Goal: Task Accomplishment & Management: Use online tool/utility

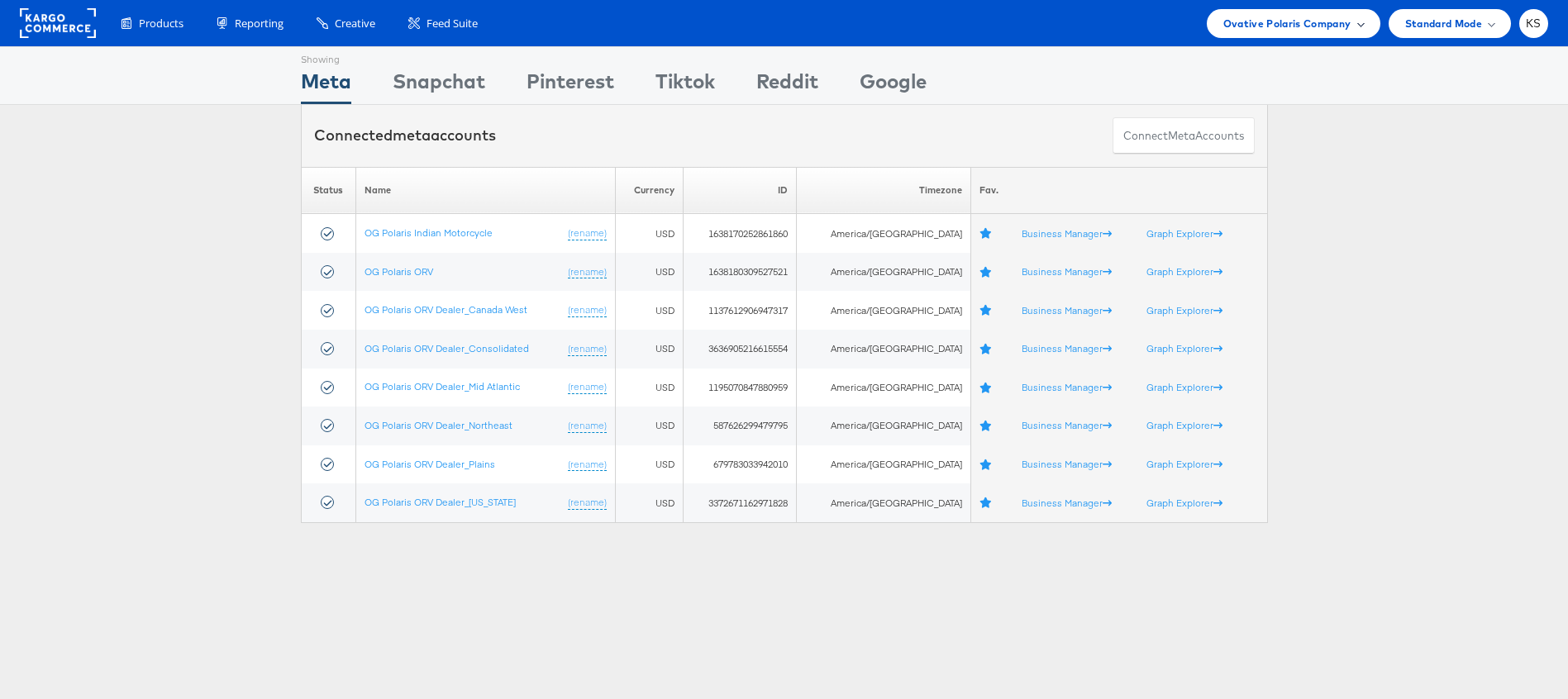
click at [1321, 22] on span "Ovative Polaris Company" at bounding box center [1287, 24] width 129 height 17
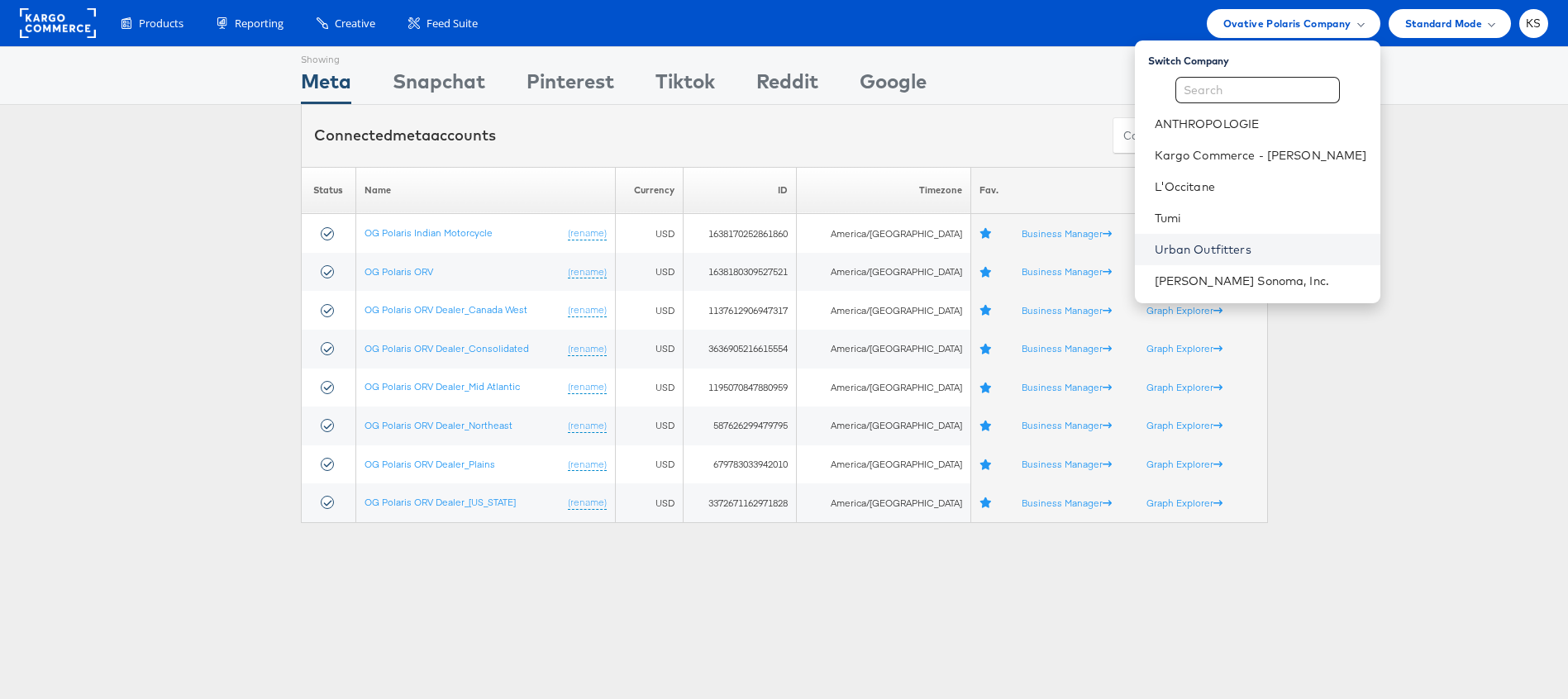
click at [1240, 252] on link "Urban Outfitters" at bounding box center [1260, 249] width 212 height 16
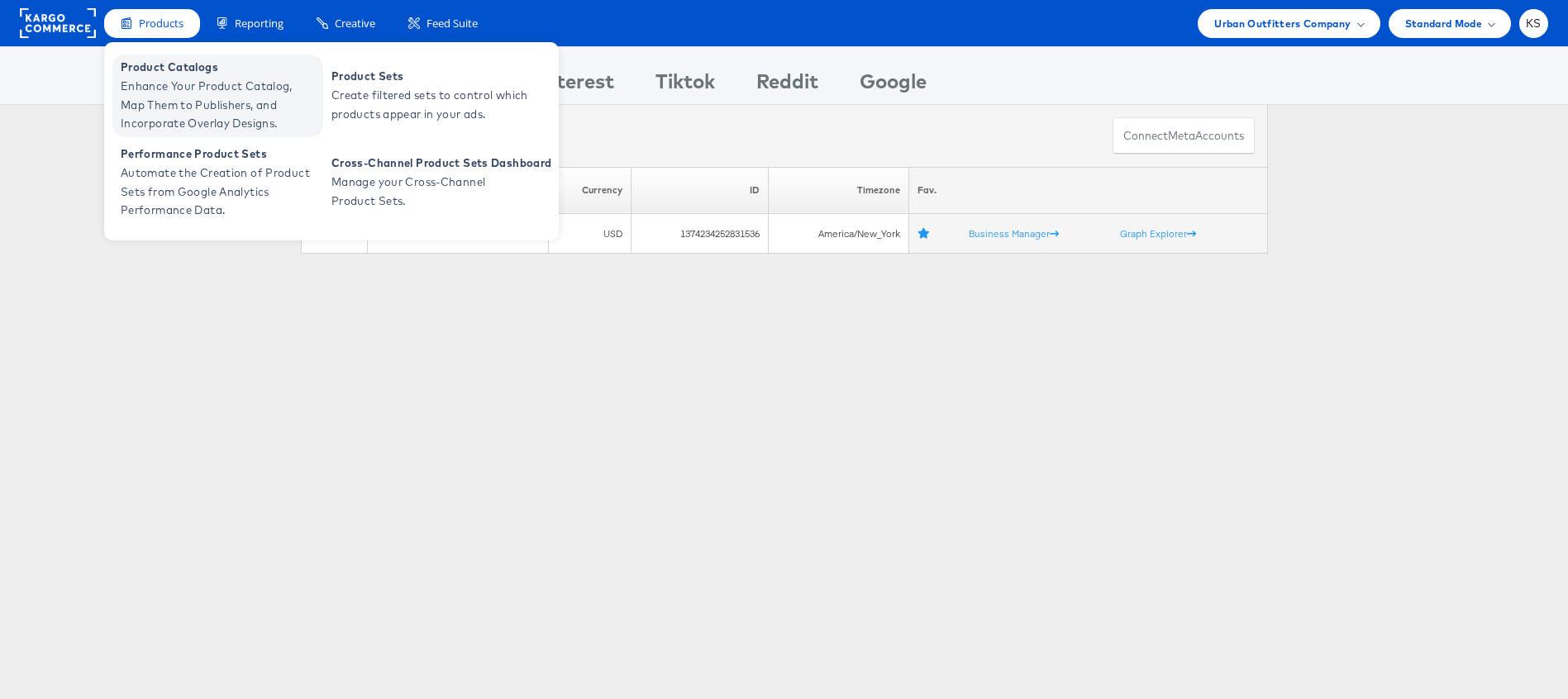
click at [168, 97] on span "Enhance Your Product Catalog, Map Them to Publishers, and Incorporate Overlay D…" at bounding box center [220, 105] width 198 height 56
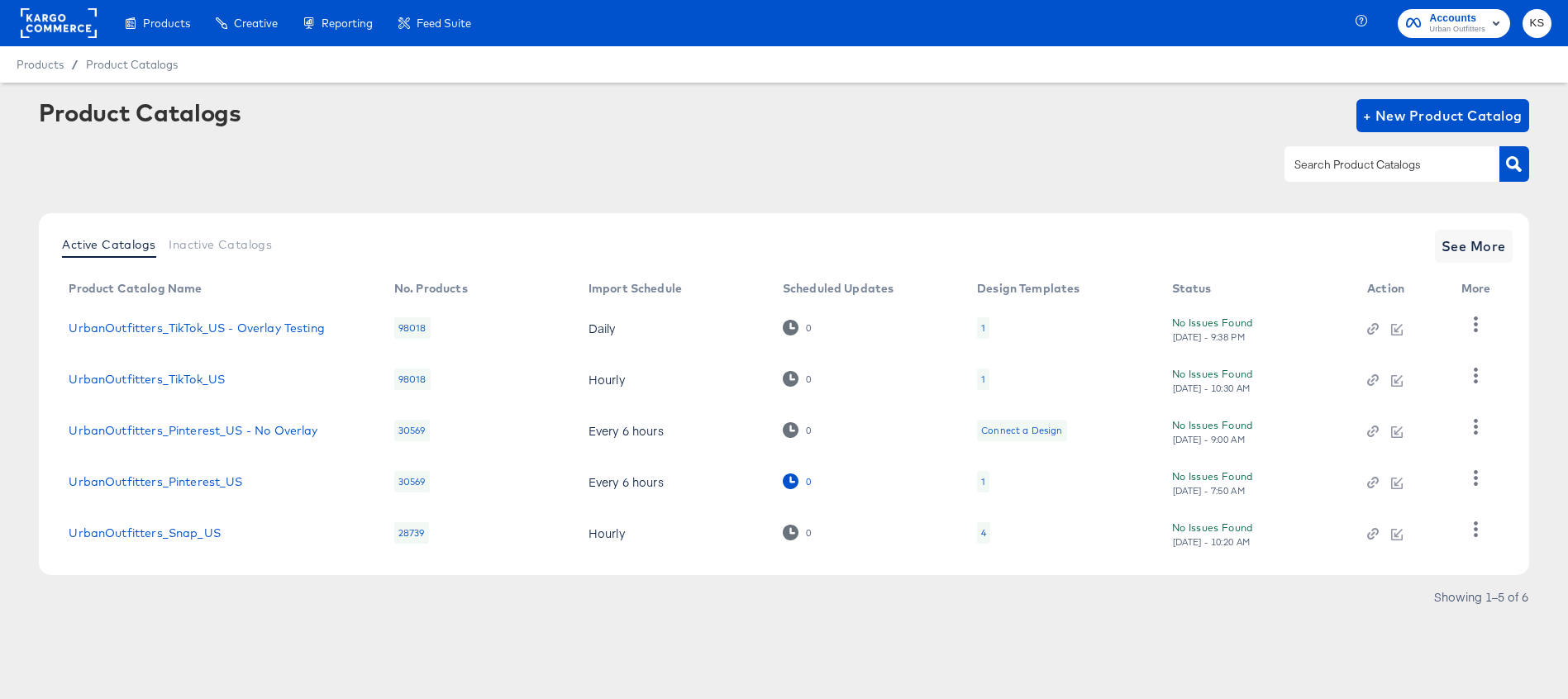
click at [791, 478] on icon at bounding box center [790, 481] width 15 height 15
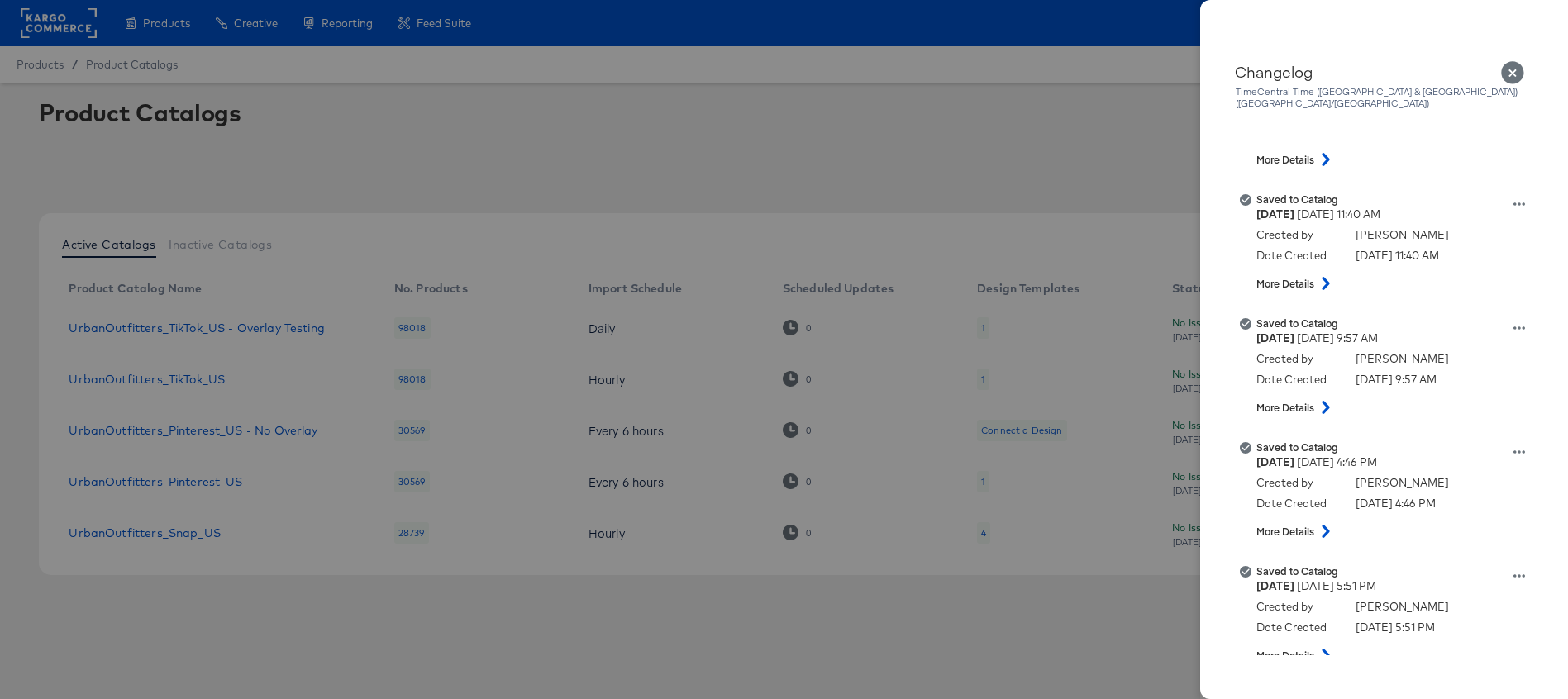
scroll to position [1228, 0]
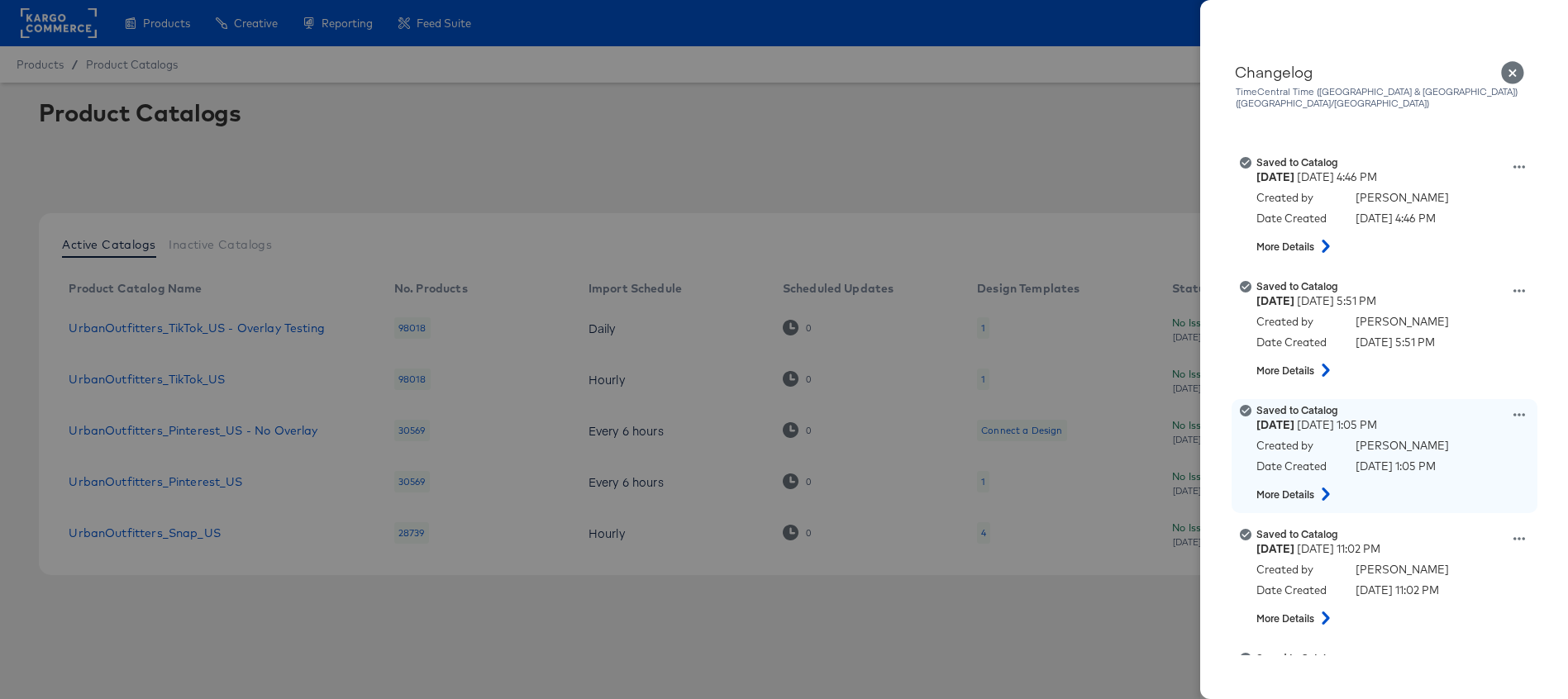
click at [1325, 488] on icon at bounding box center [1325, 494] width 8 height 13
click at [1325, 485] on icon at bounding box center [1325, 494] width 13 height 20
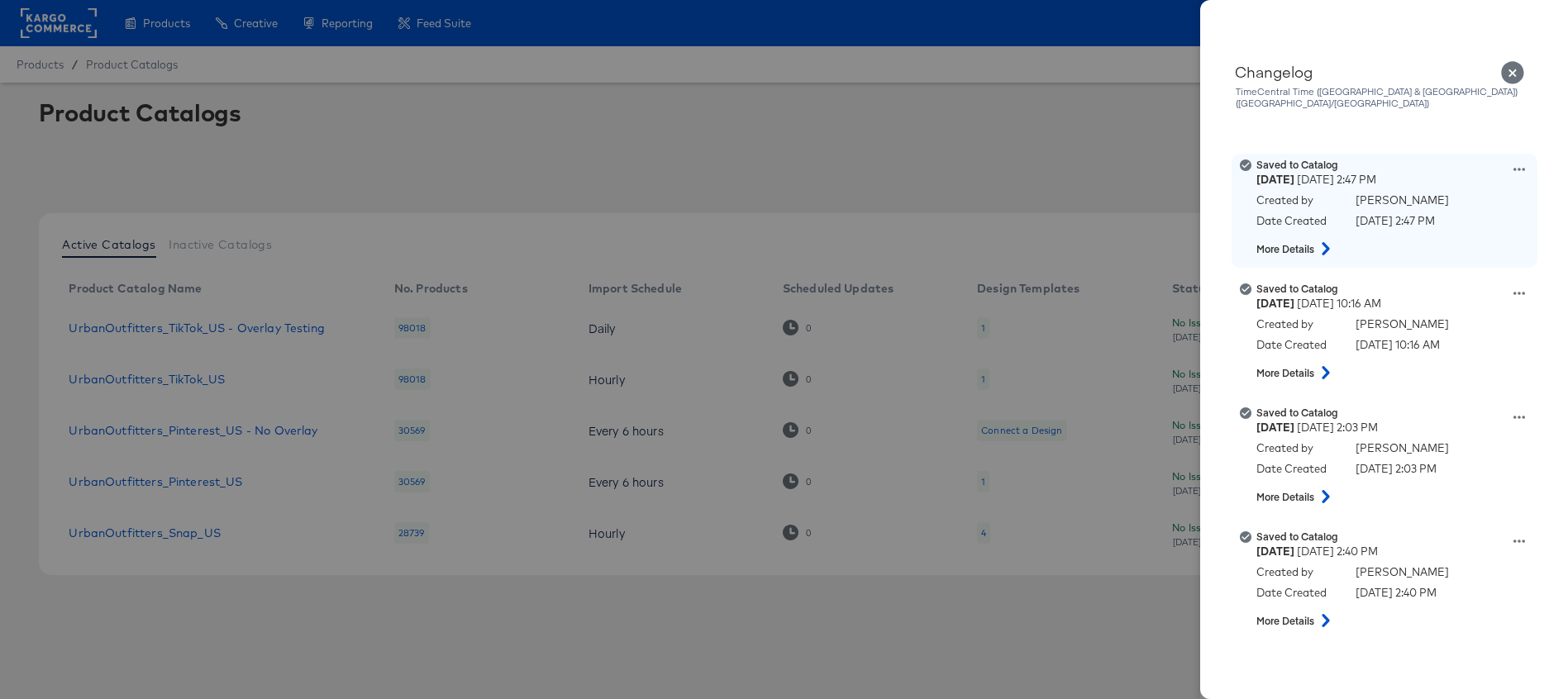
scroll to position [1825, 0]
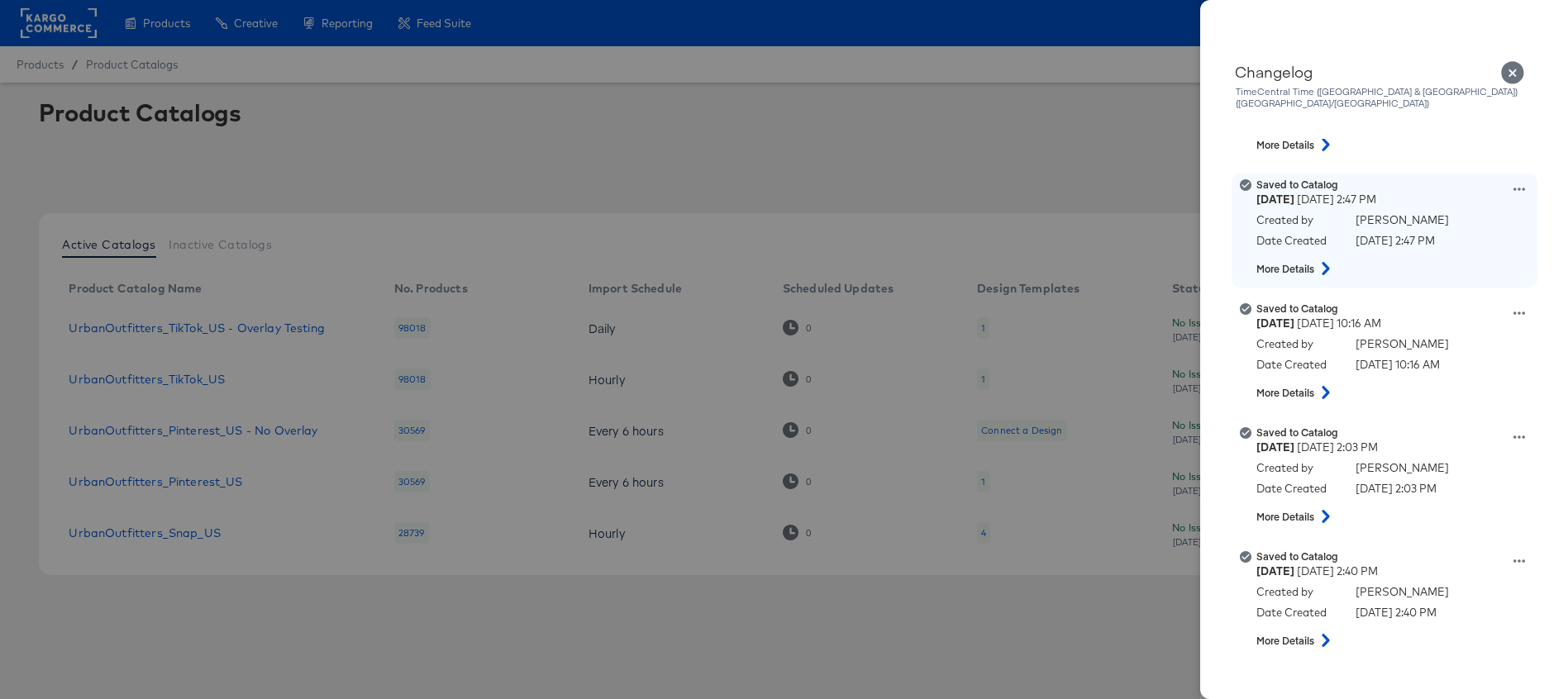
click at [1325, 262] on icon at bounding box center [1325, 269] width 20 height 13
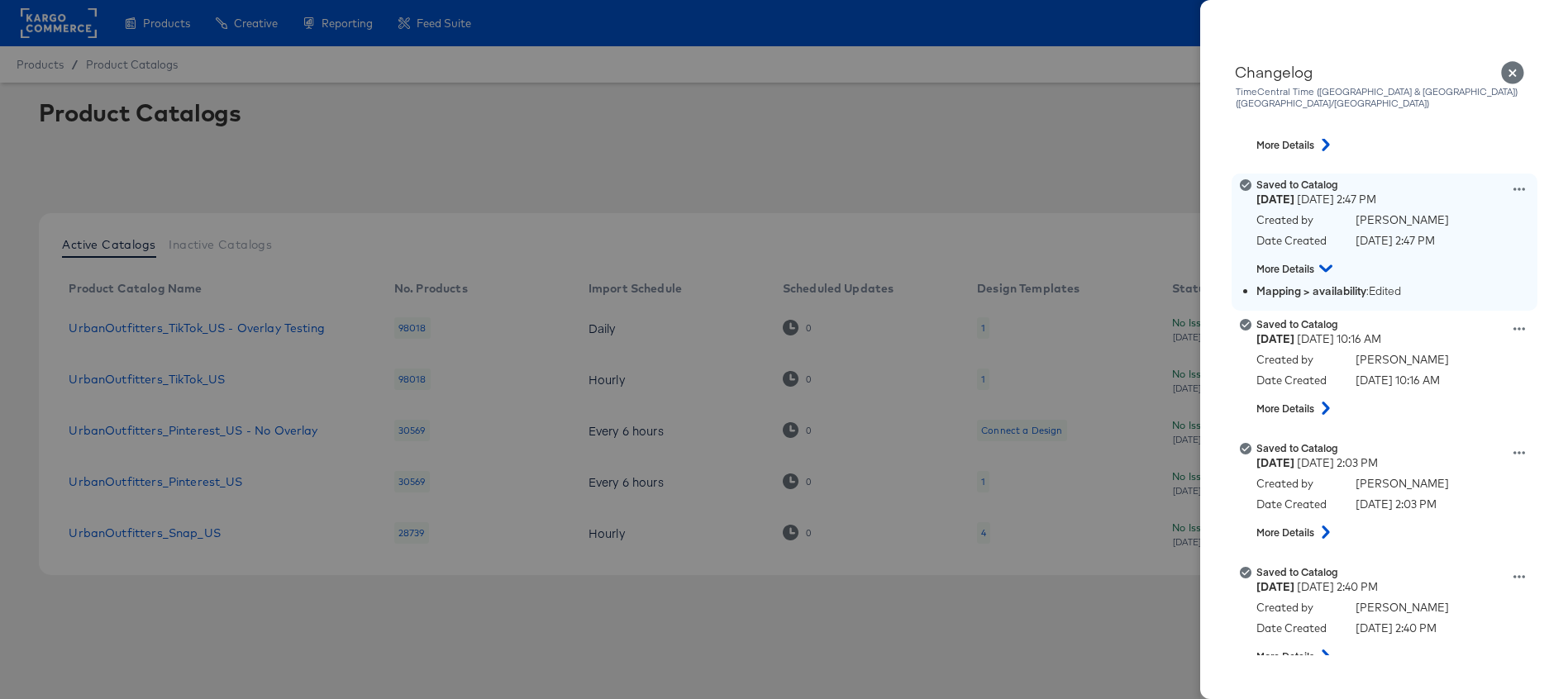
click at [1323, 259] on icon at bounding box center [1325, 269] width 13 height 20
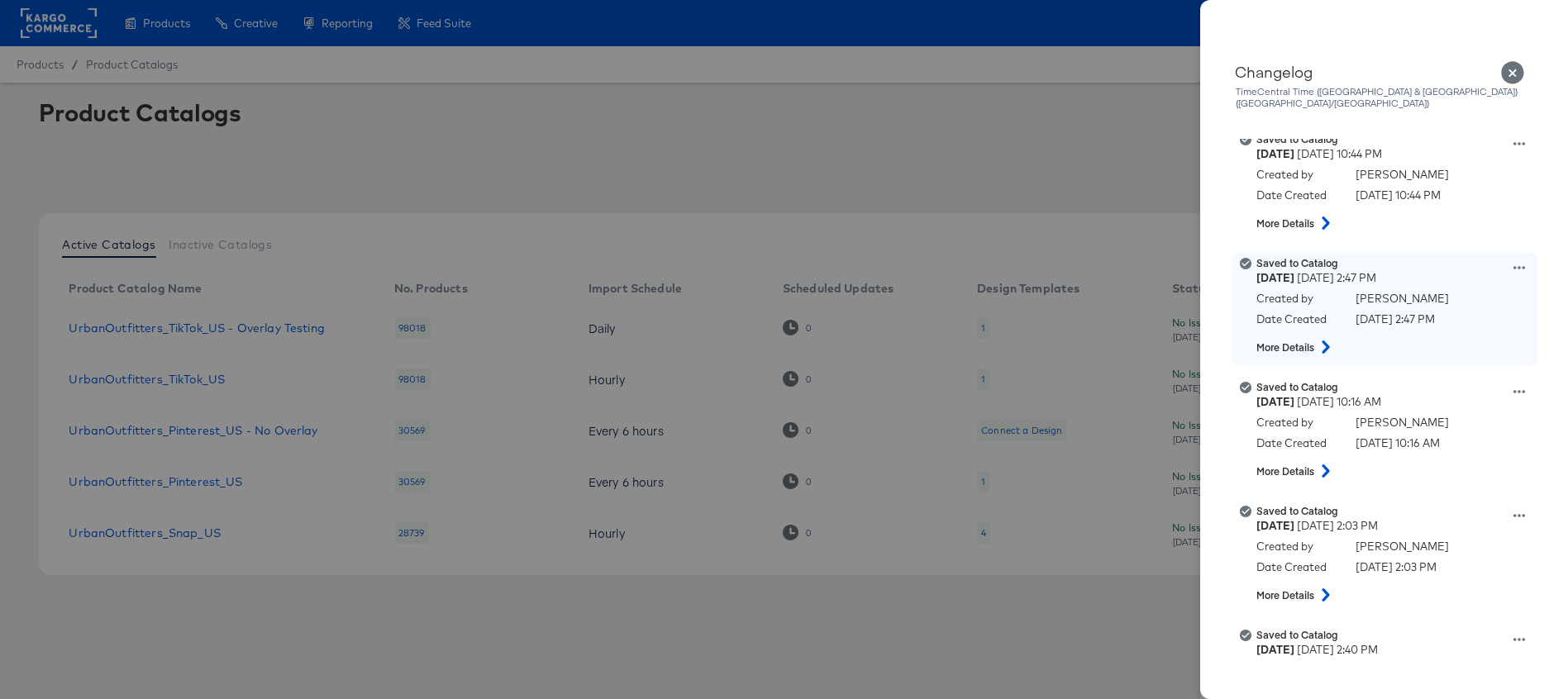
scroll to position [1730, 0]
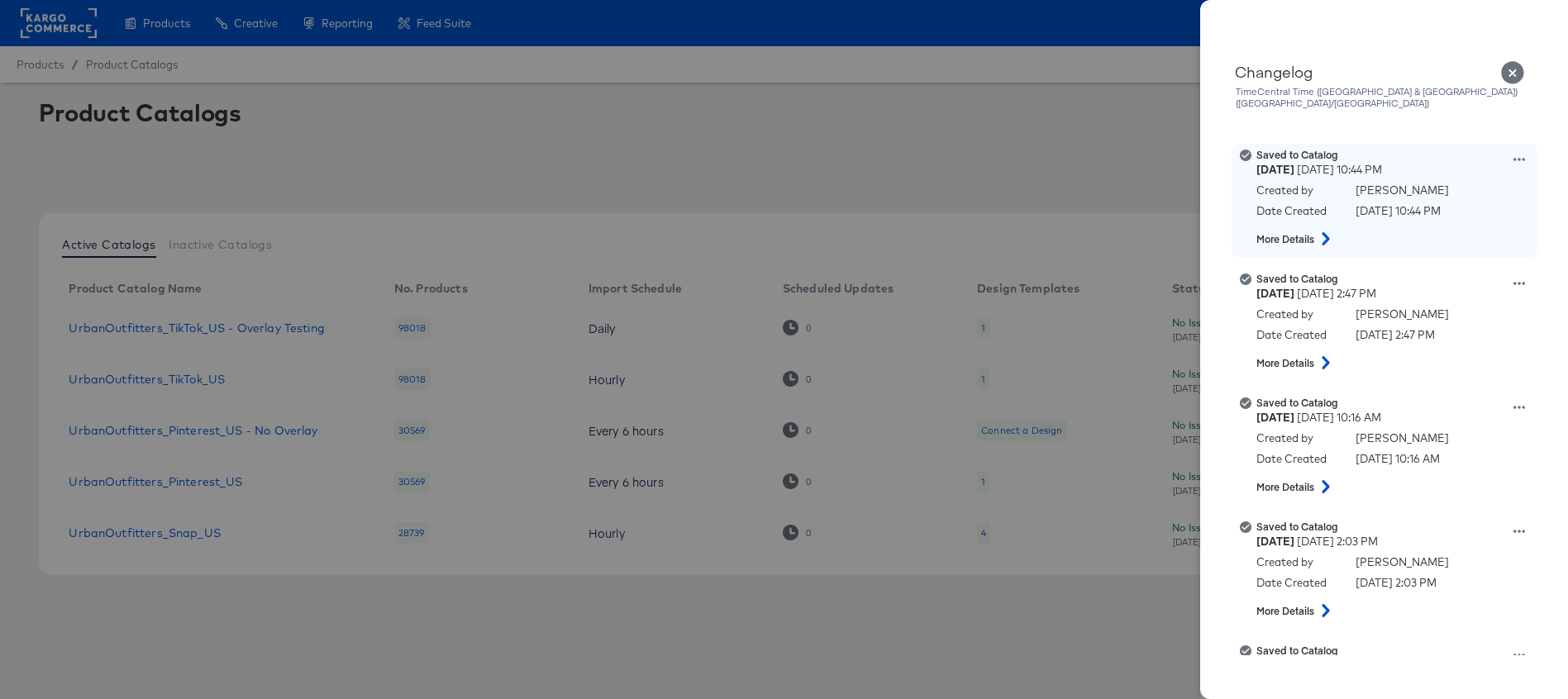
click at [1325, 232] on icon at bounding box center [1325, 239] width 8 height 13
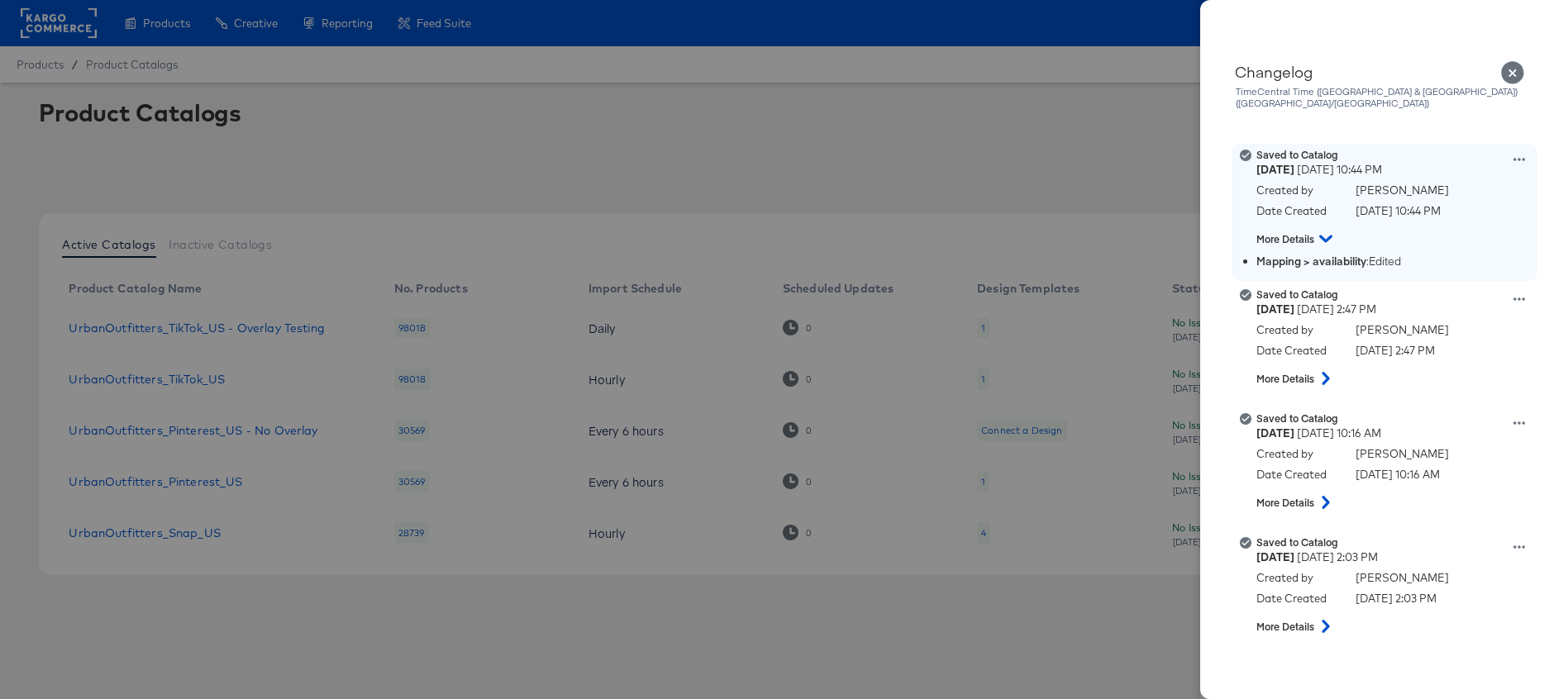
click at [1325, 229] on icon at bounding box center [1325, 238] width 13 height 20
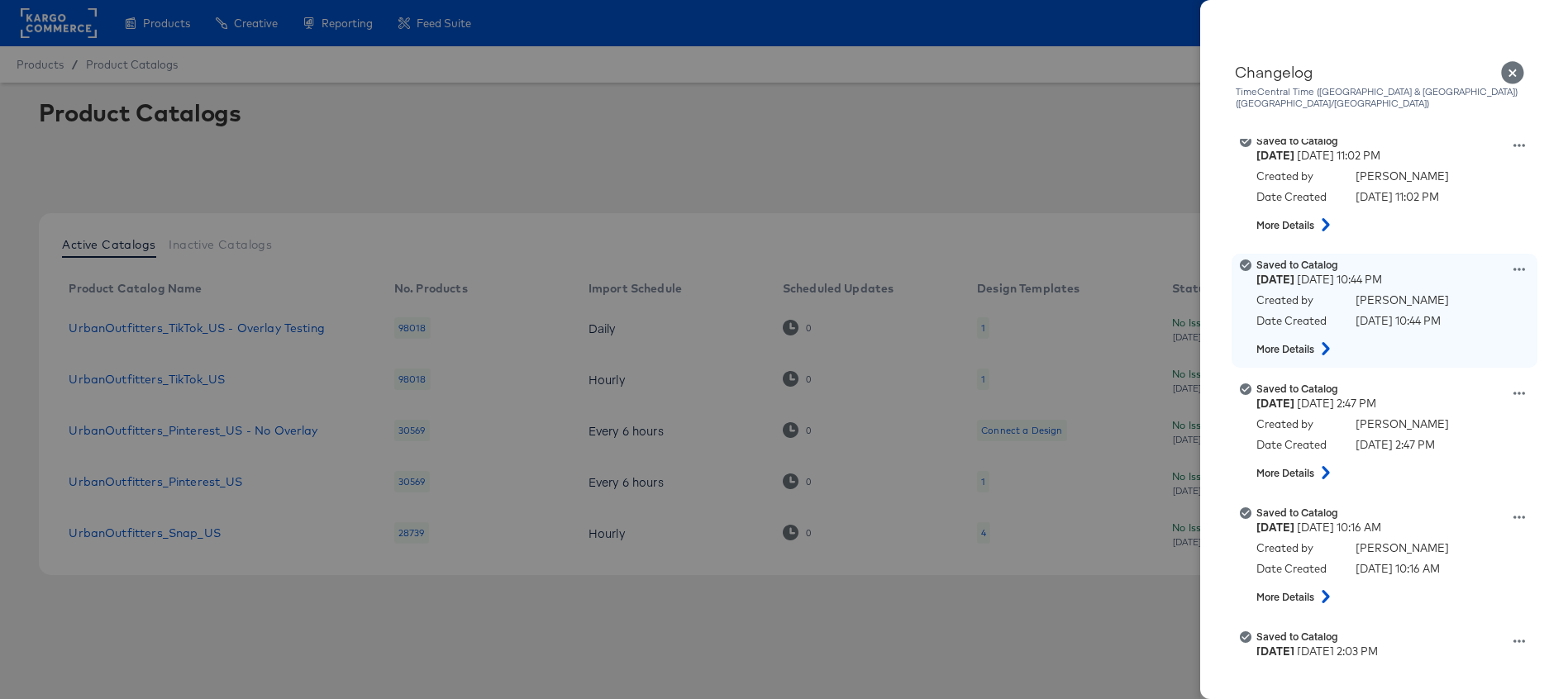
scroll to position [1581, 0]
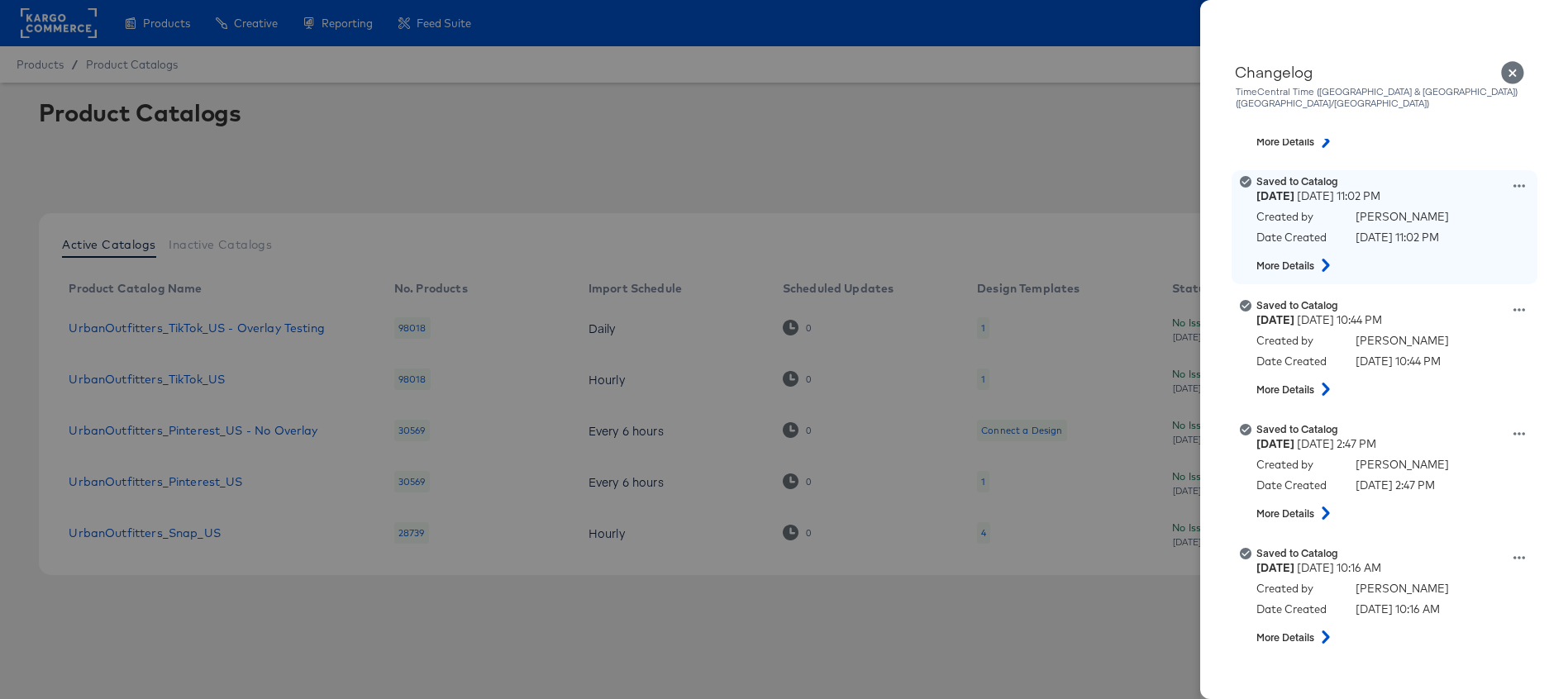
click at [1328, 250] on button at bounding box center [1325, 265] width 22 height 30
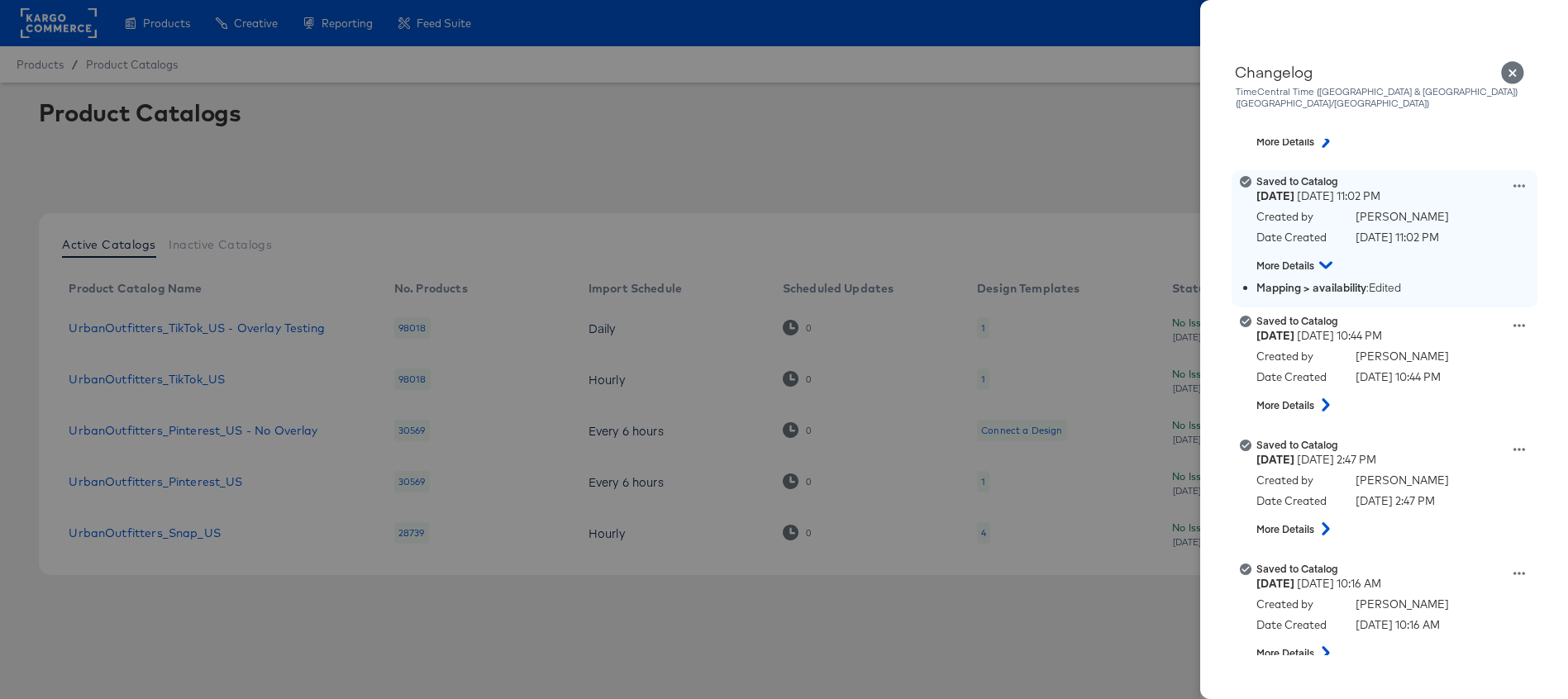
click at [1328, 254] on button at bounding box center [1325, 265] width 30 height 22
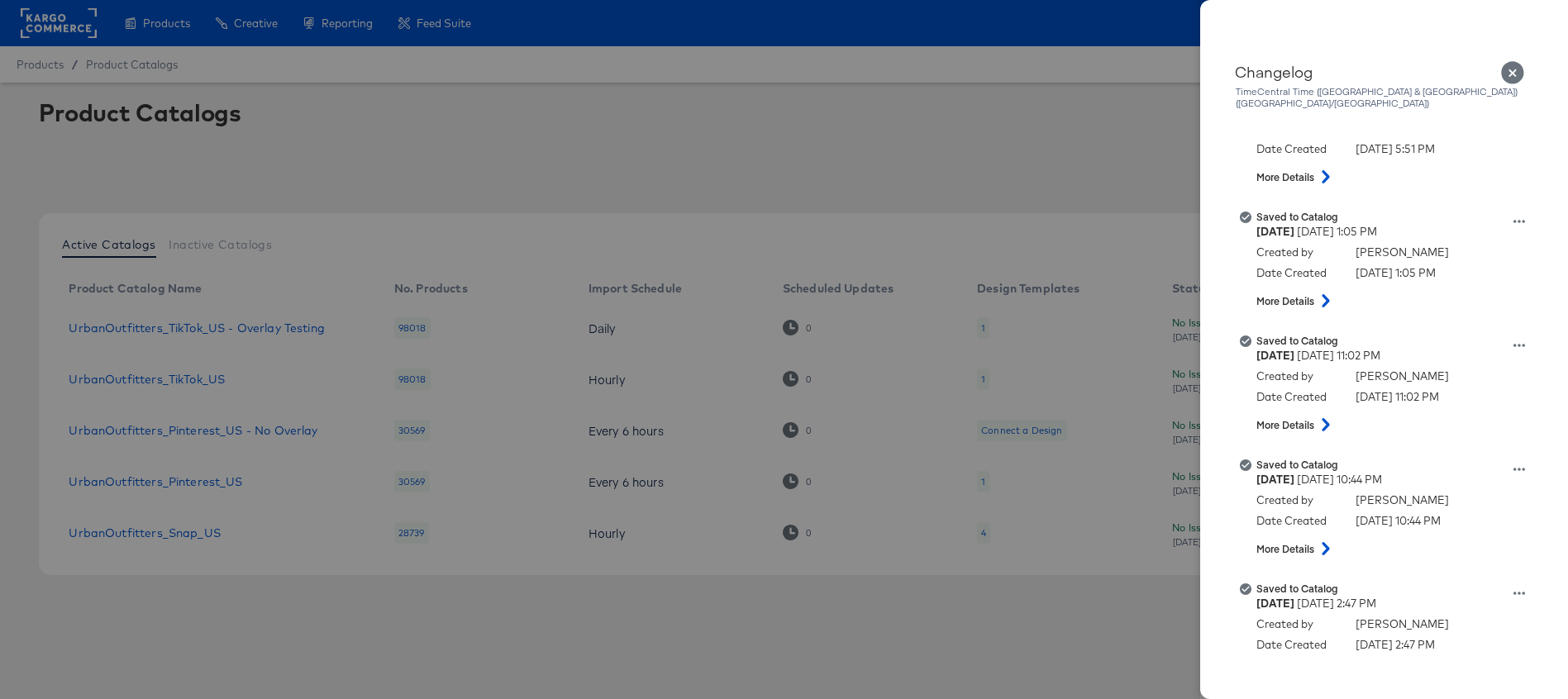
scroll to position [1411, 0]
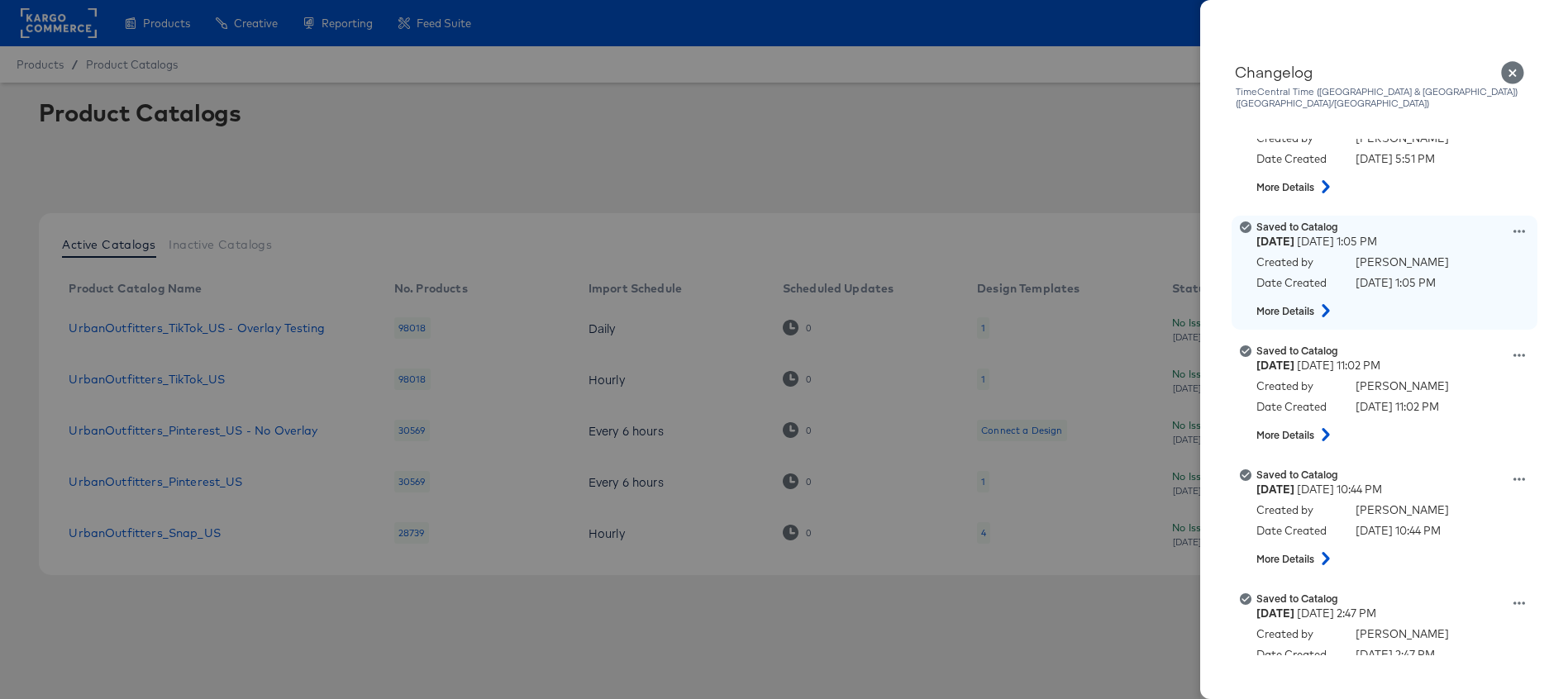
click at [1333, 304] on icon at bounding box center [1325, 310] width 20 height 13
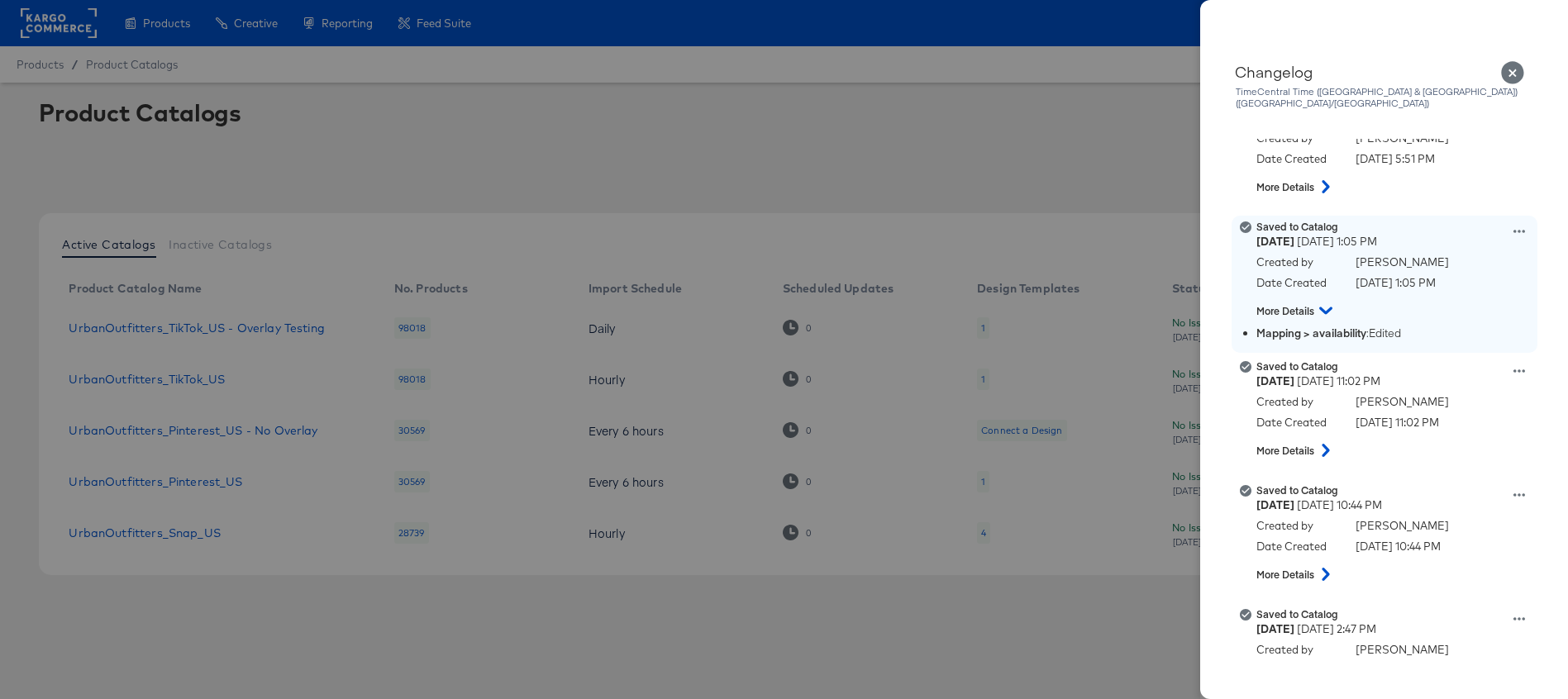
click at [1333, 300] on button at bounding box center [1325, 310] width 30 height 22
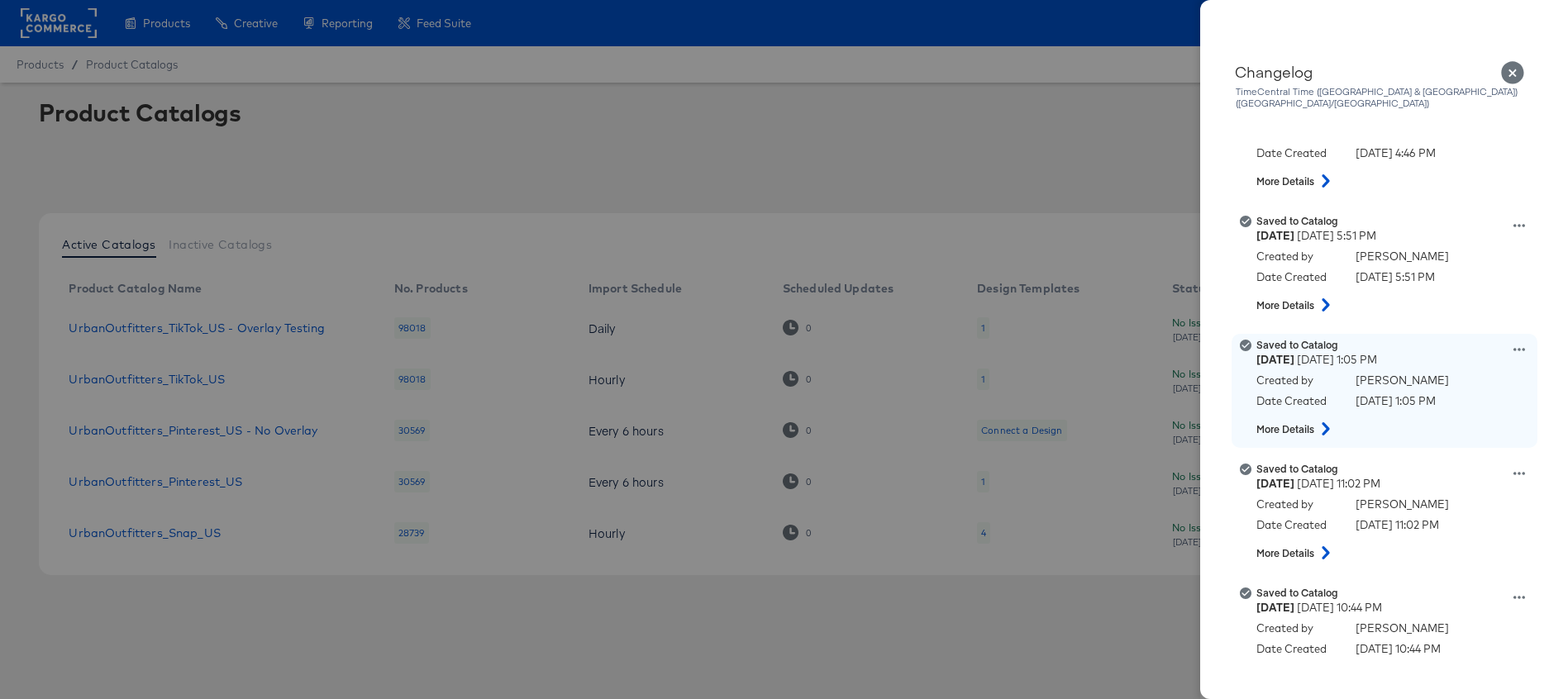
scroll to position [1259, 0]
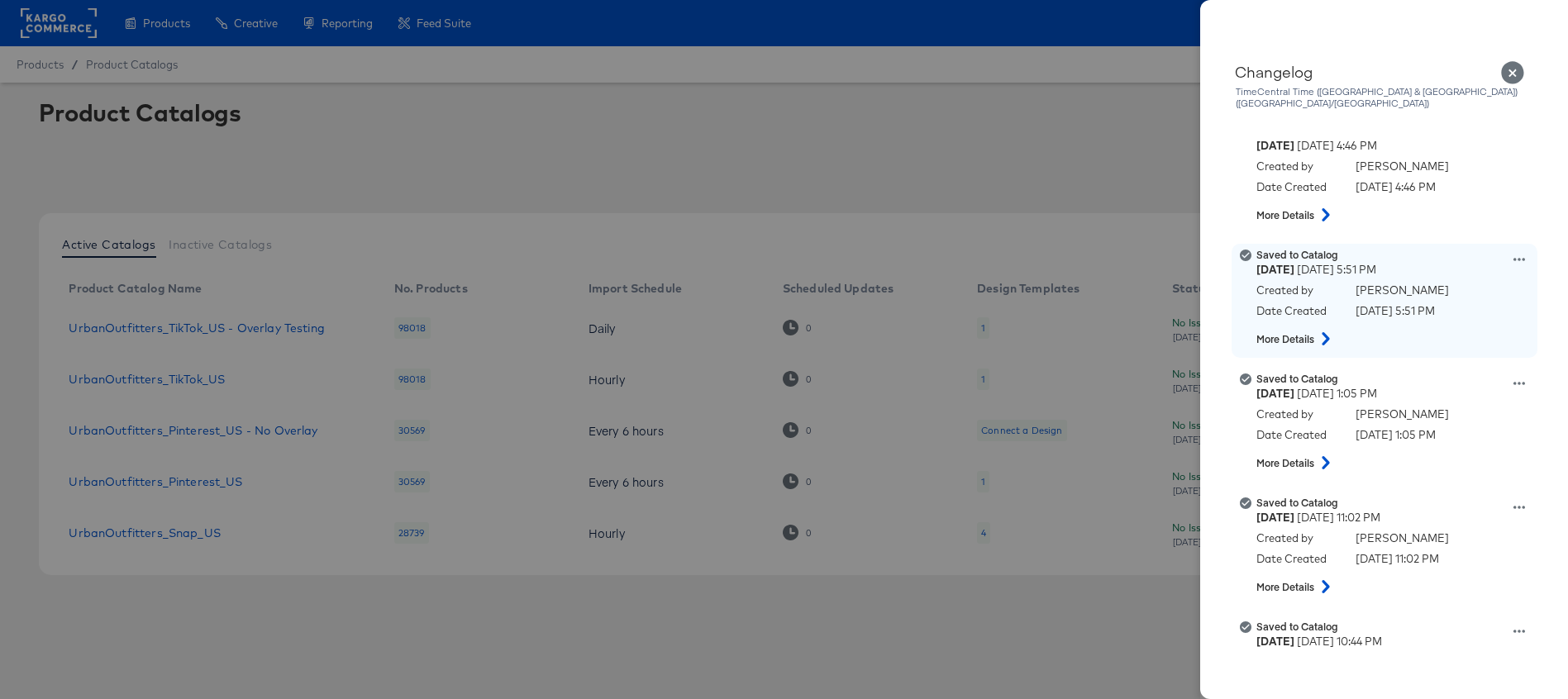
click at [1333, 332] on icon at bounding box center [1325, 339] width 20 height 13
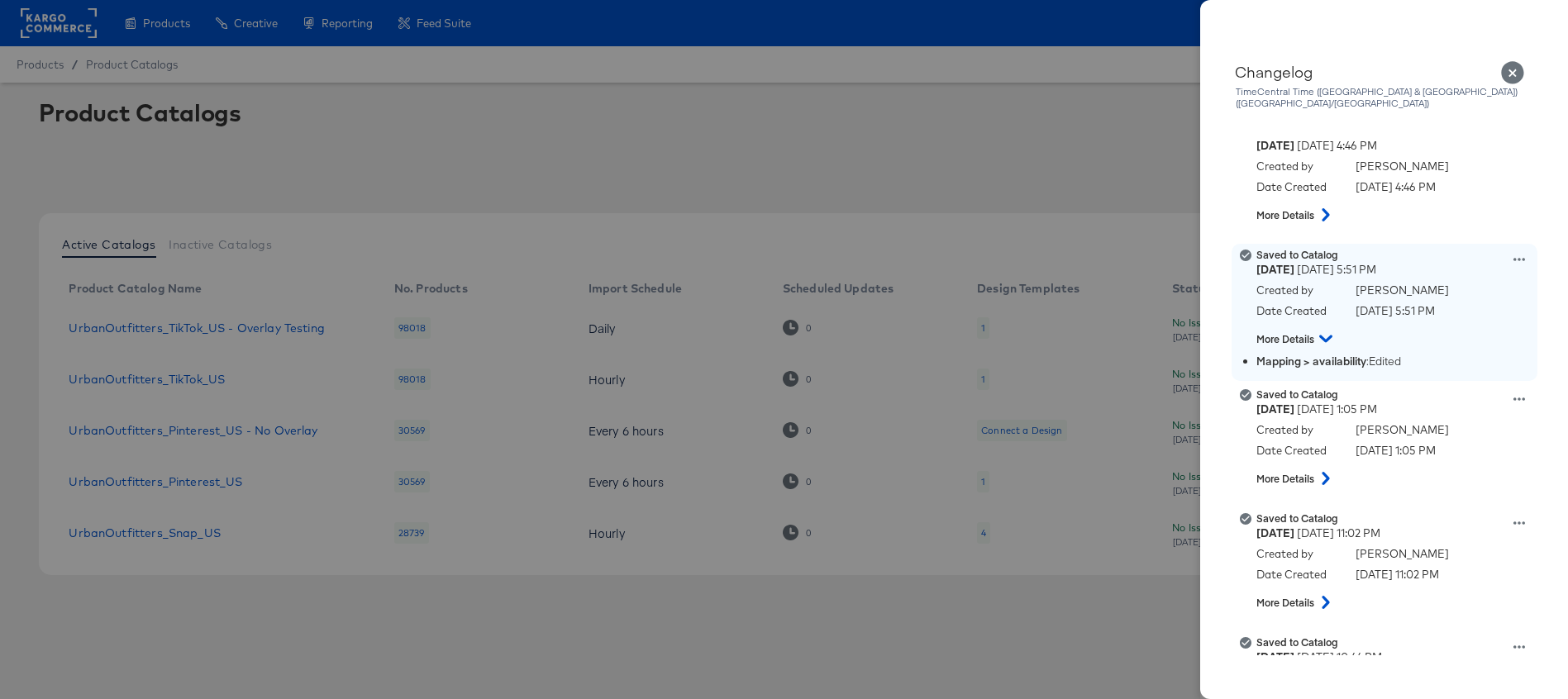
click at [1333, 329] on button at bounding box center [1325, 339] width 30 height 22
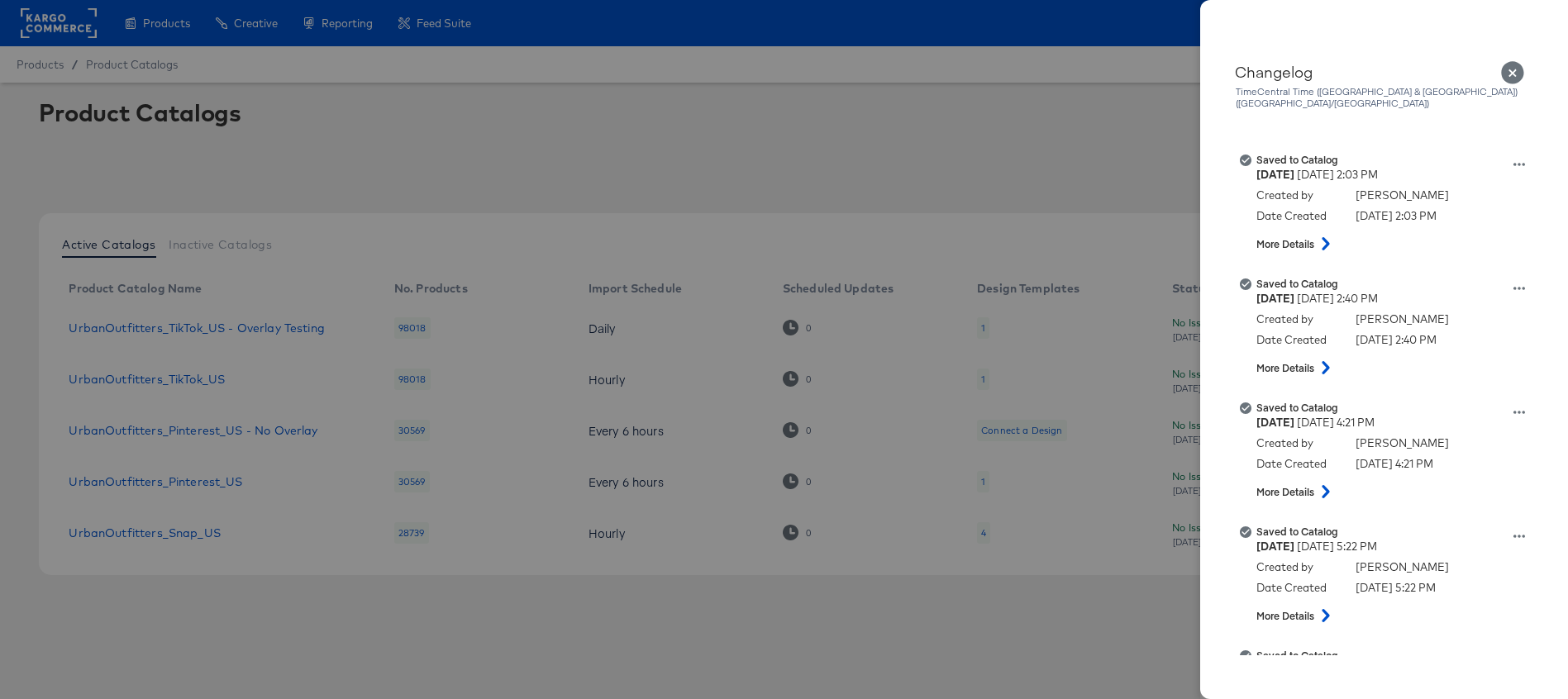
scroll to position [1872, 0]
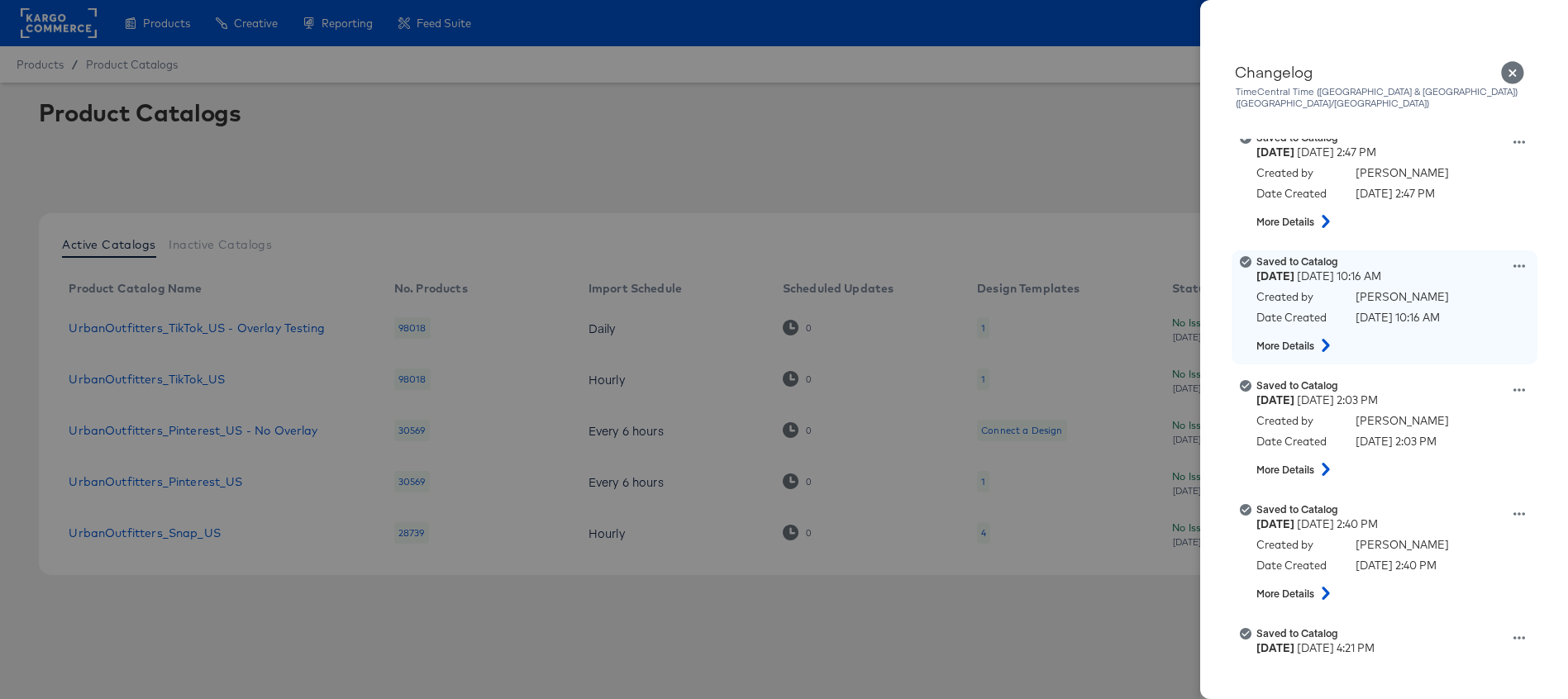
click at [1323, 339] on icon at bounding box center [1325, 346] width 20 height 13
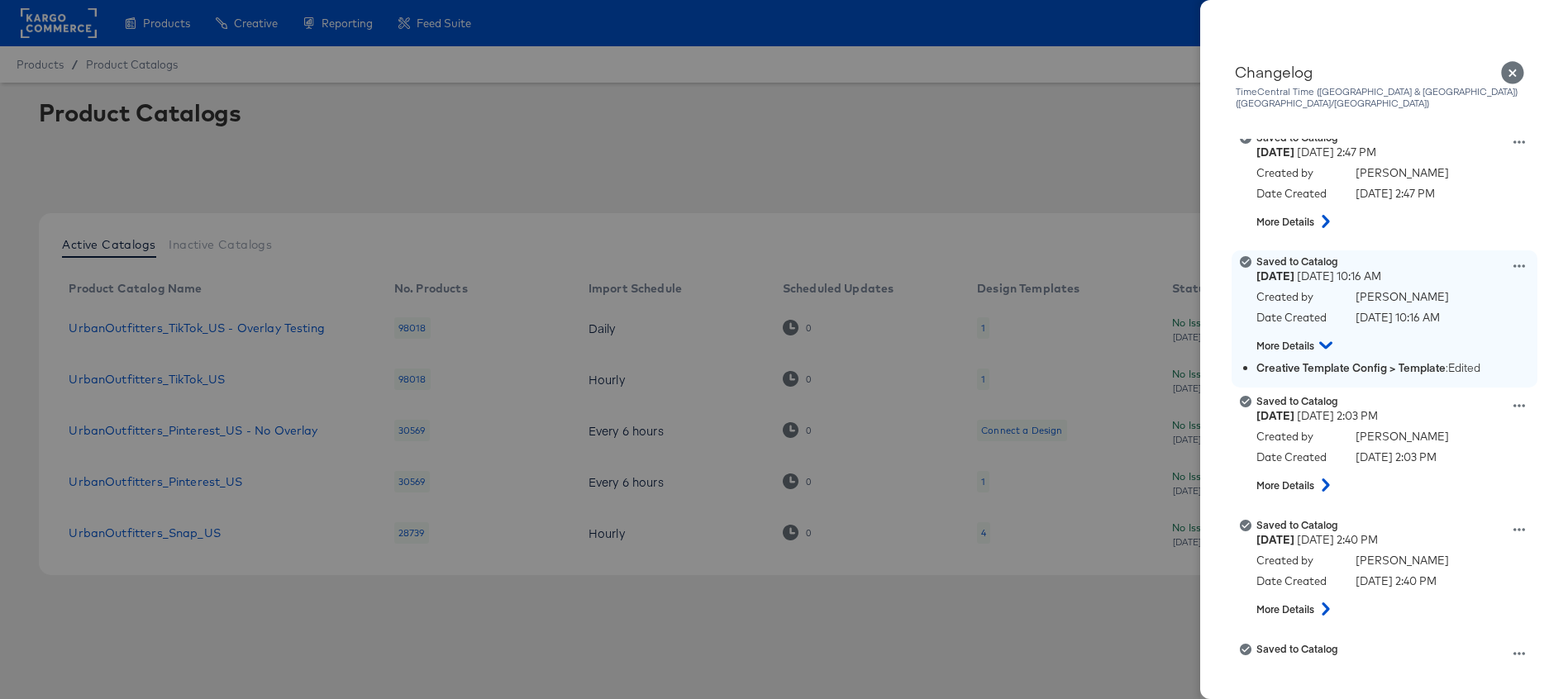
click at [1518, 260] on icon at bounding box center [1518, 266] width 11 height 11
click at [1458, 236] on button "View this version" at bounding box center [1442, 248] width 166 height 24
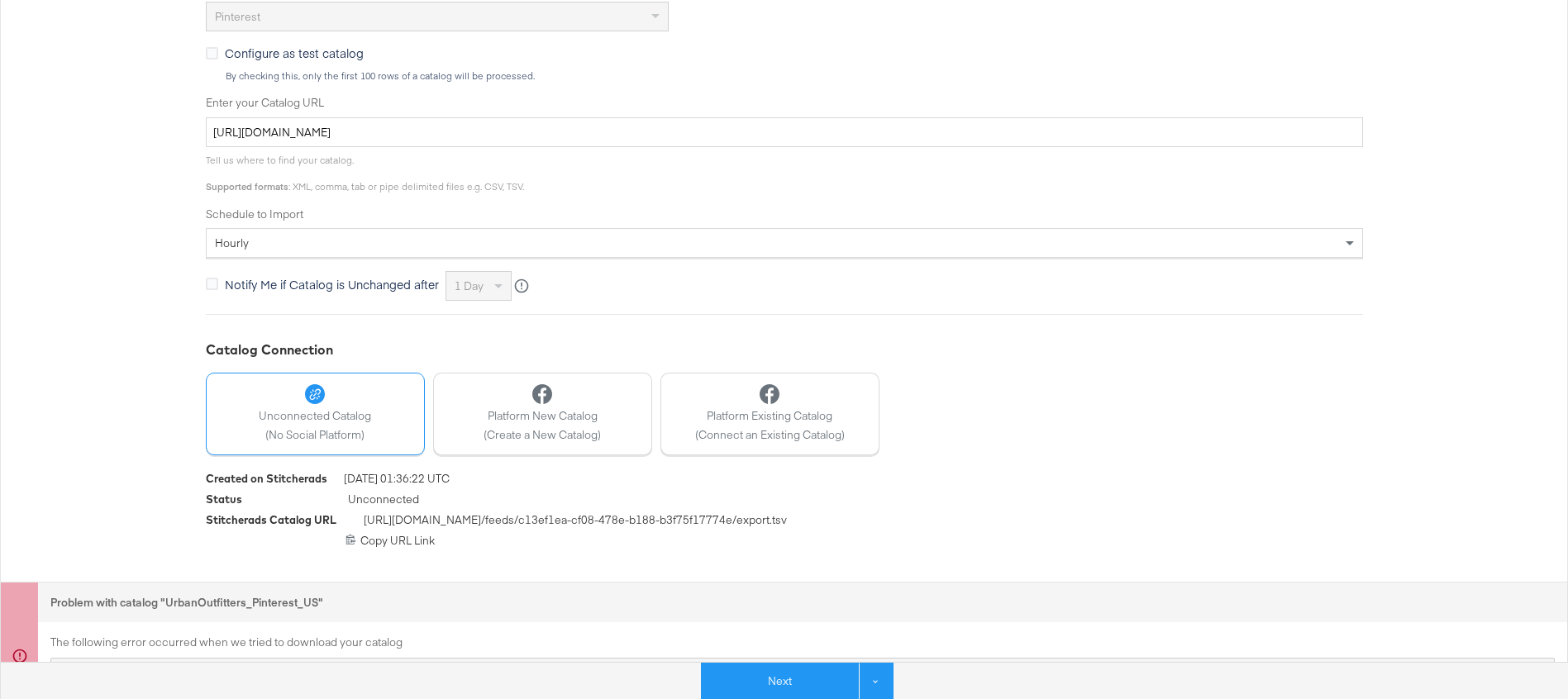
scroll to position [559, 0]
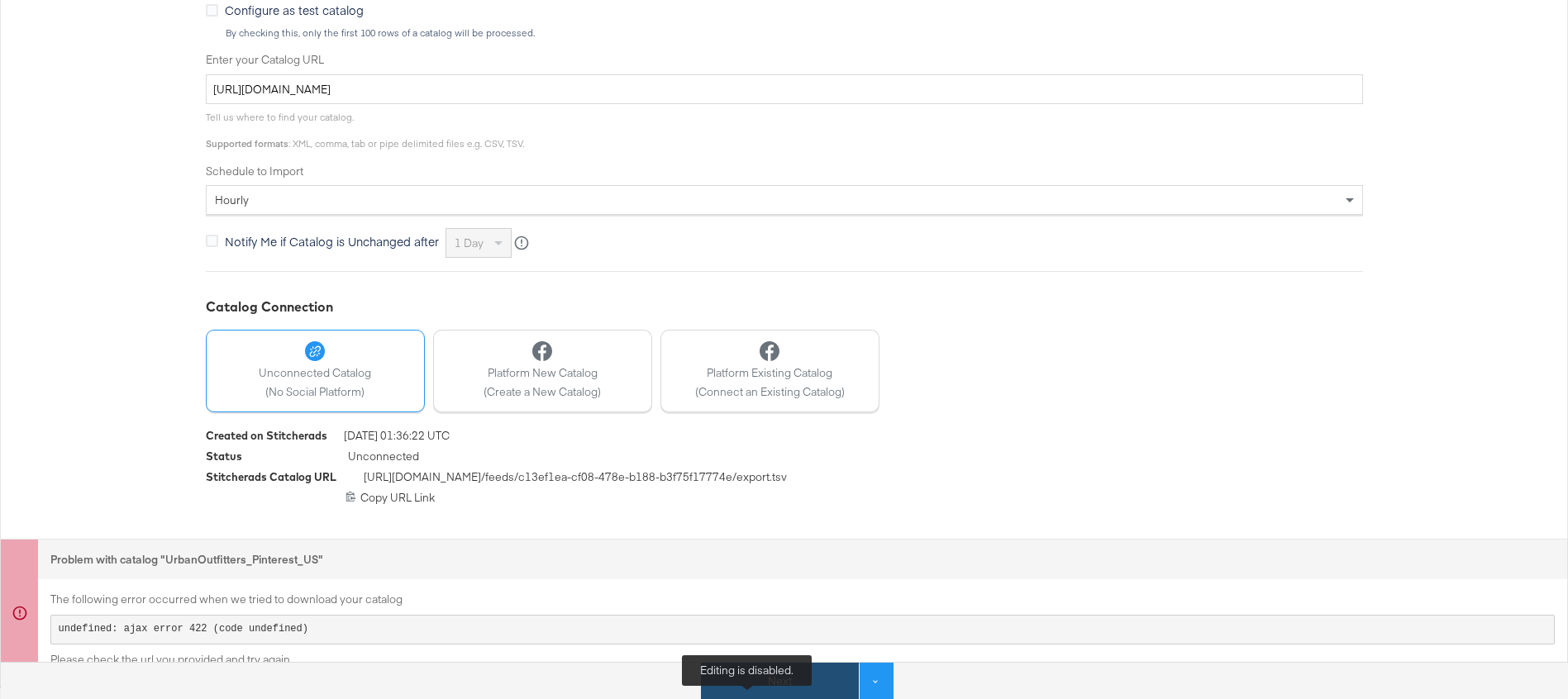
click at [747, 689] on button "Next" at bounding box center [780, 681] width 158 height 37
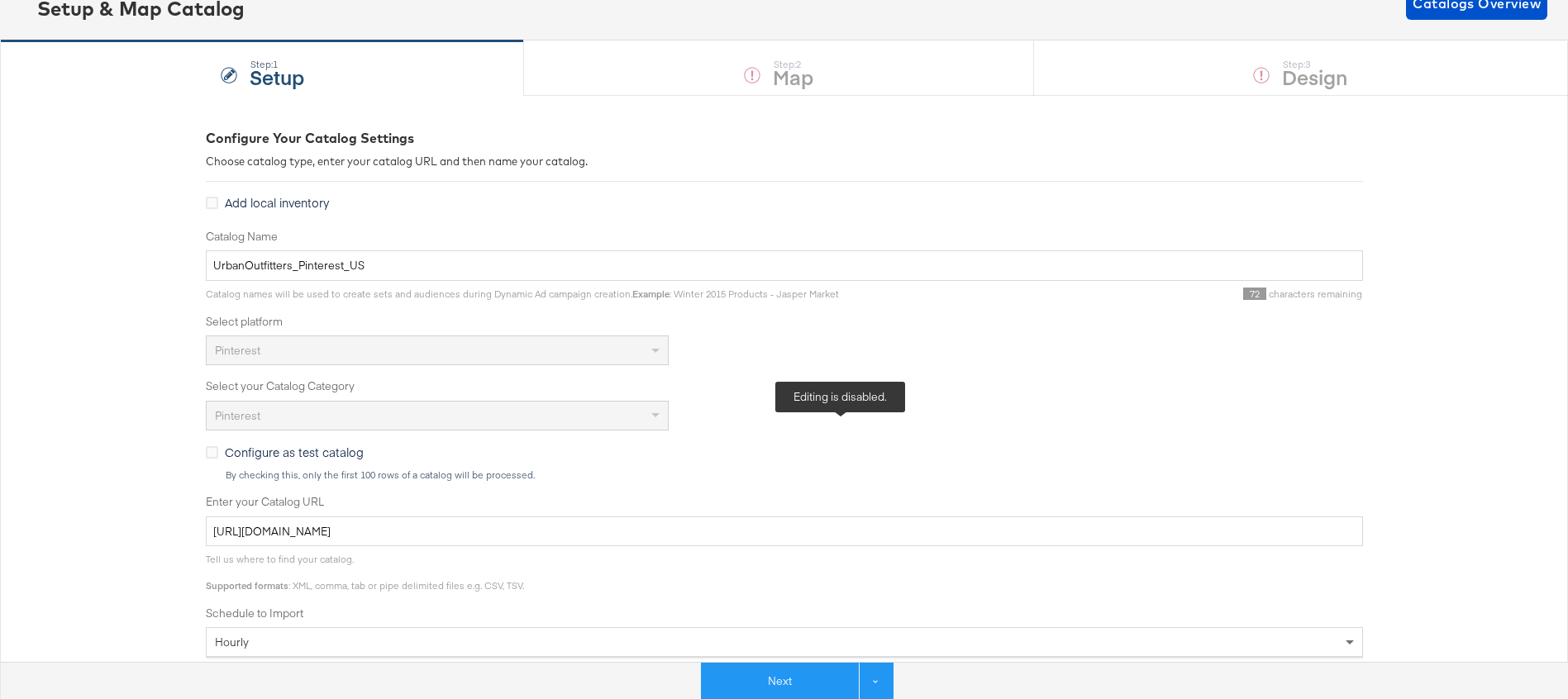
scroll to position [0, 0]
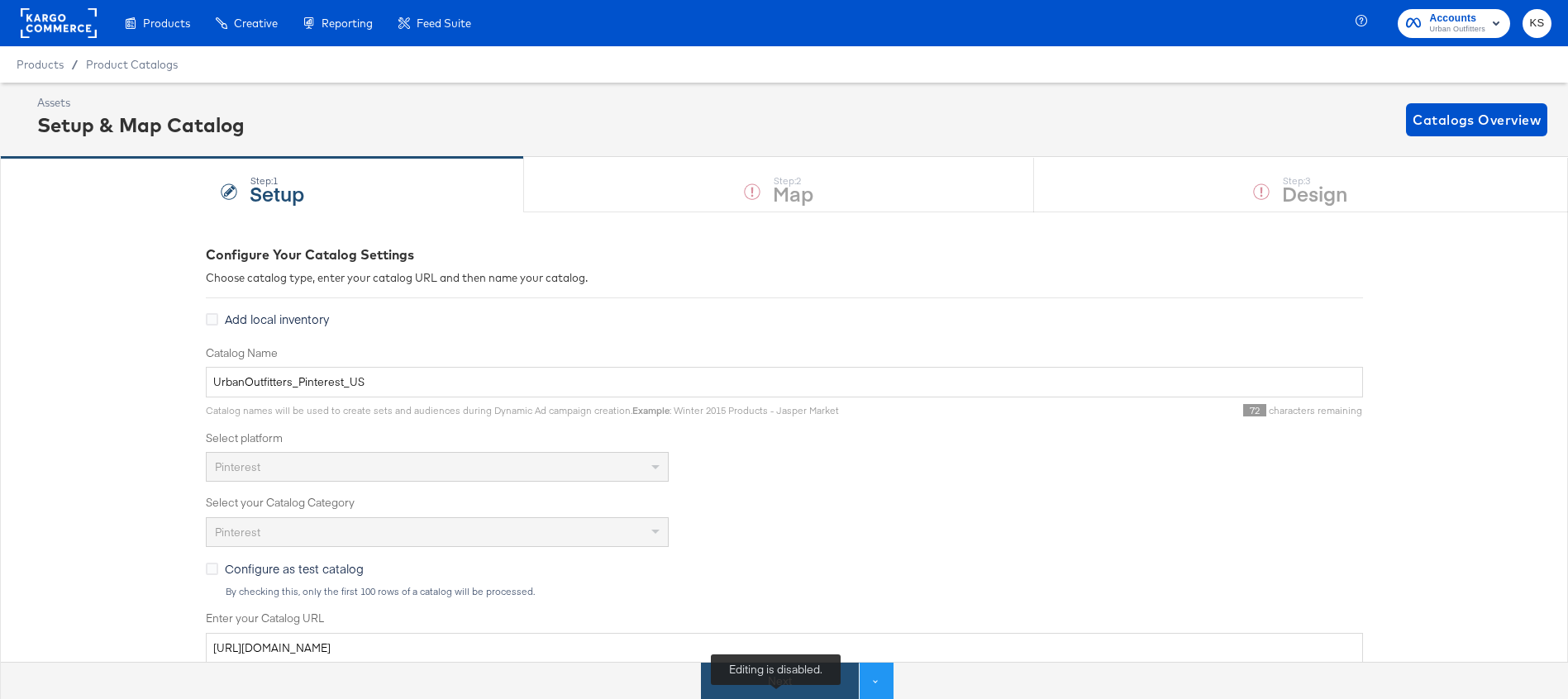
click at [777, 689] on button "Next" at bounding box center [780, 681] width 158 height 37
click at [147, 66] on span "Product Catalogs" at bounding box center [131, 65] width 92 height 13
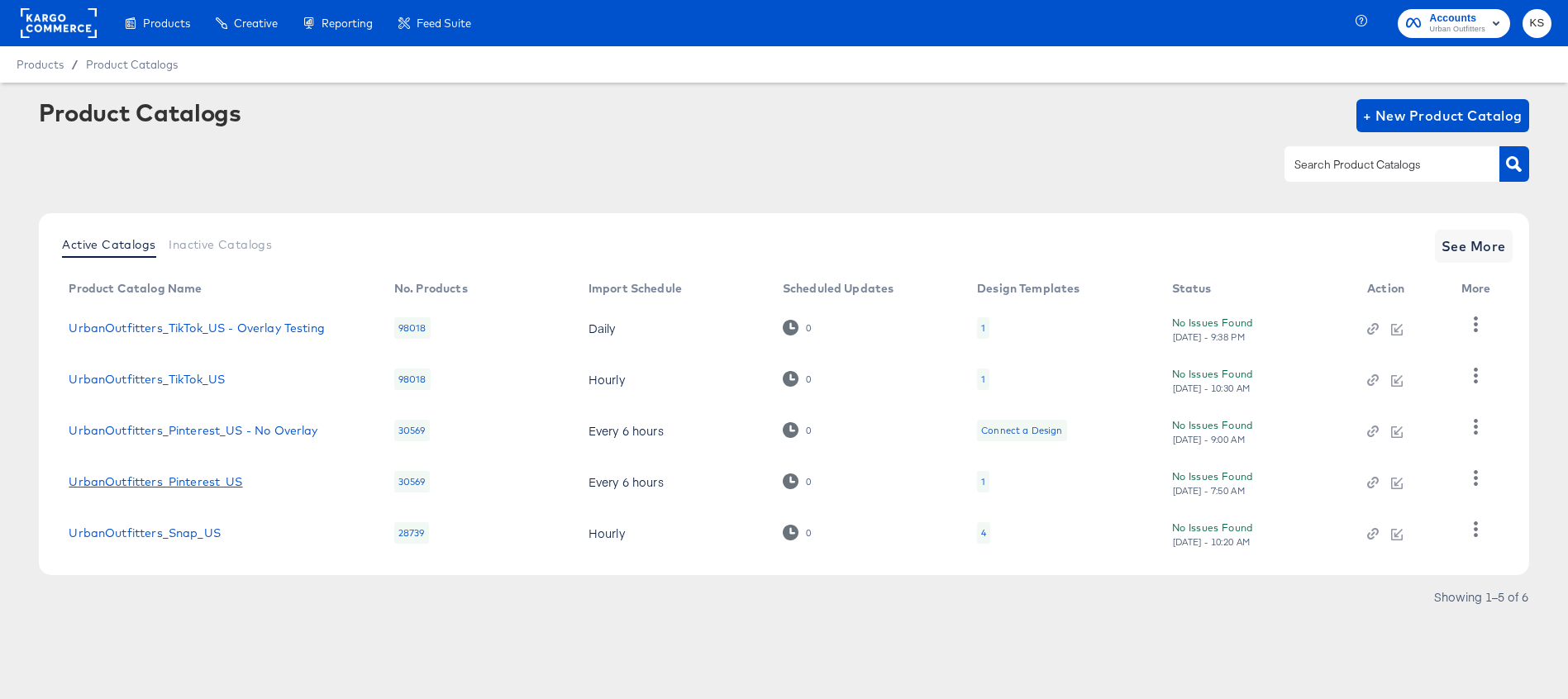
click at [172, 481] on link "UrbanOutfitters_Pinterest_US" at bounding box center [155, 482] width 173 height 13
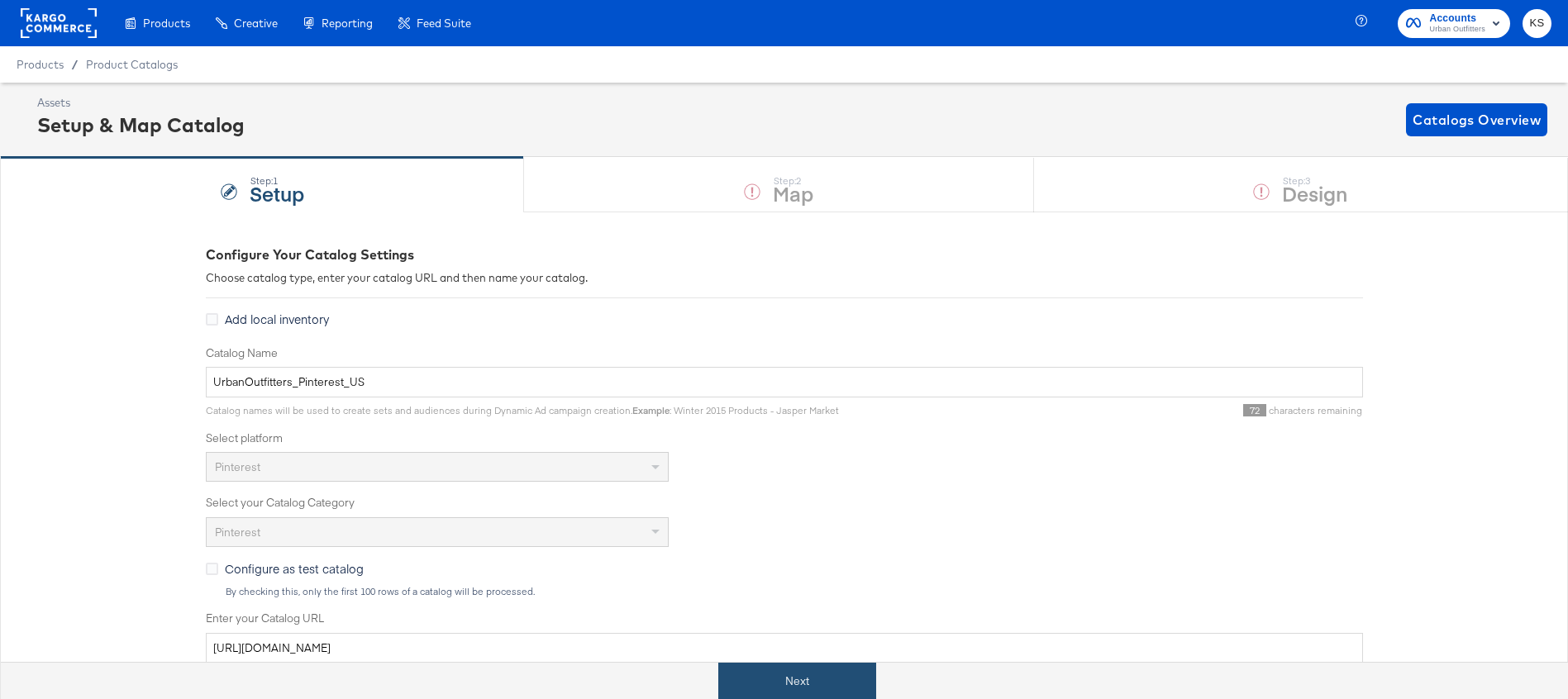
click at [840, 686] on button "Next" at bounding box center [797, 681] width 158 height 37
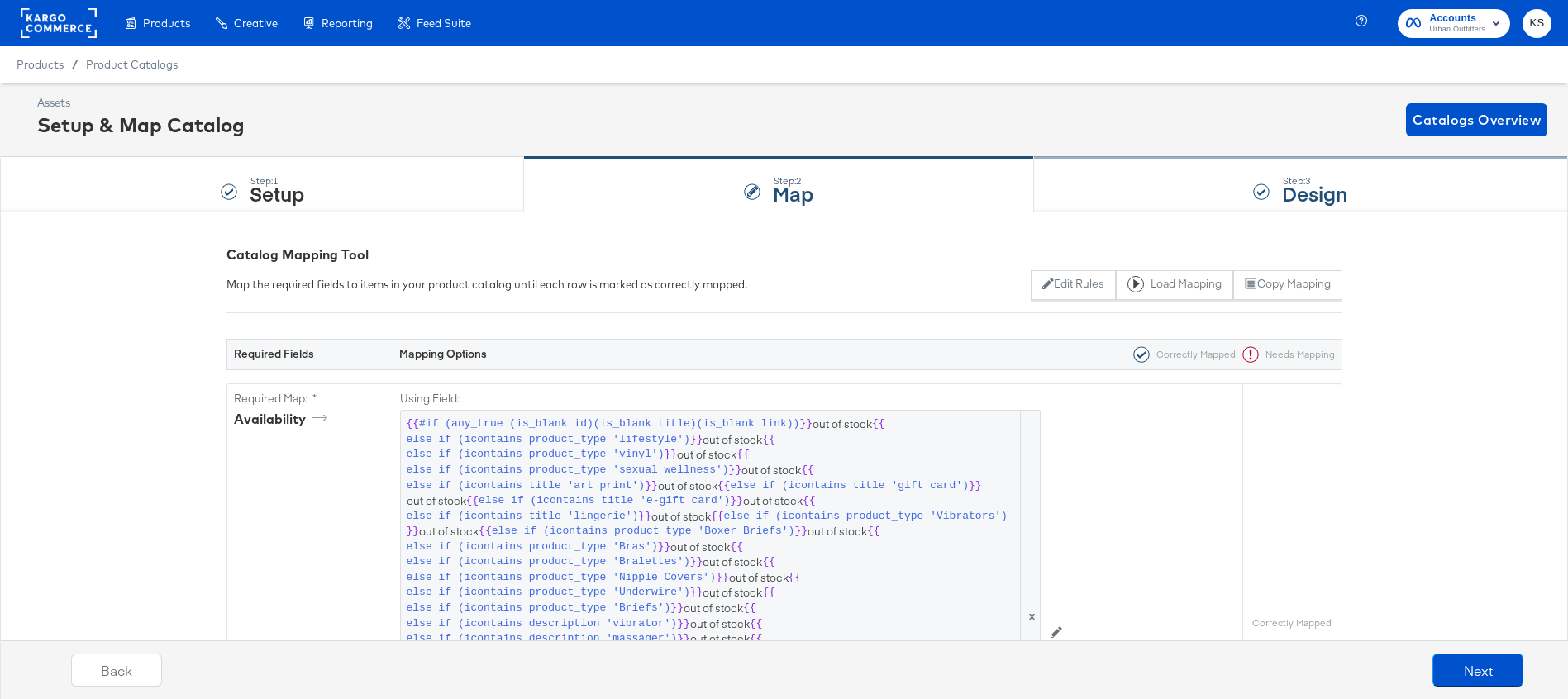
click at [1119, 178] on div "Step: 3 Design" at bounding box center [1300, 185] width 534 height 54
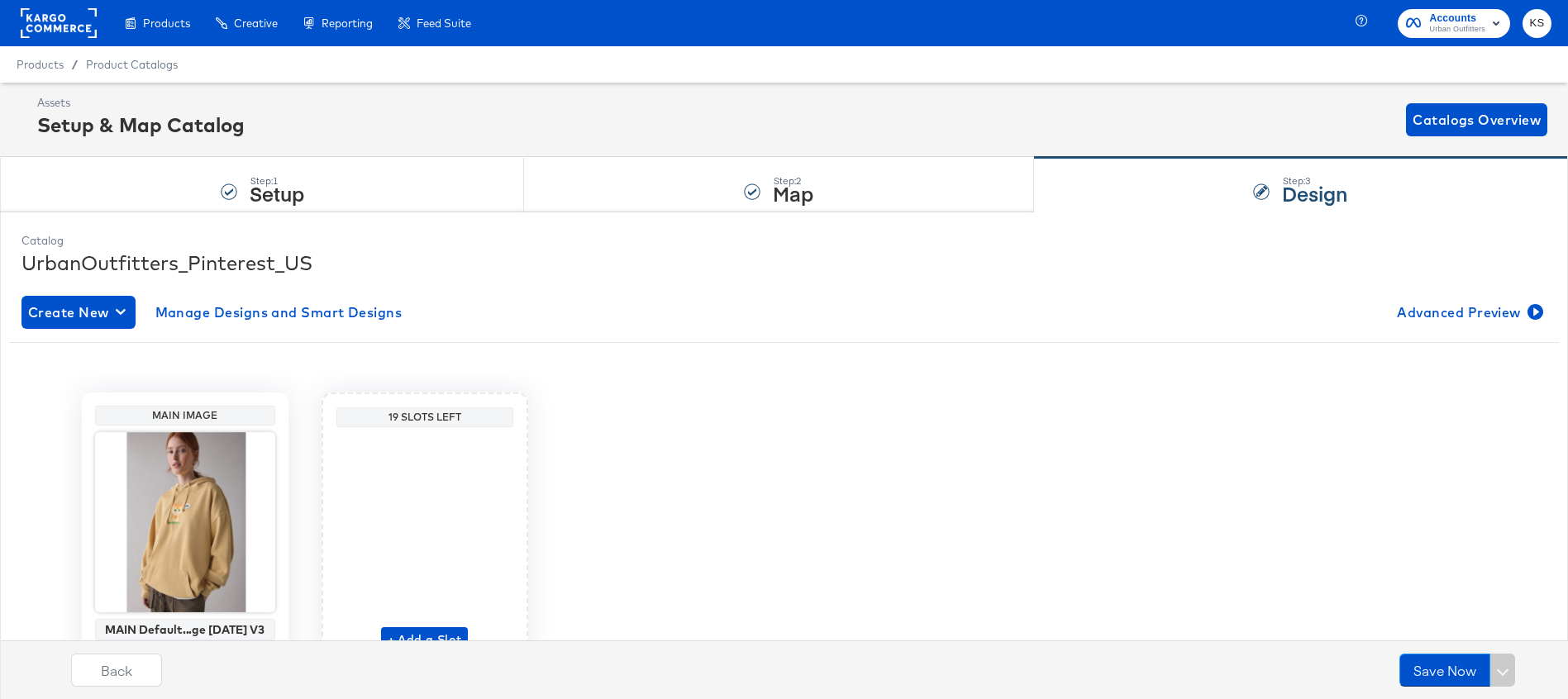
scroll to position [16, 0]
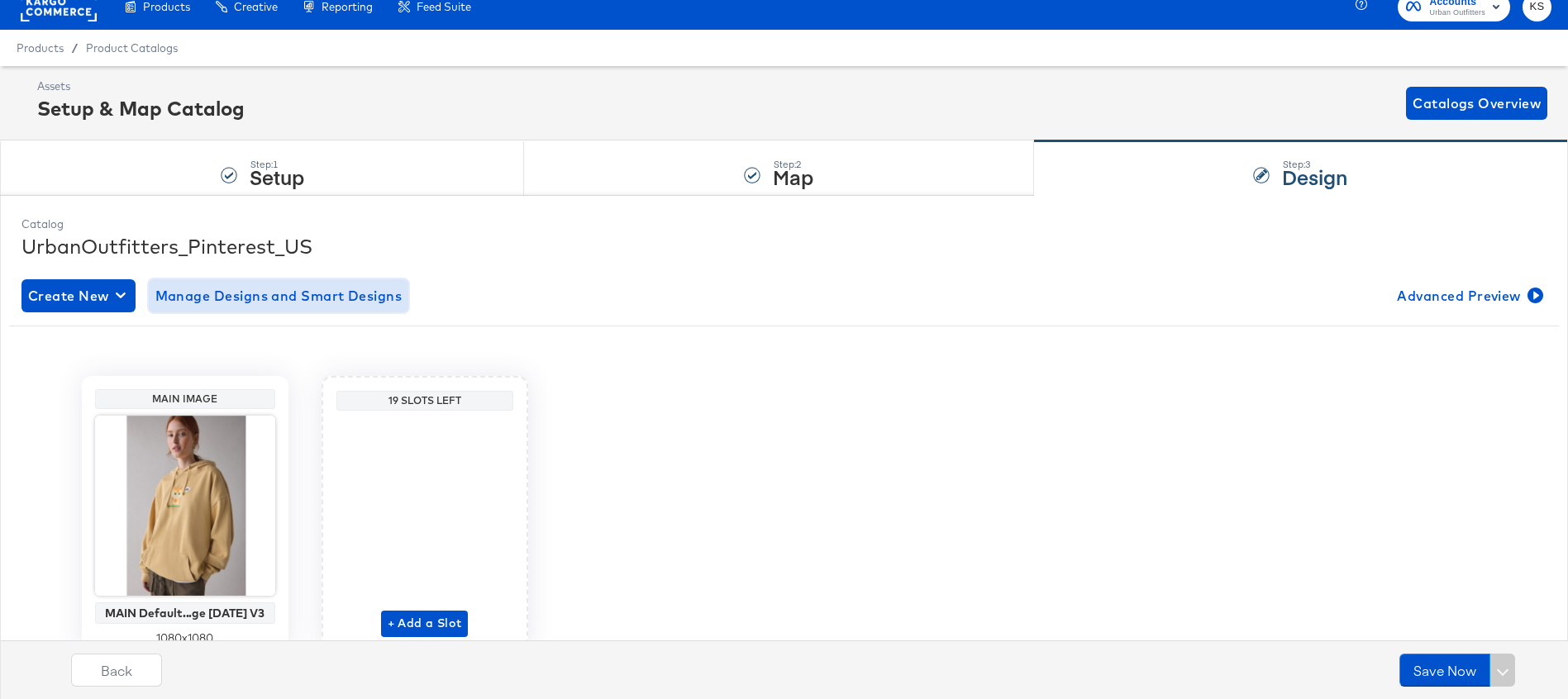
click at [285, 305] on span "Manage Designs and Smart Designs" at bounding box center [279, 296] width 248 height 23
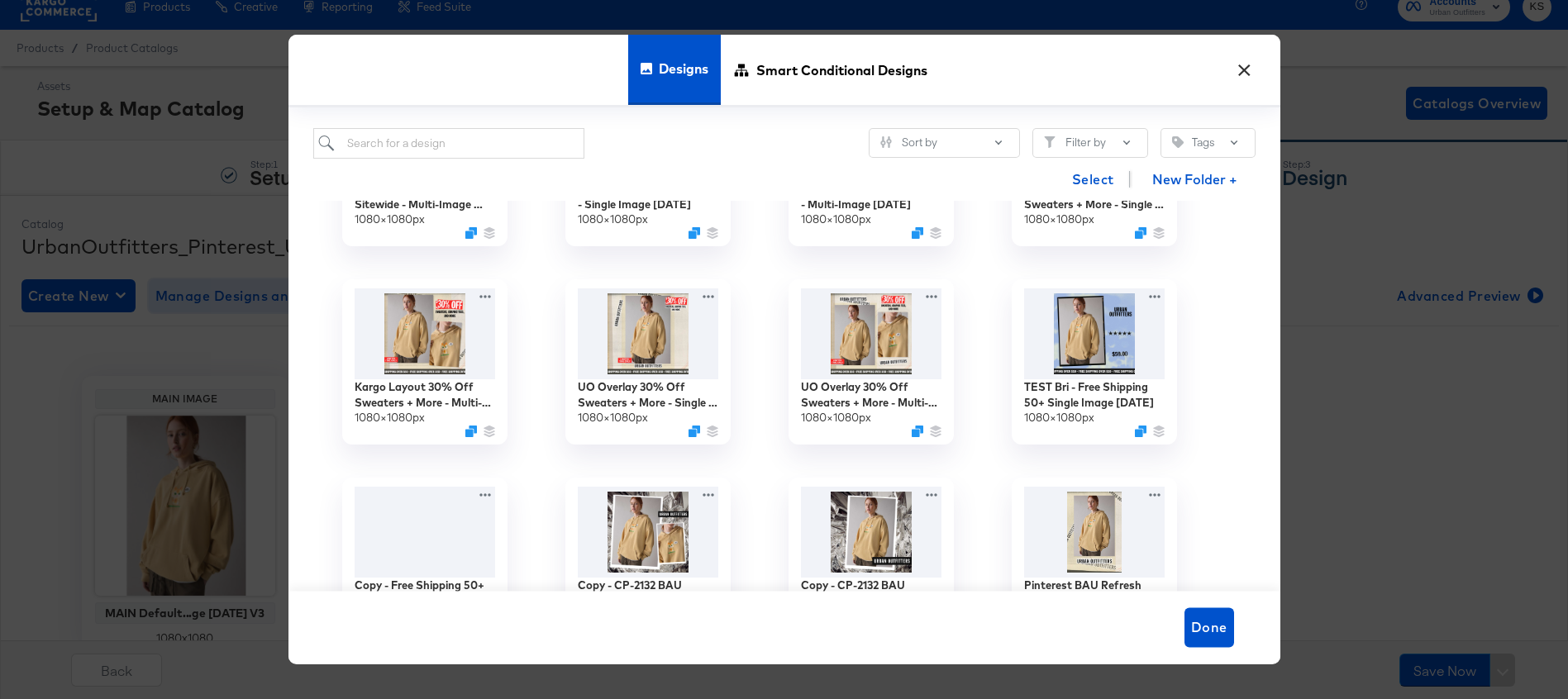
scroll to position [5773, 0]
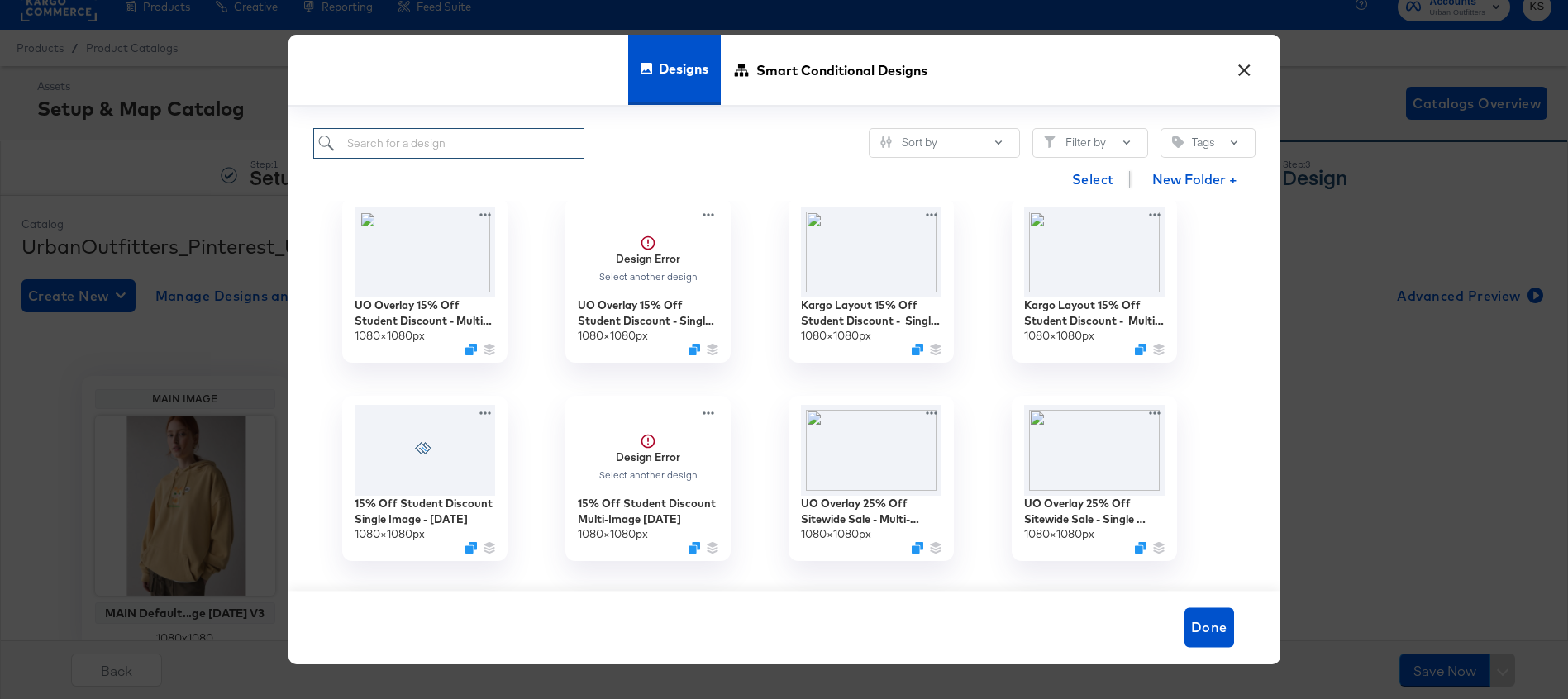
click at [391, 144] on input "search" at bounding box center [449, 144] width 272 height 30
paste input "Holiday BAU - Pinterest 10.8.24"
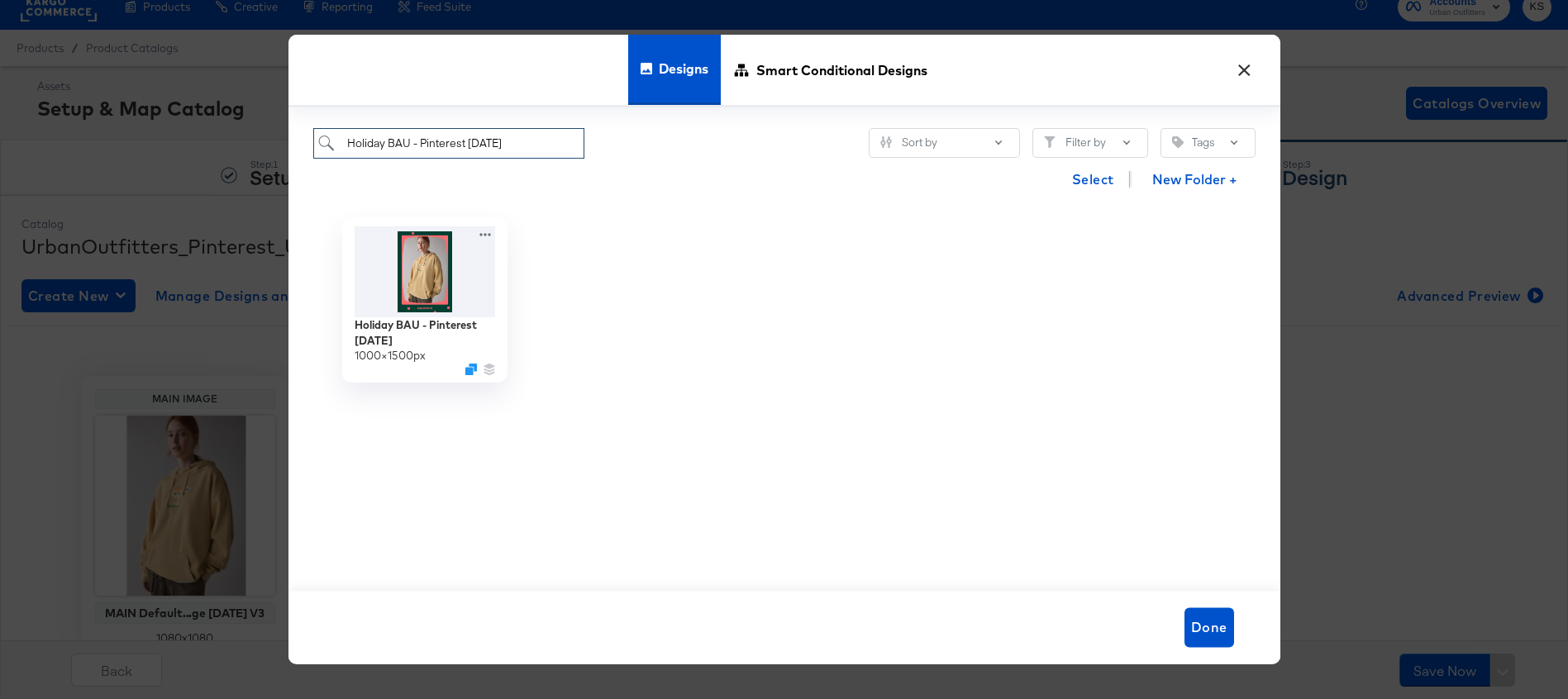
type input "Holiday BAU - Pinterest 10.8.24"
click at [484, 236] on icon at bounding box center [488, 230] width 21 height 17
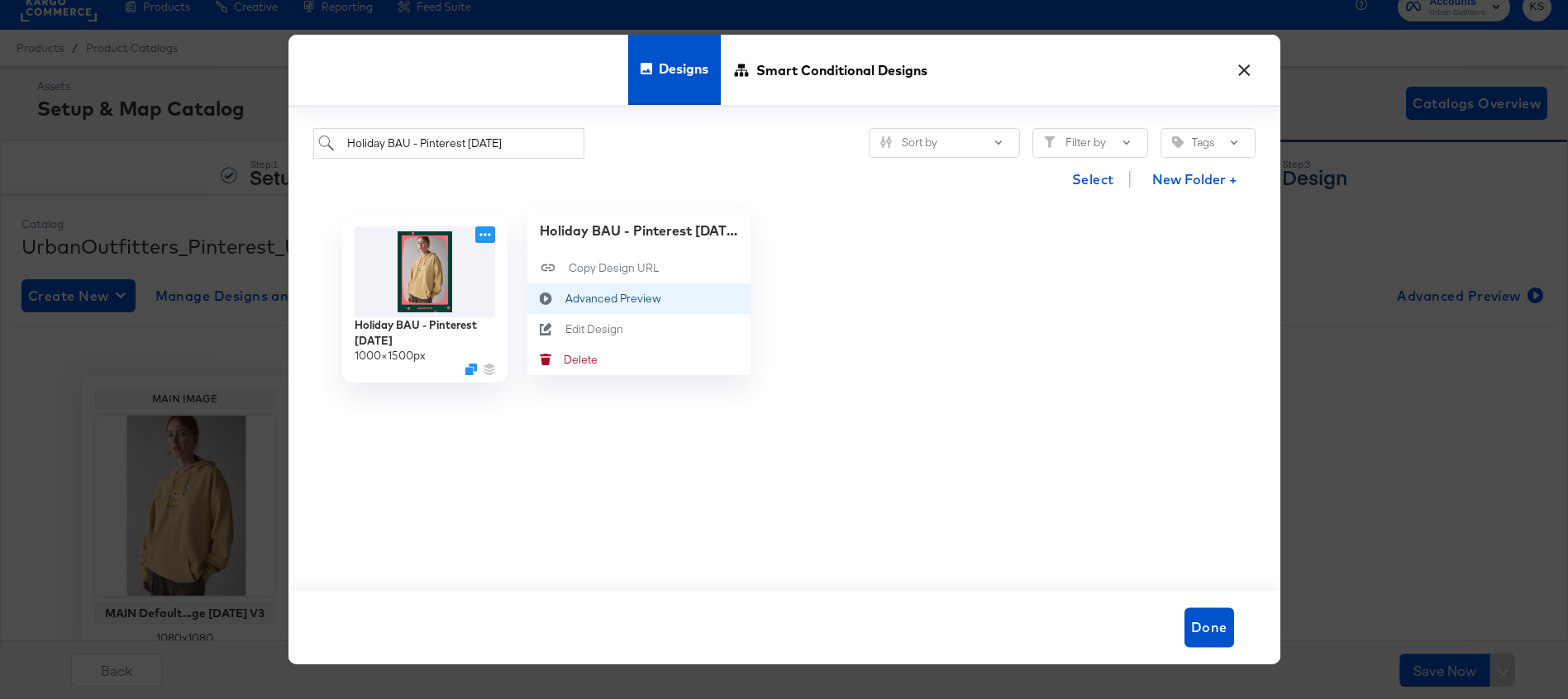
click at [561, 301] on icon at bounding box center [546, 298] width 38 height 13
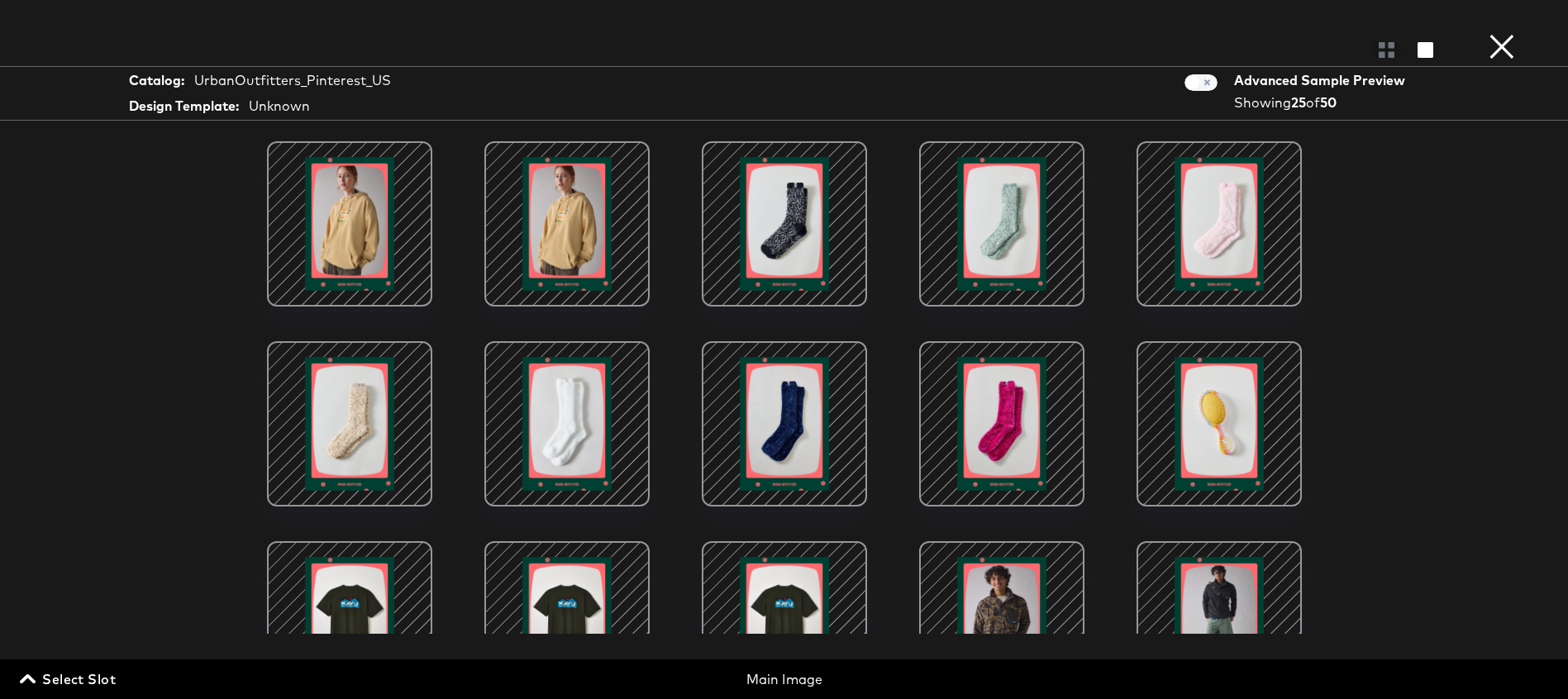
scroll to position [541, 0]
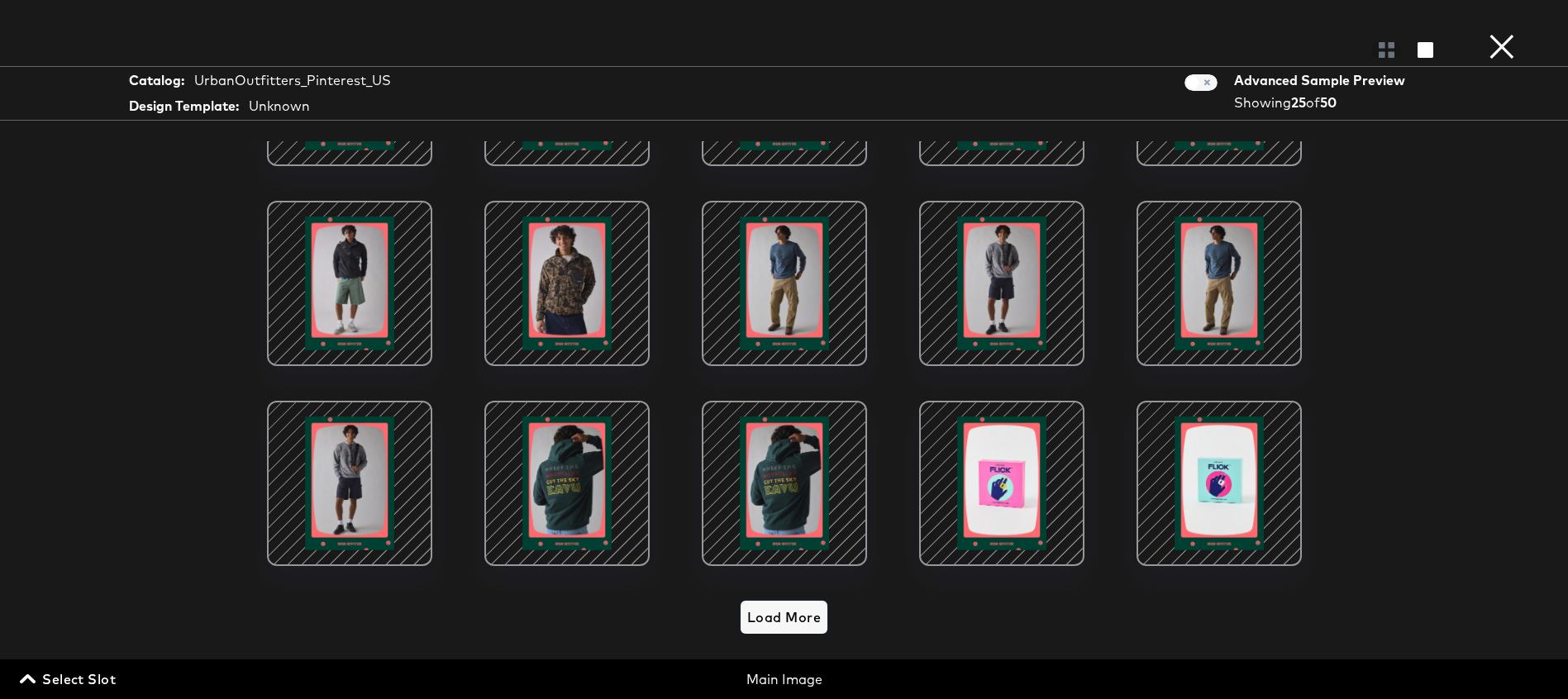
click at [810, 623] on span "Load More" at bounding box center [784, 617] width 73 height 23
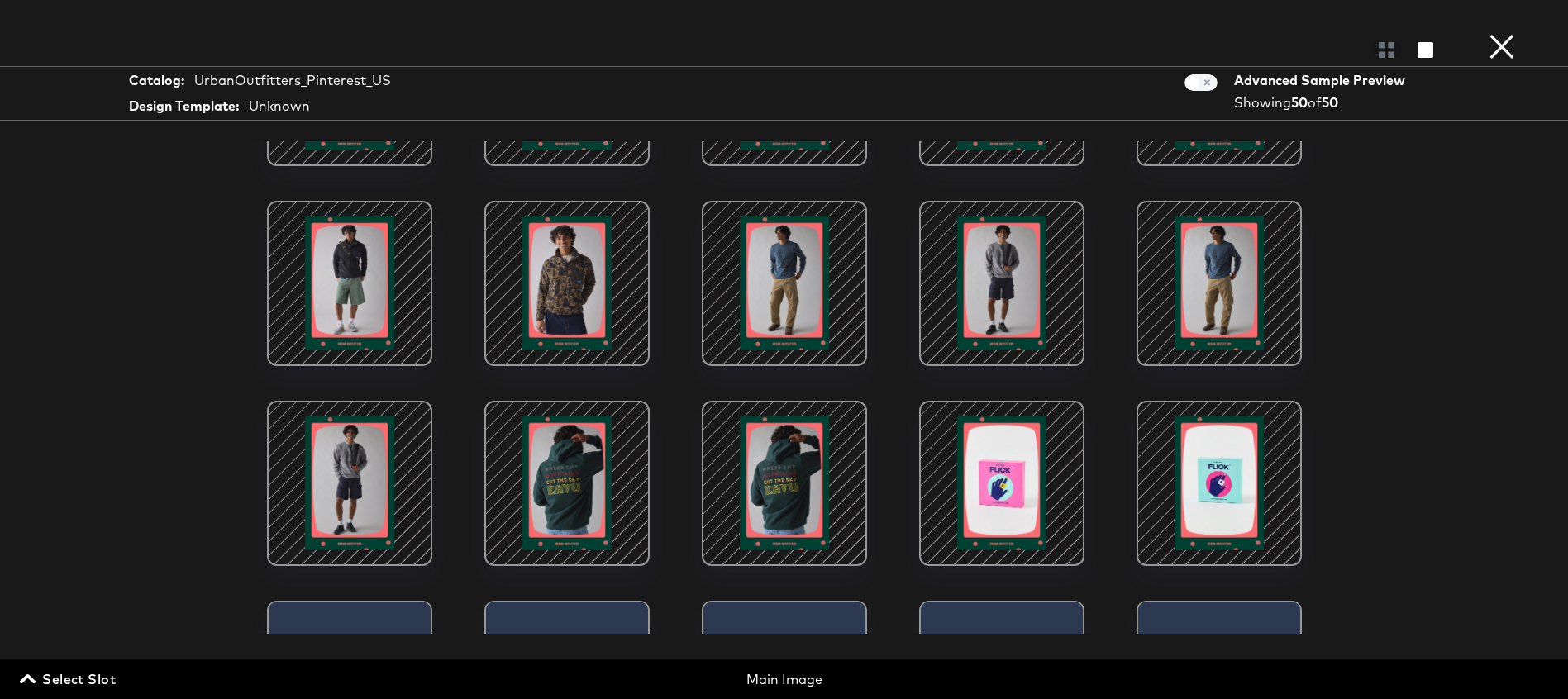
click at [982, 491] on div at bounding box center [1002, 484] width 141 height 141
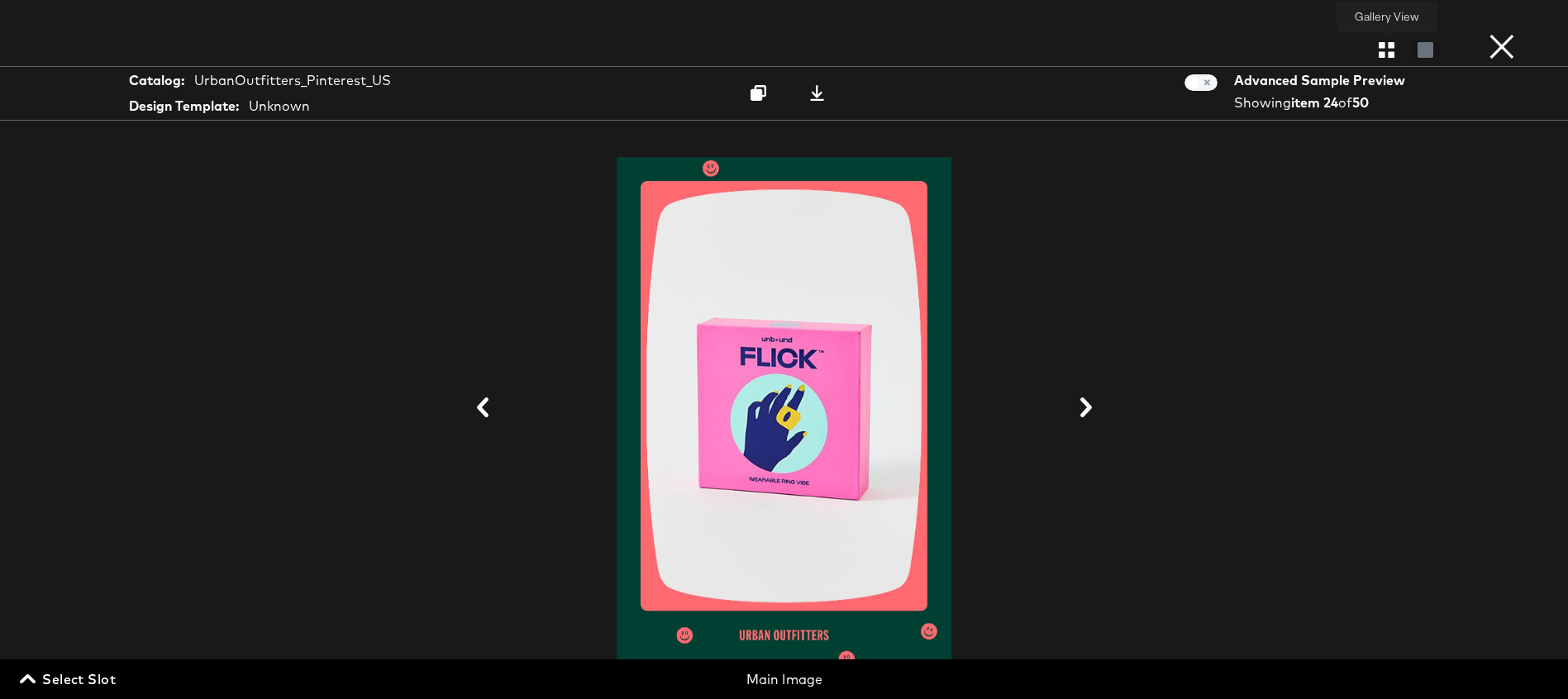
click at [1379, 53] on icon "button" at bounding box center [1386, 50] width 15 height 15
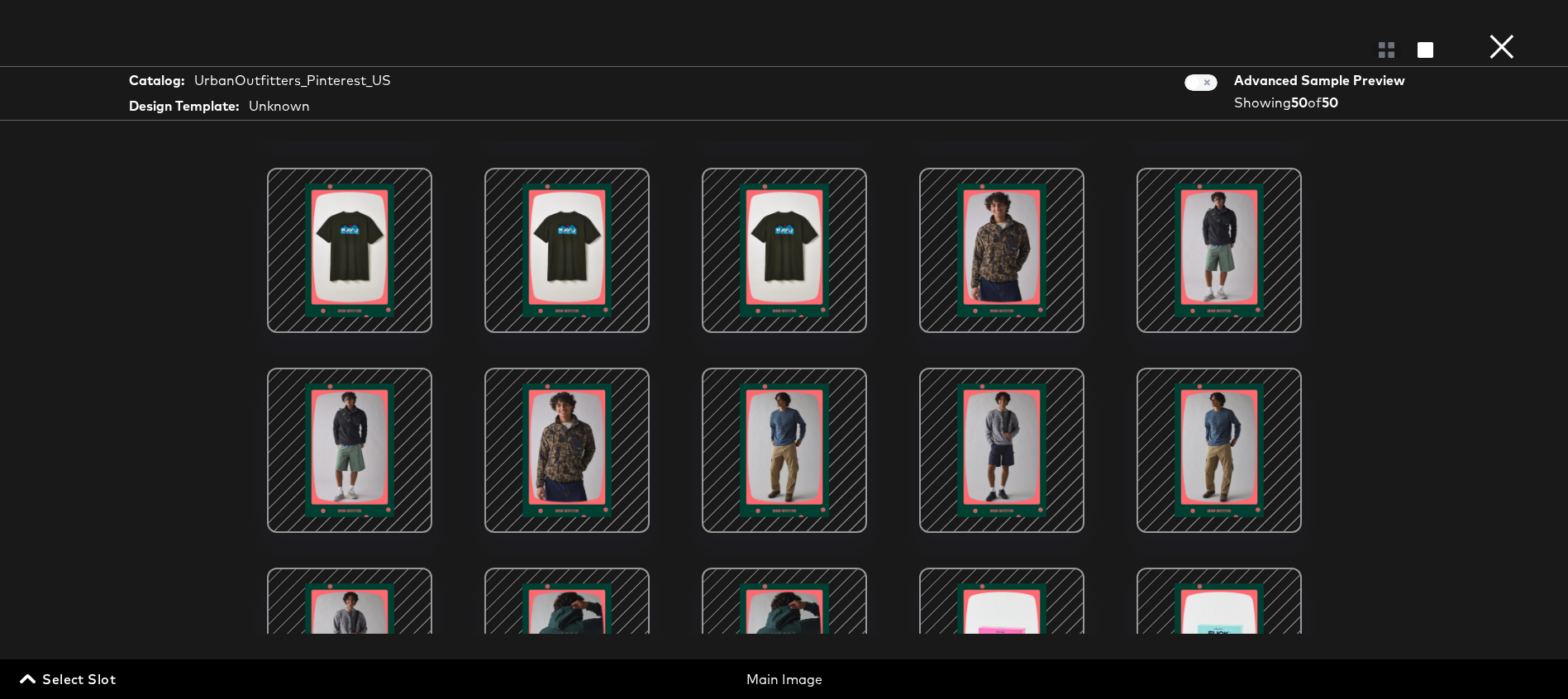
scroll to position [0, 0]
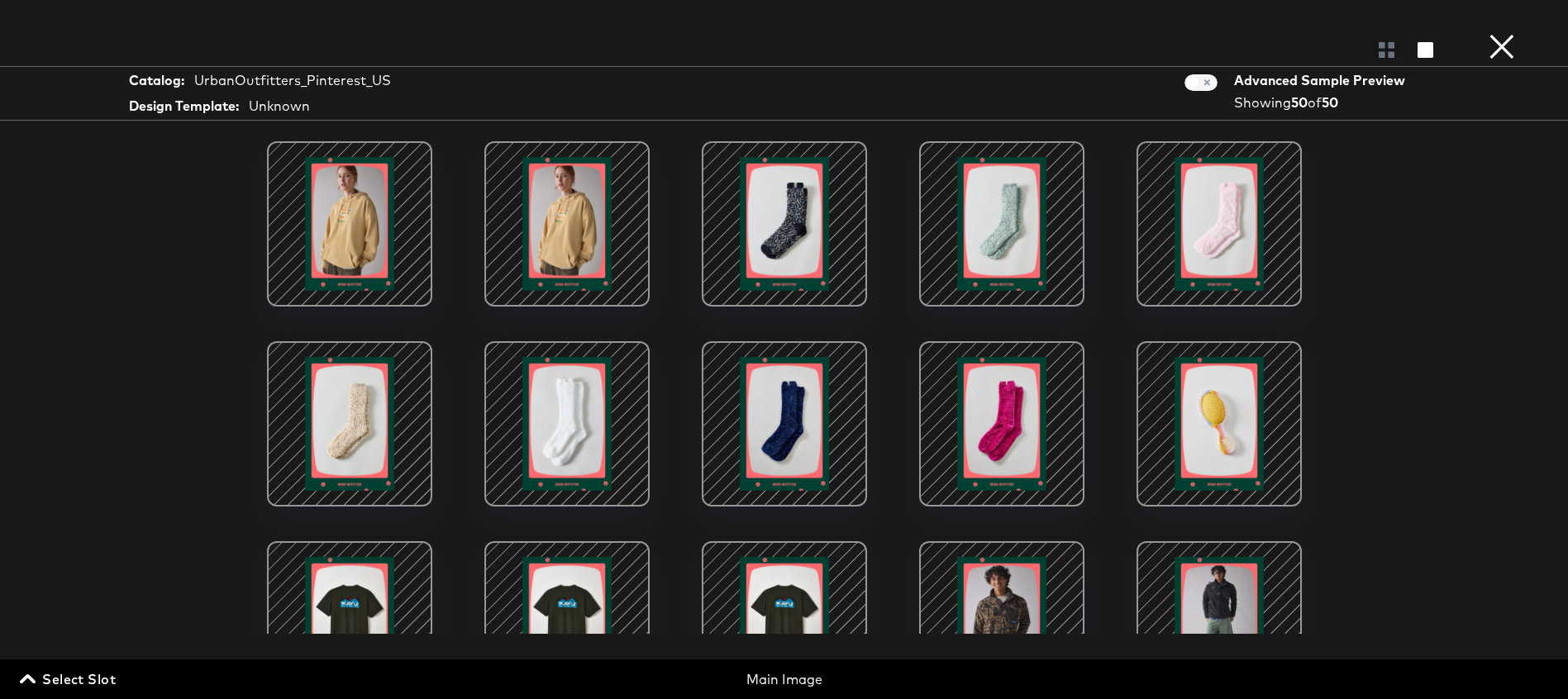
click at [337, 234] on div at bounding box center [349, 224] width 141 height 141
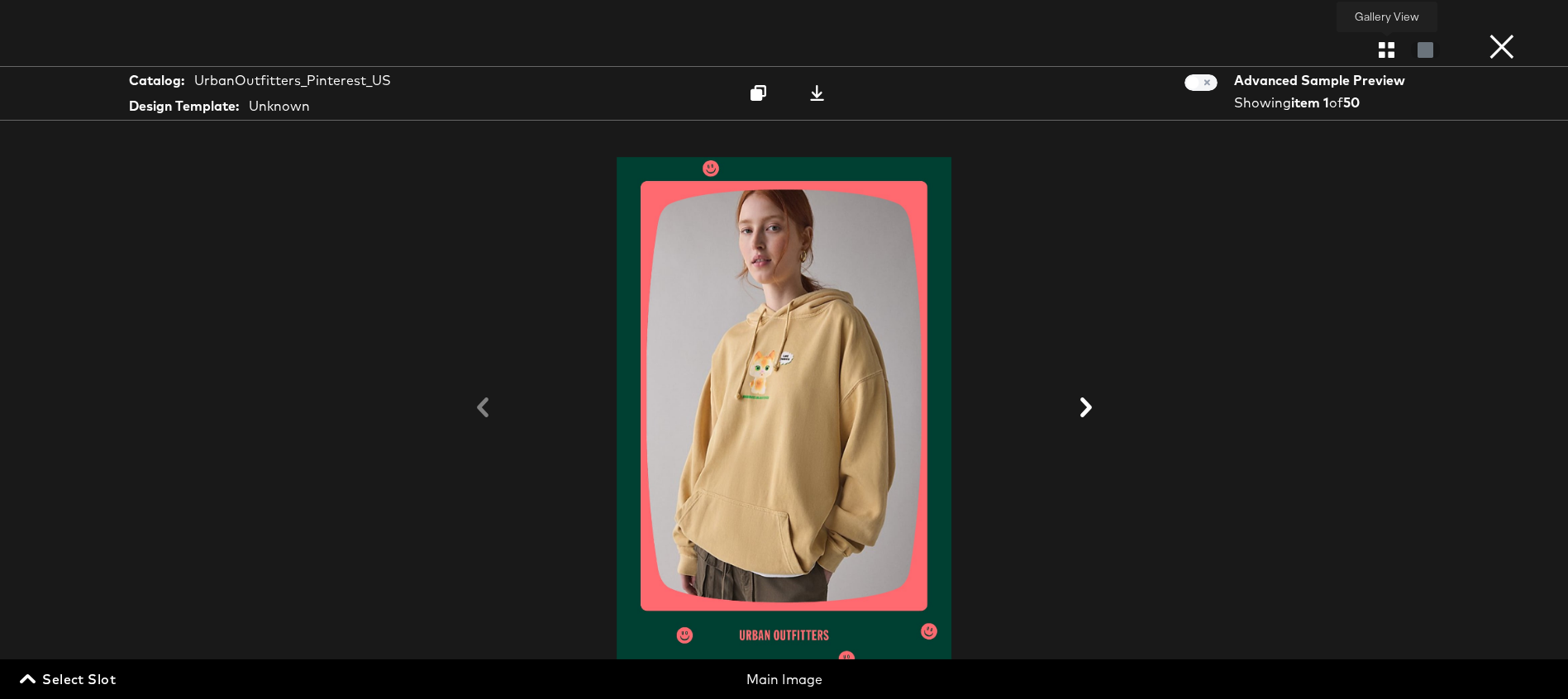
click at [1379, 54] on icon "button" at bounding box center [1386, 50] width 15 height 15
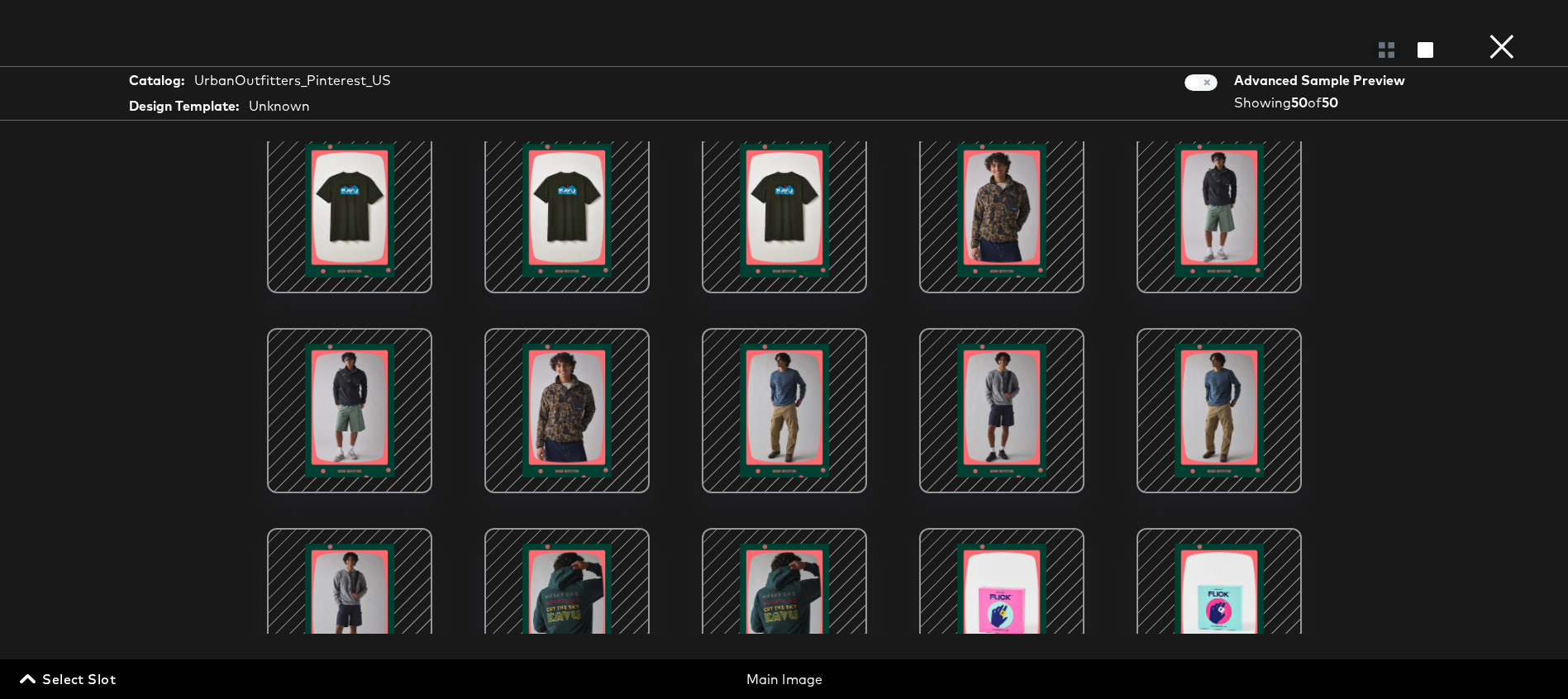
scroll to position [411, 0]
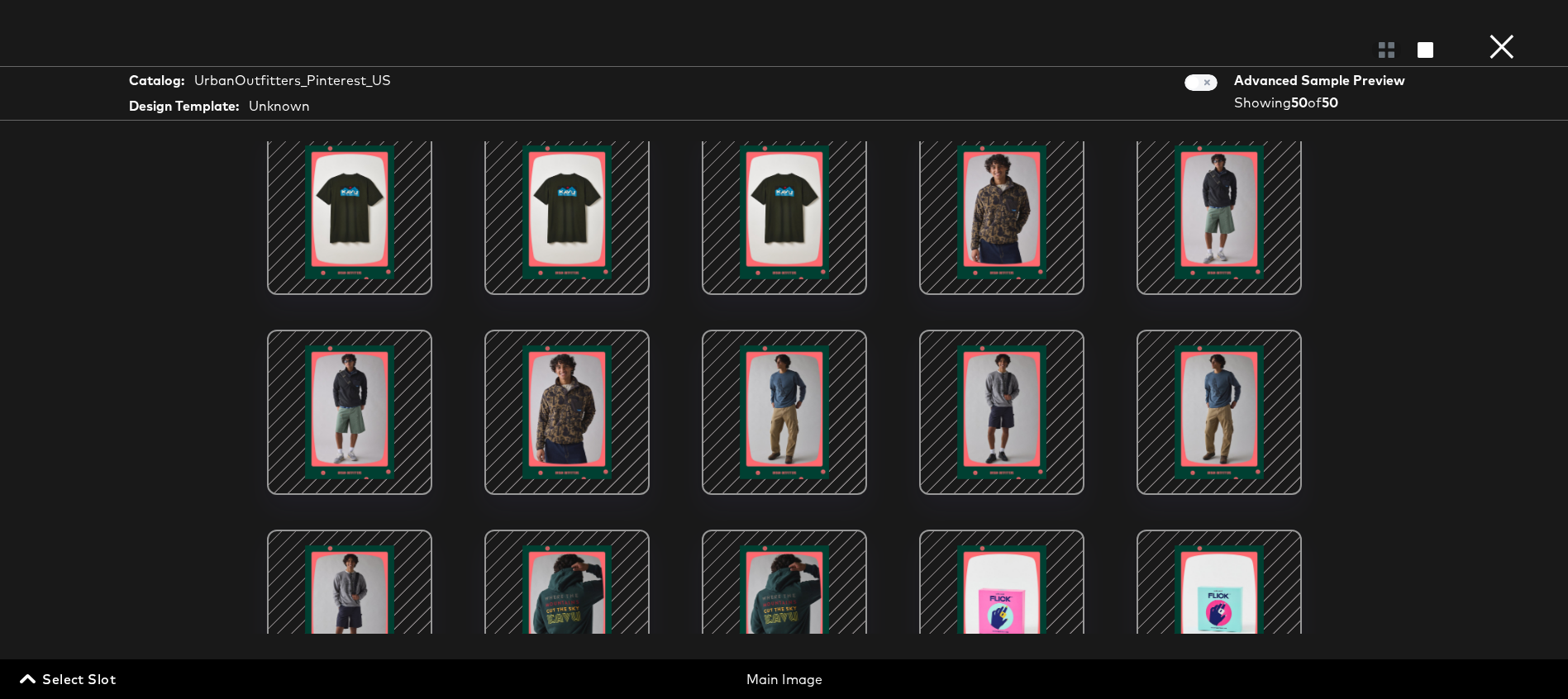
click at [1035, 214] on div at bounding box center [1002, 212] width 141 height 141
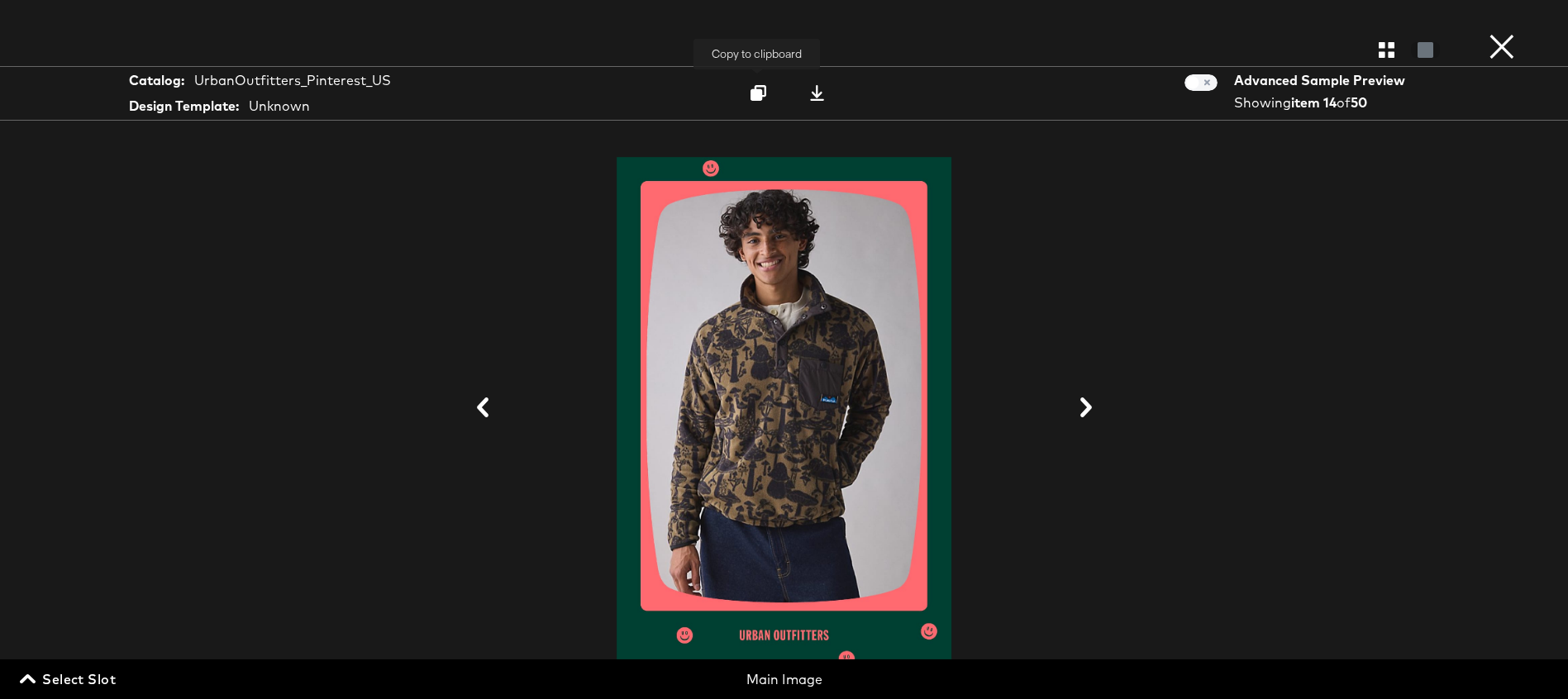
click at [752, 94] on icon at bounding box center [758, 92] width 15 height 15
click at [1500, 33] on button "×" at bounding box center [1501, 16] width 33 height 33
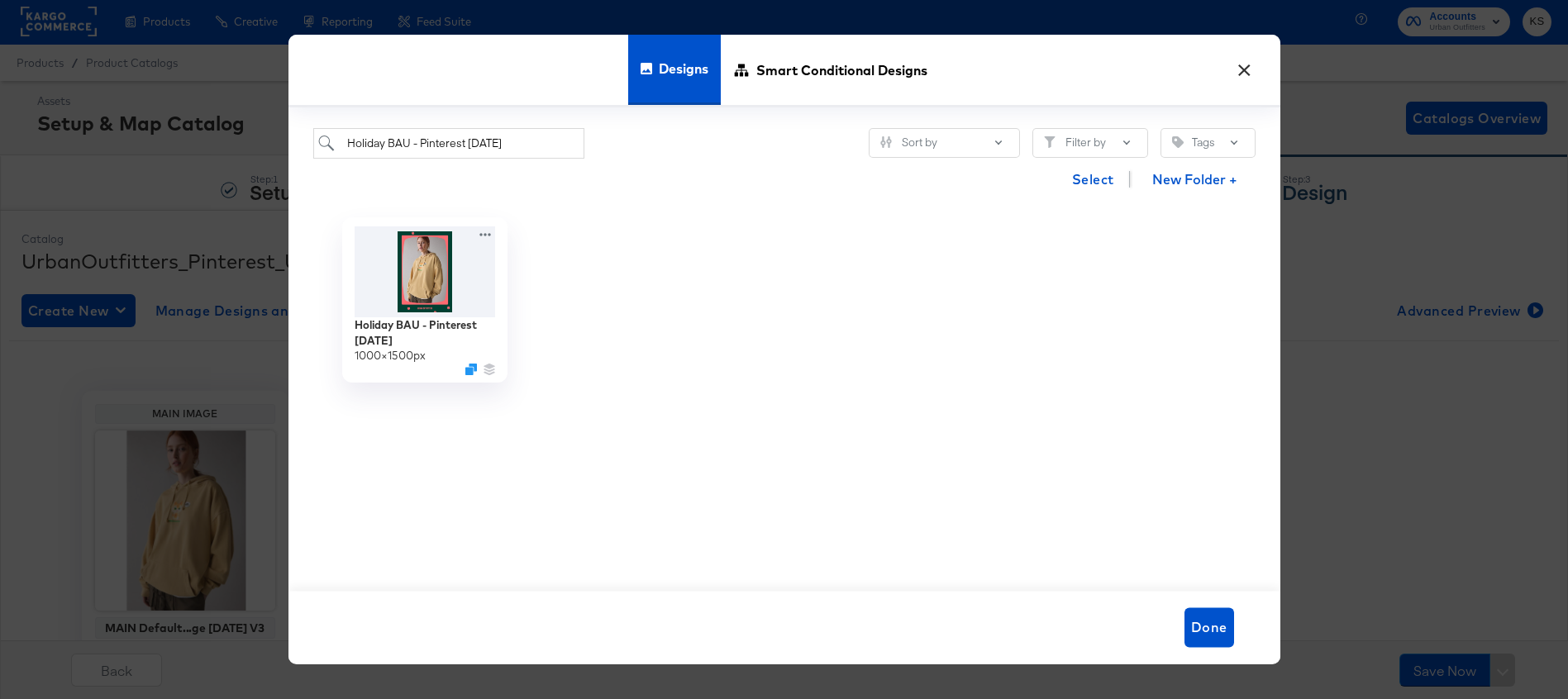
click at [1250, 76] on button "×" at bounding box center [1244, 66] width 30 height 30
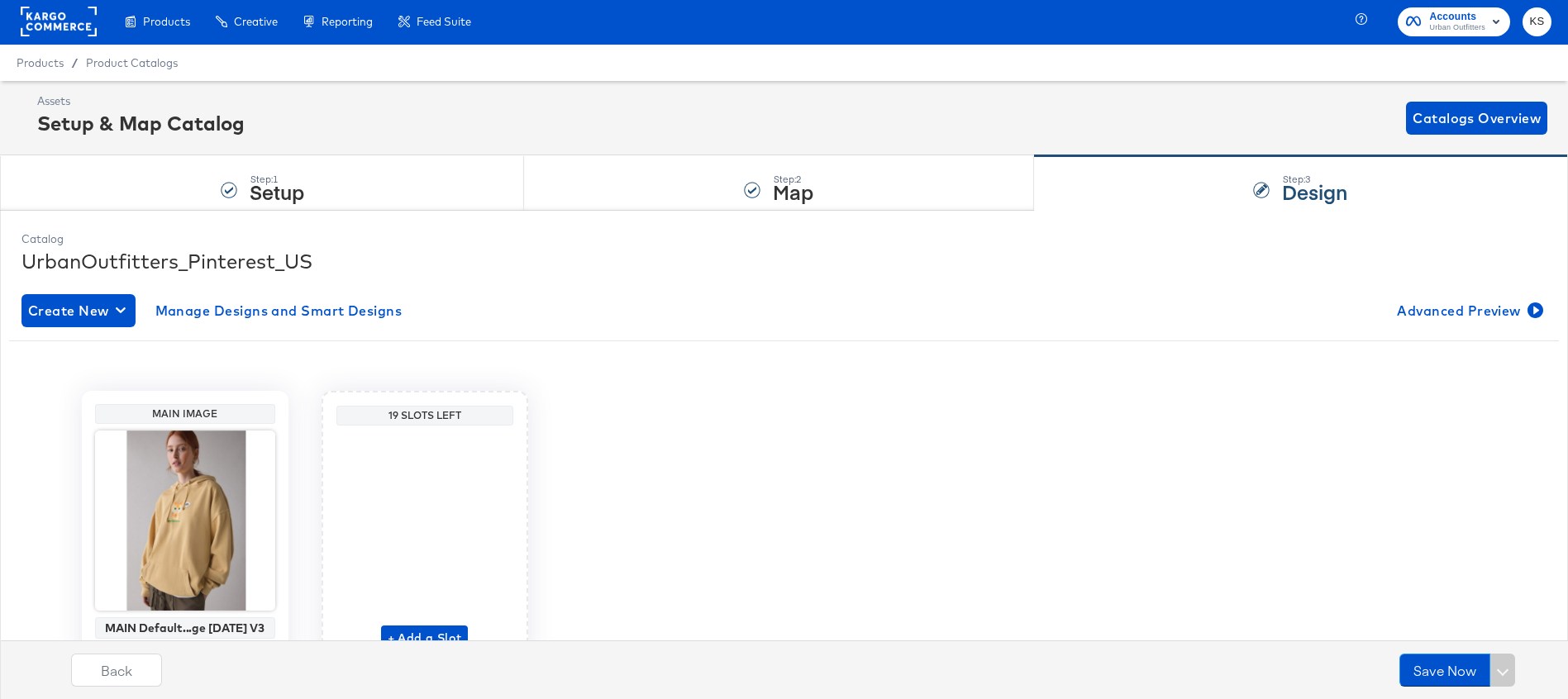
scroll to position [0, 0]
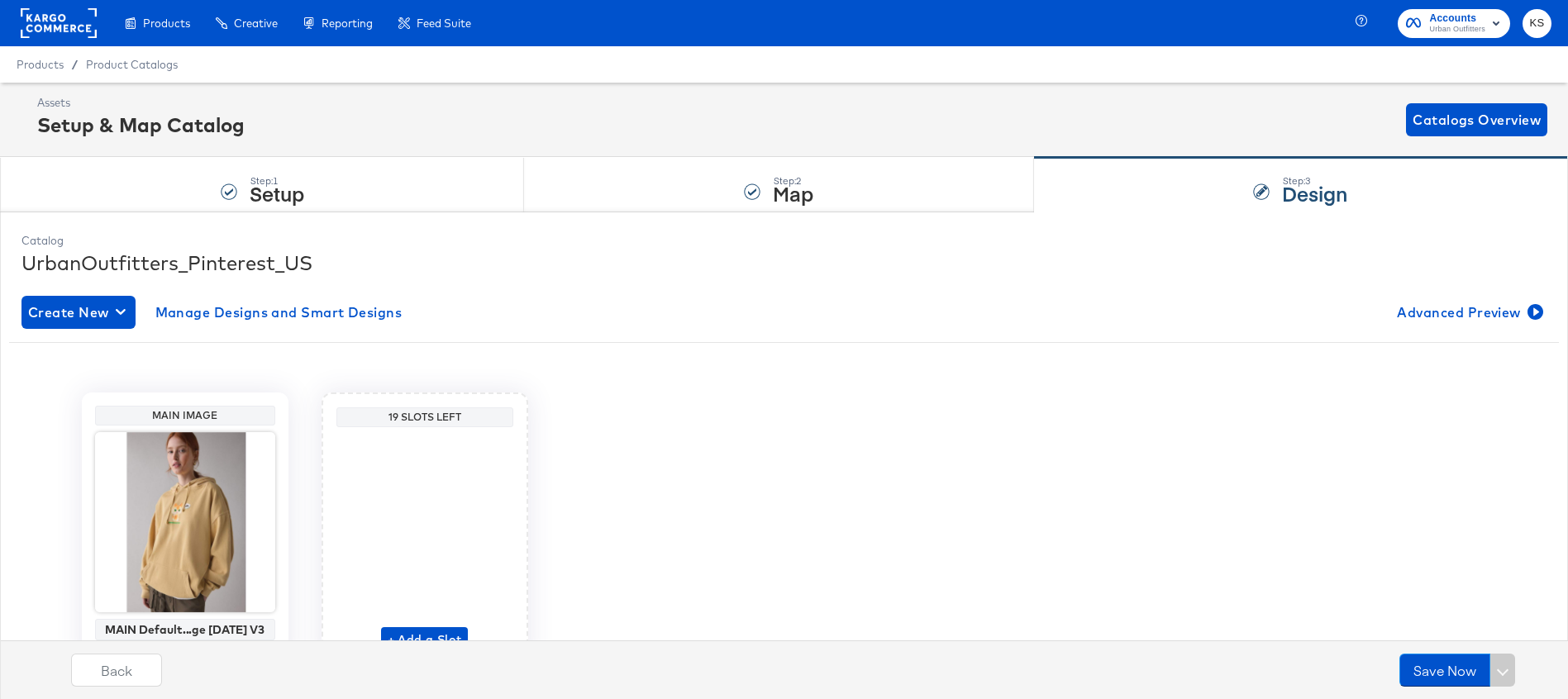
click at [1493, 22] on icon "button" at bounding box center [1496, 24] width 7 height 4
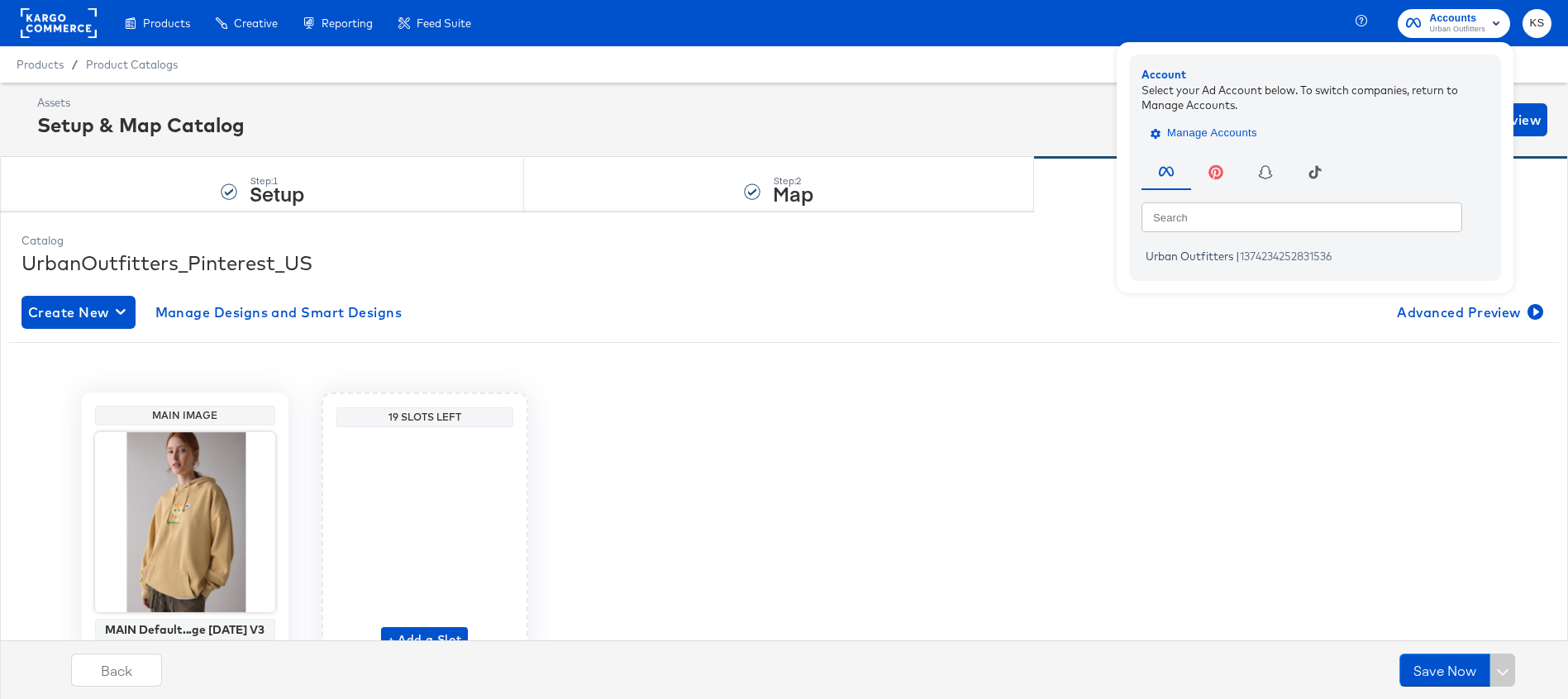
click at [1242, 125] on span "Manage Accounts" at bounding box center [1205, 133] width 103 height 19
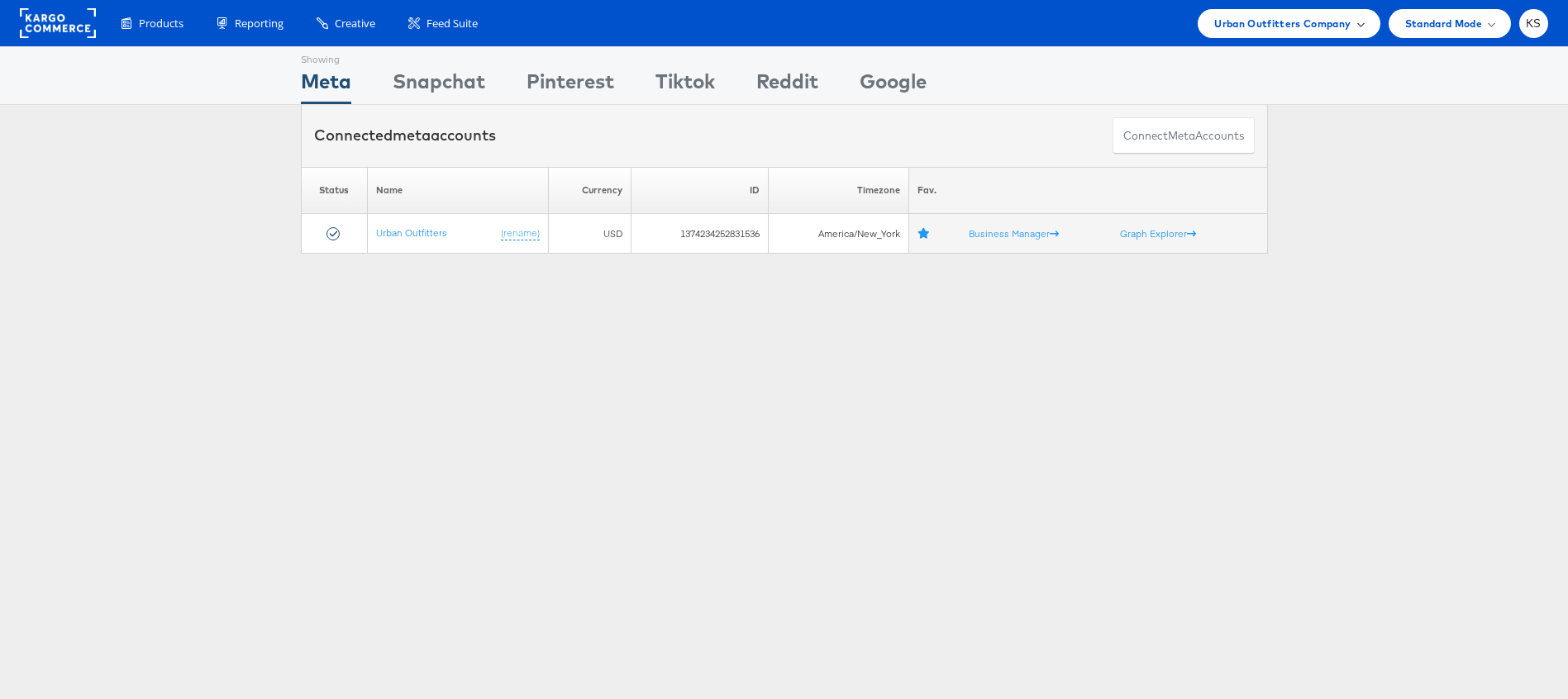
click at [1274, 15] on span "Urban Outfitters Company" at bounding box center [1281, 24] width 136 height 17
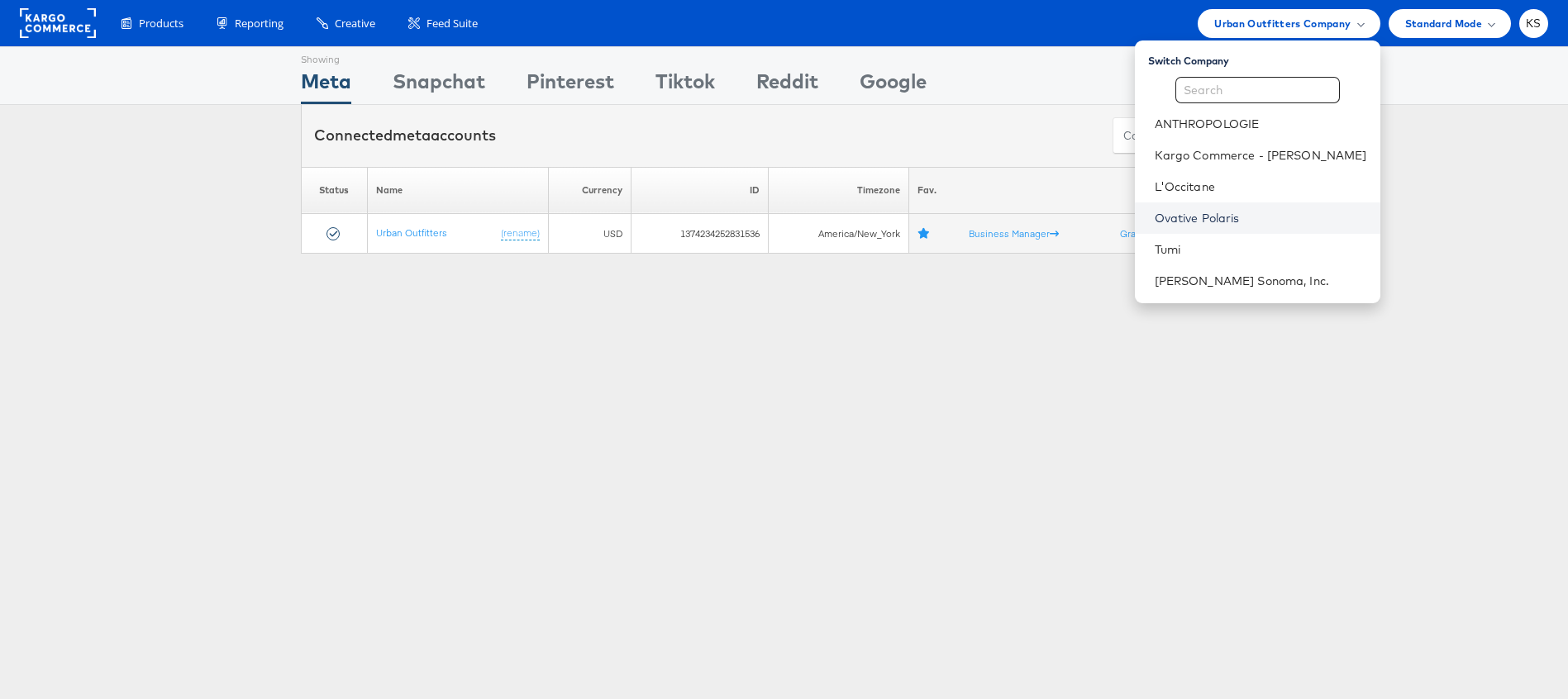
click at [1225, 210] on link "Ovative Polaris" at bounding box center [1260, 217] width 212 height 16
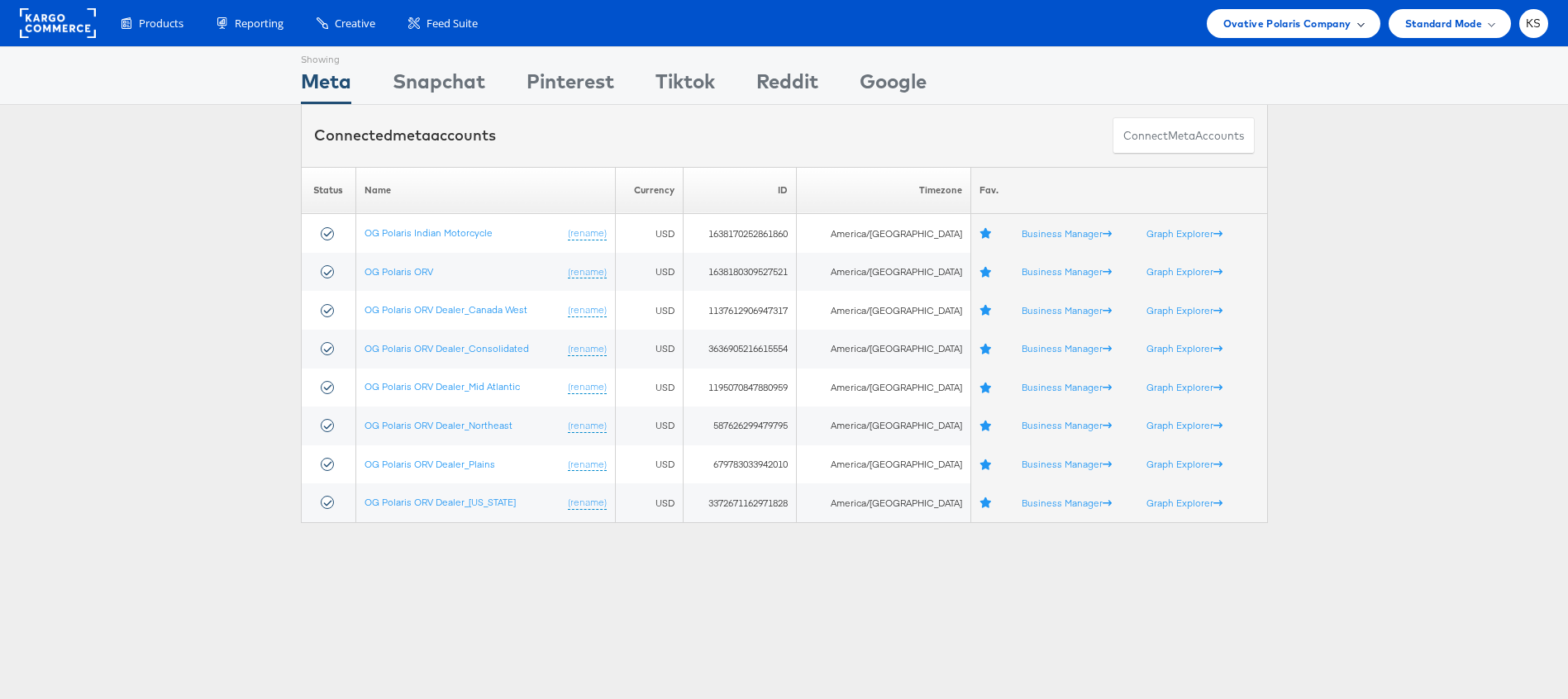
click at [1265, 34] on div "Ovative Polaris Company" at bounding box center [1293, 24] width 173 height 29
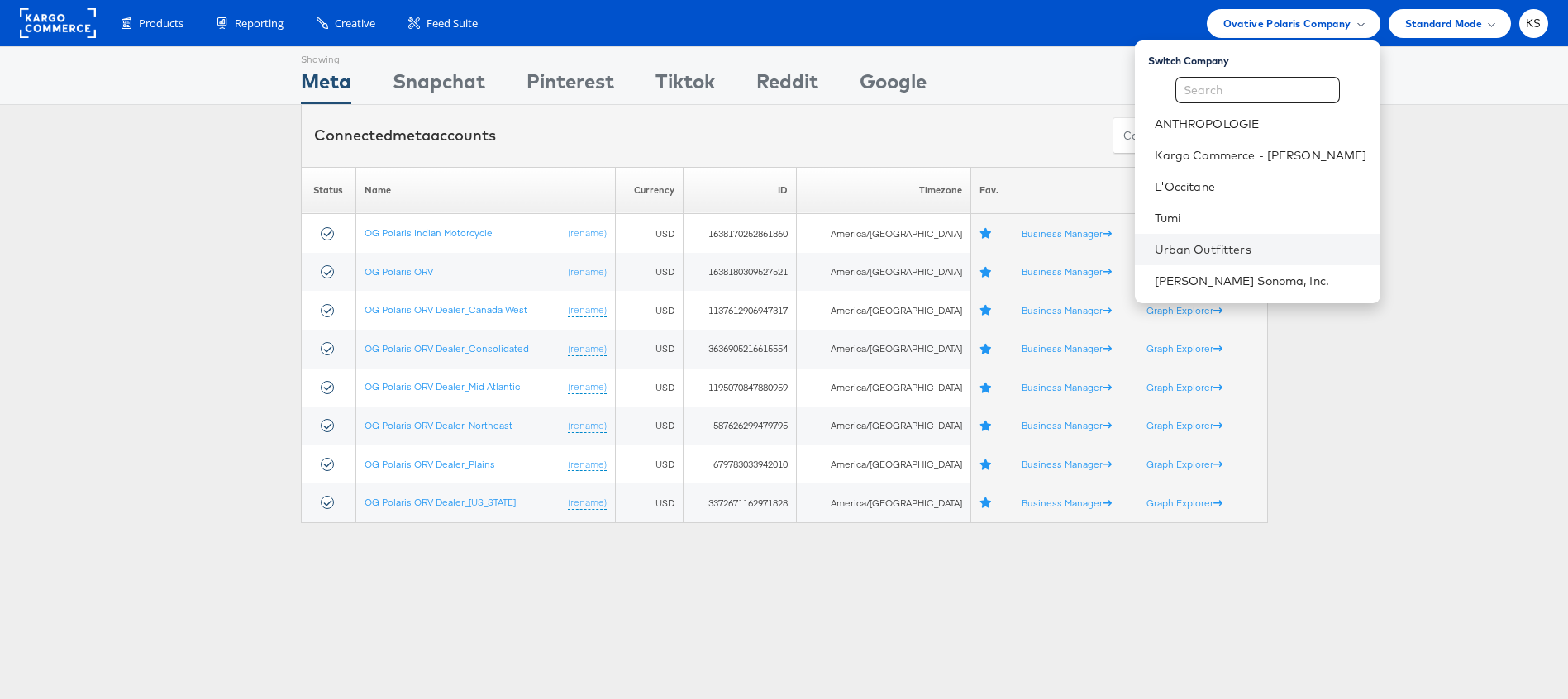
click at [1234, 257] on li "Urban Outfitters" at bounding box center [1258, 250] width 246 height 31
click at [1285, 250] on link "Urban Outfitters" at bounding box center [1260, 249] width 212 height 16
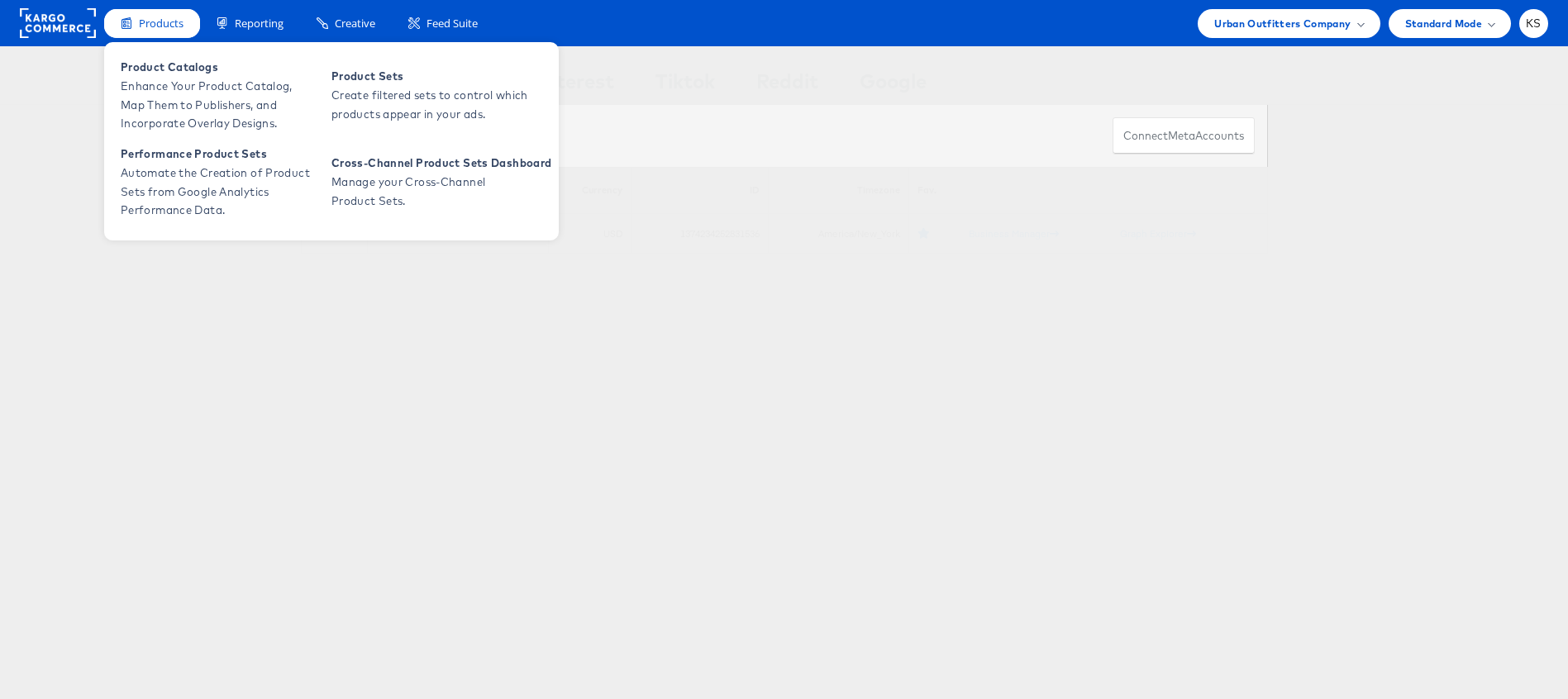
click at [147, 28] on span "Products" at bounding box center [161, 23] width 45 height 15
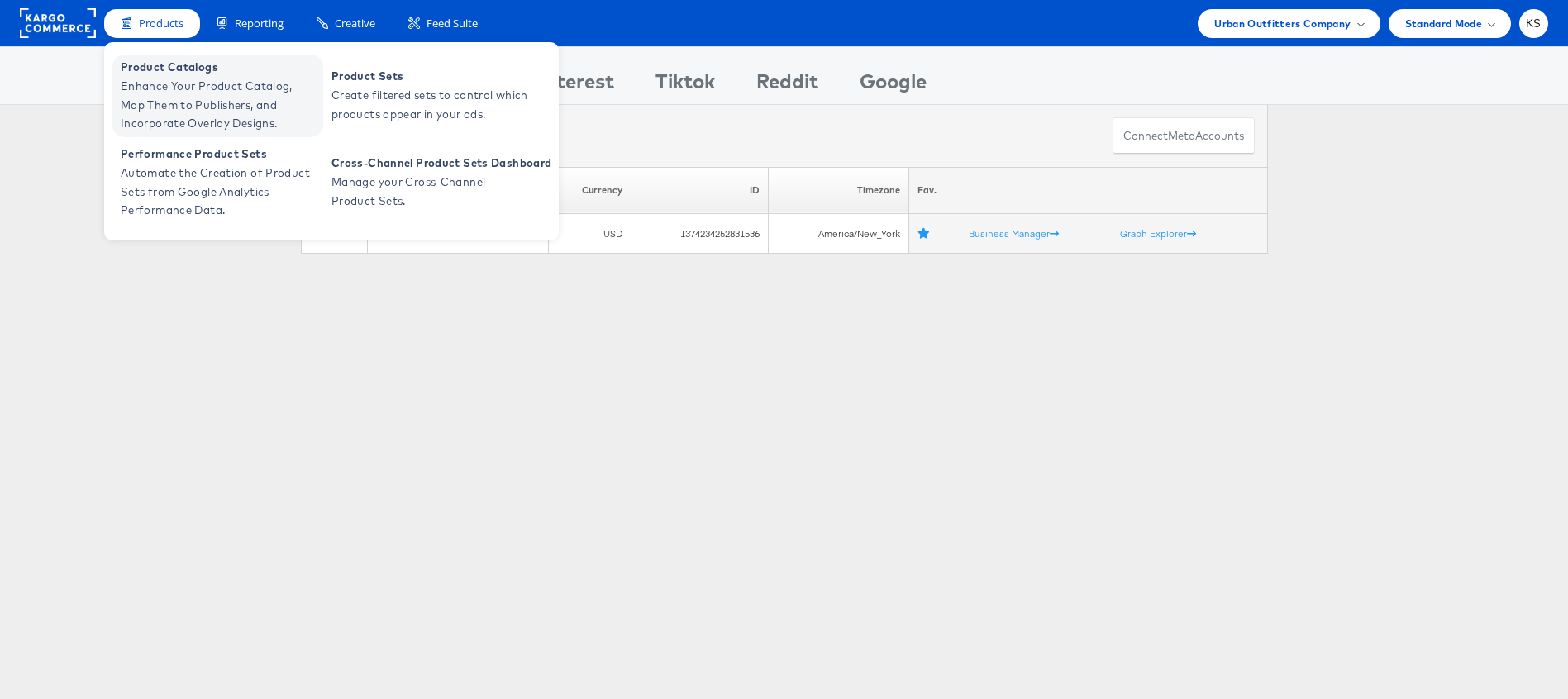
click at [169, 94] on span "Enhance Your Product Catalog, Map Them to Publishers, and Incorporate Overlay D…" at bounding box center [220, 105] width 198 height 56
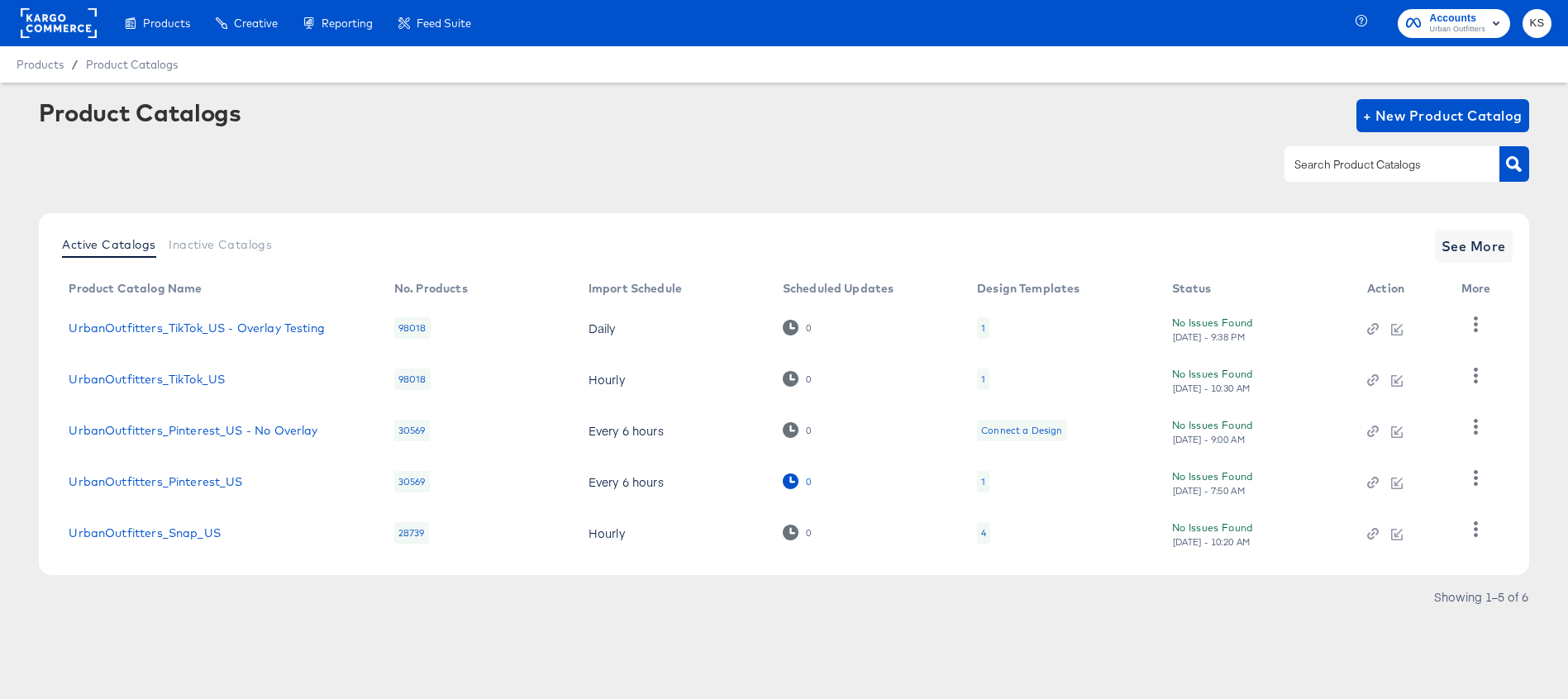
click at [789, 479] on icon at bounding box center [790, 481] width 15 height 15
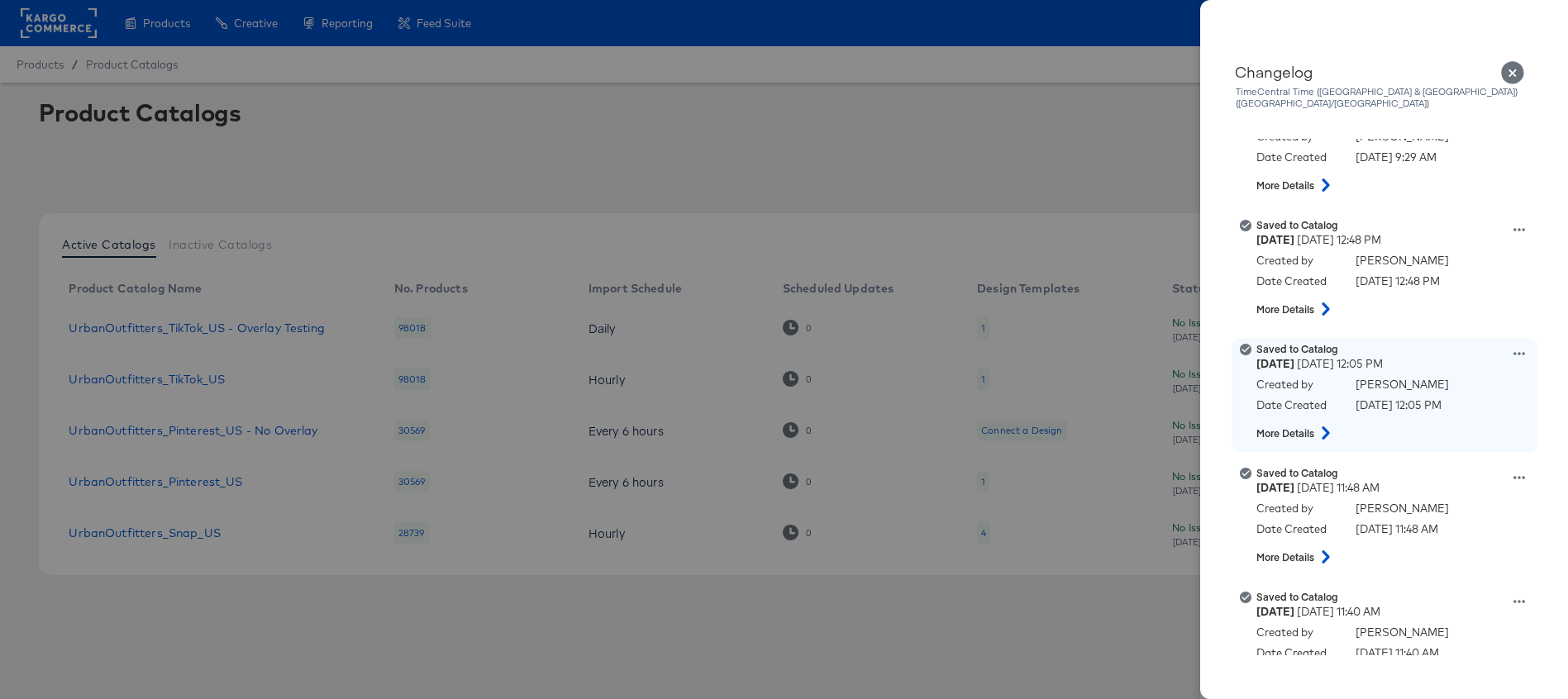
scroll to position [489, 0]
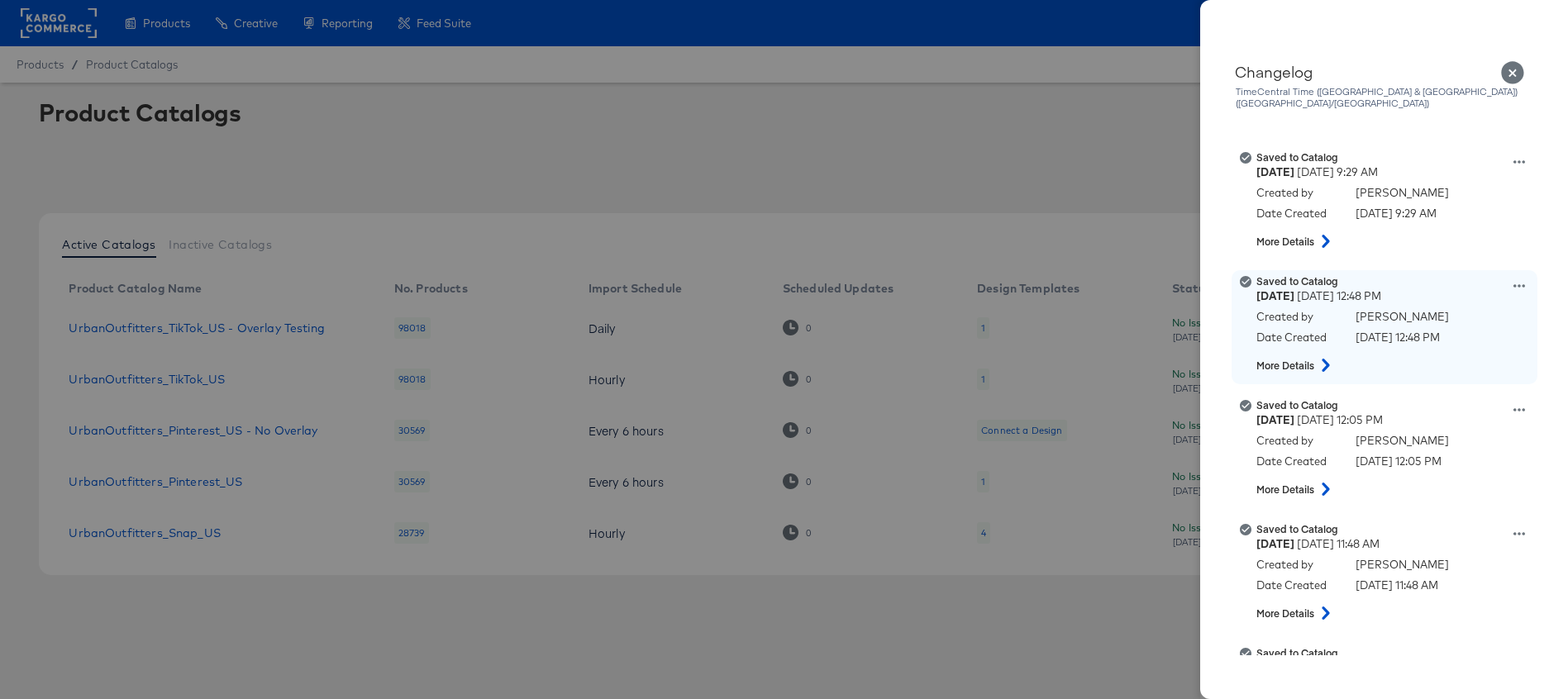
click at [1324, 359] on icon at bounding box center [1325, 366] width 20 height 13
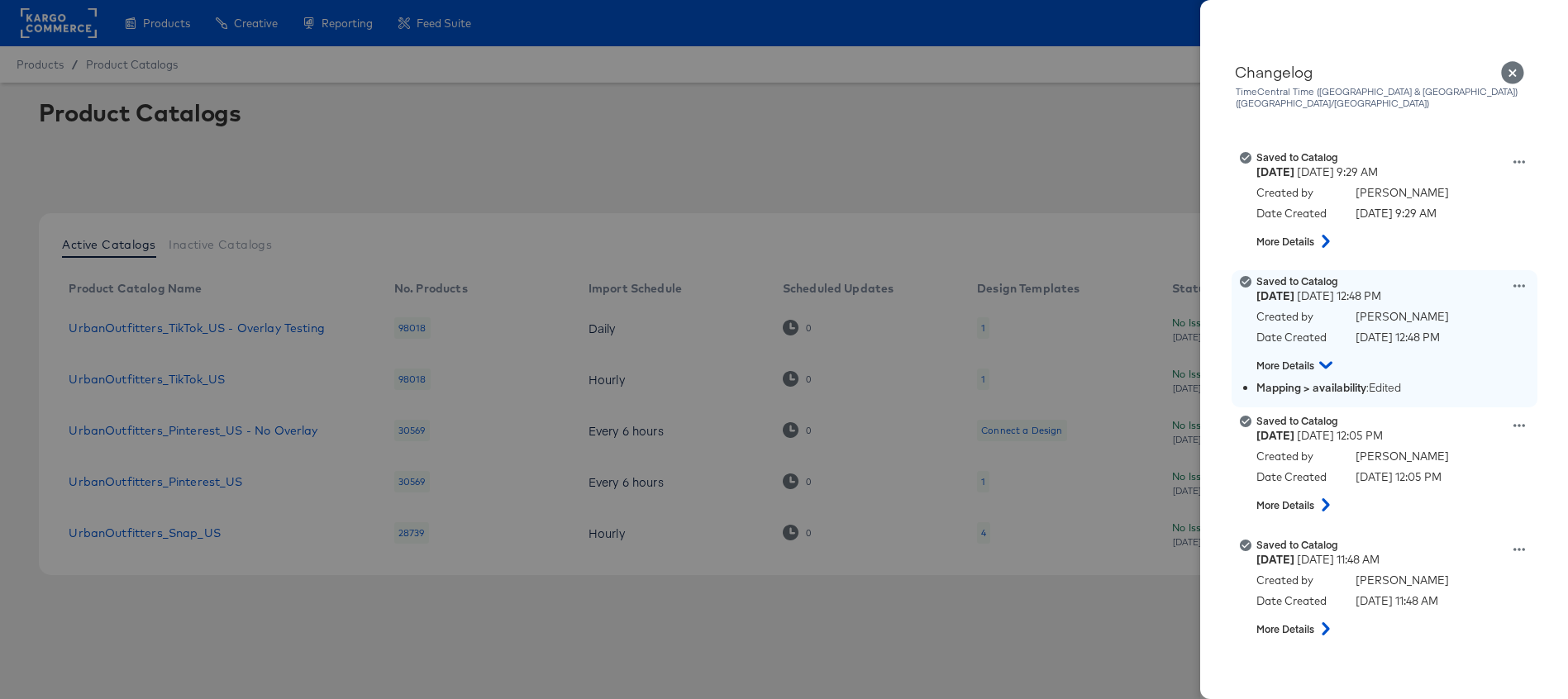
click at [1324, 355] on icon at bounding box center [1325, 365] width 13 height 20
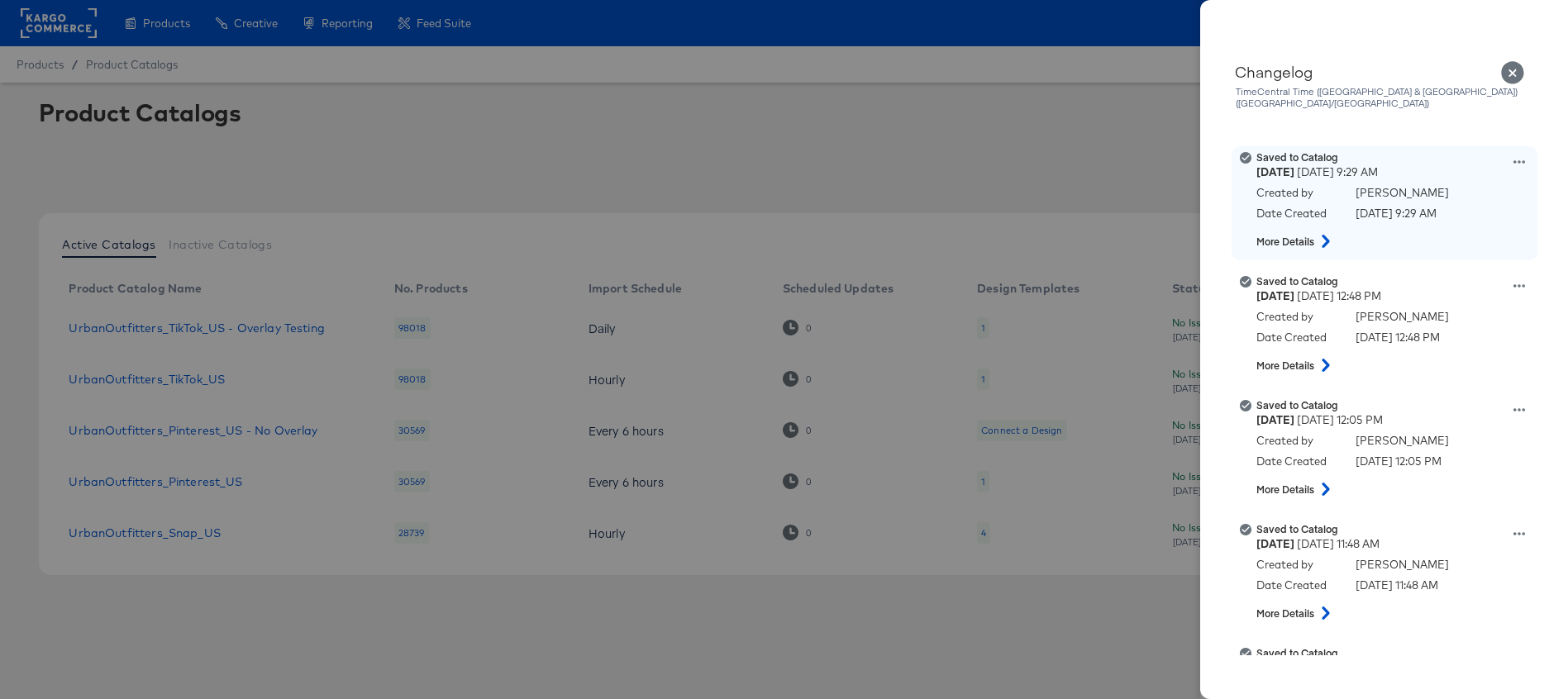
click at [1323, 239] on button at bounding box center [1325, 241] width 22 height 30
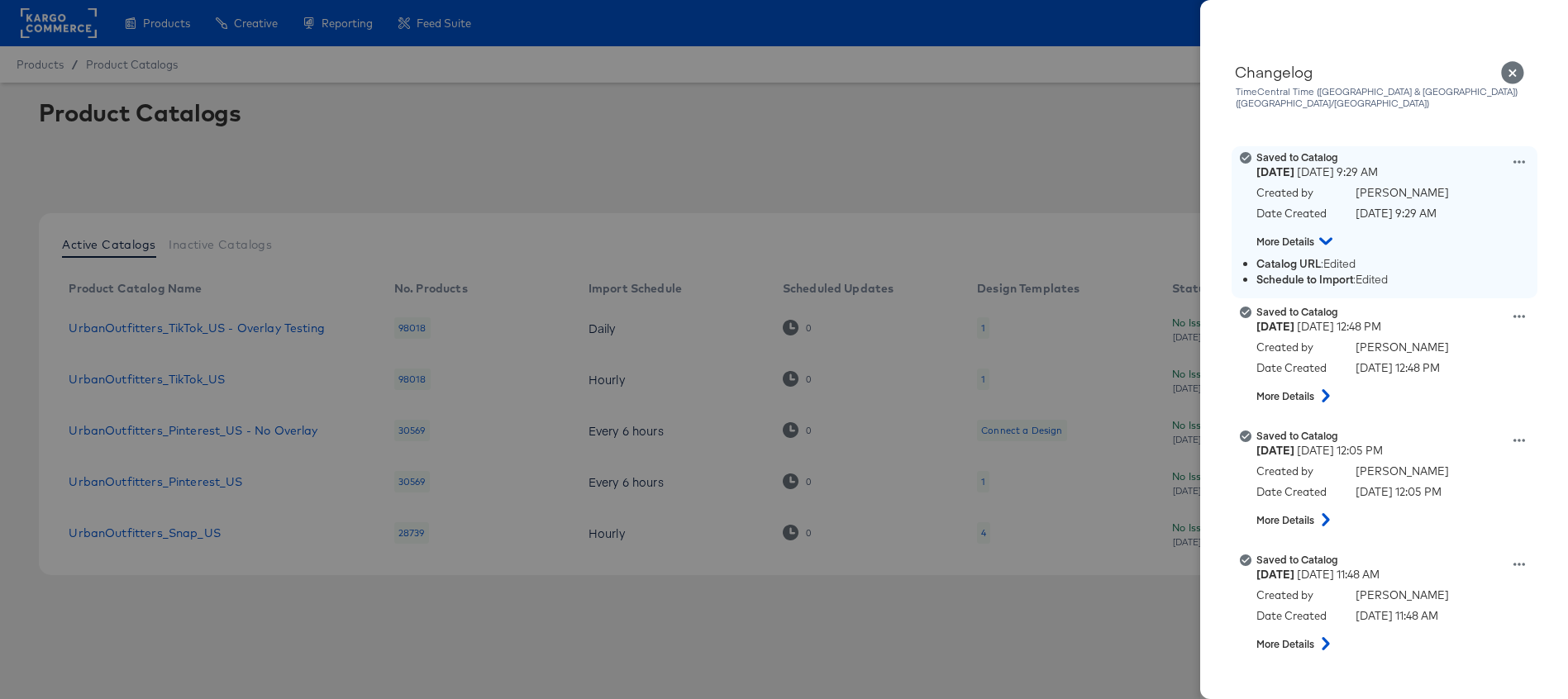
click at [1325, 231] on icon at bounding box center [1325, 241] width 13 height 20
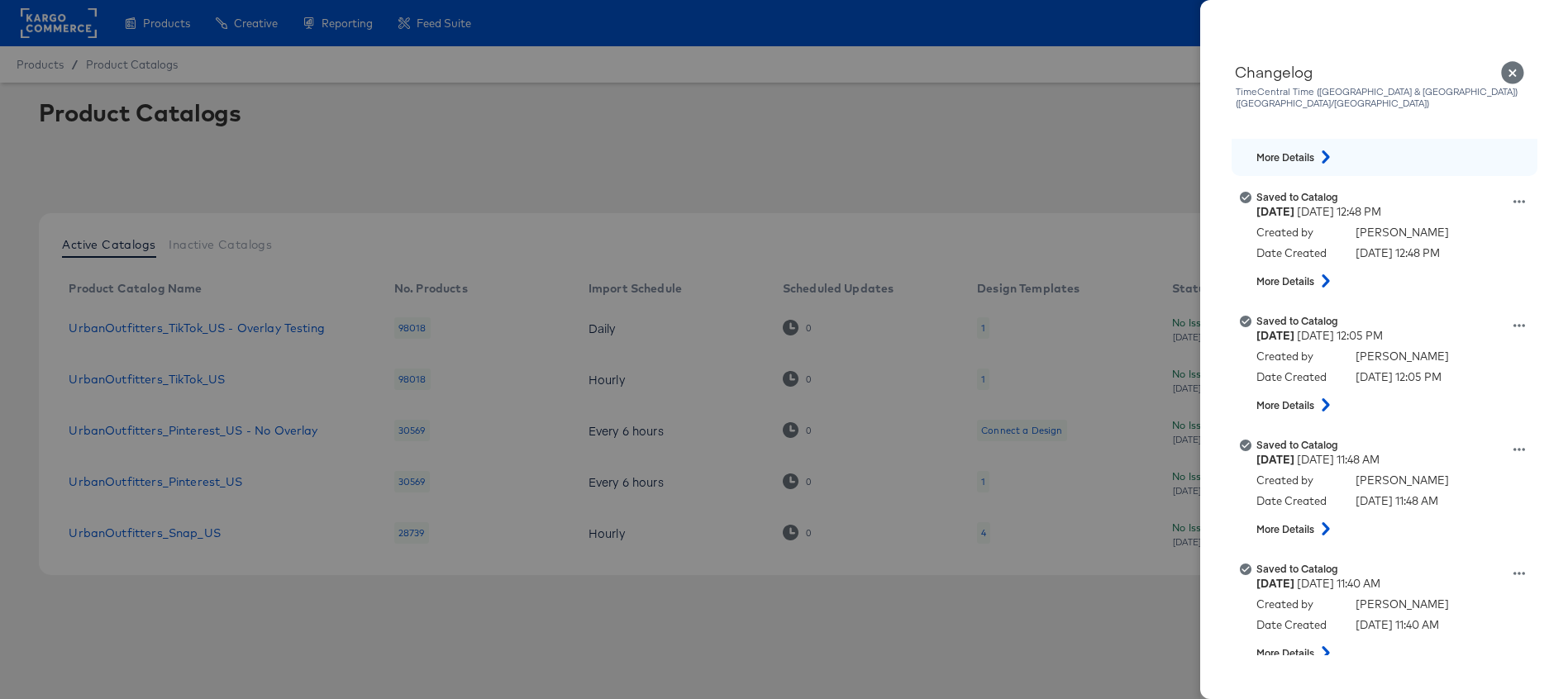
scroll to position [625, 0]
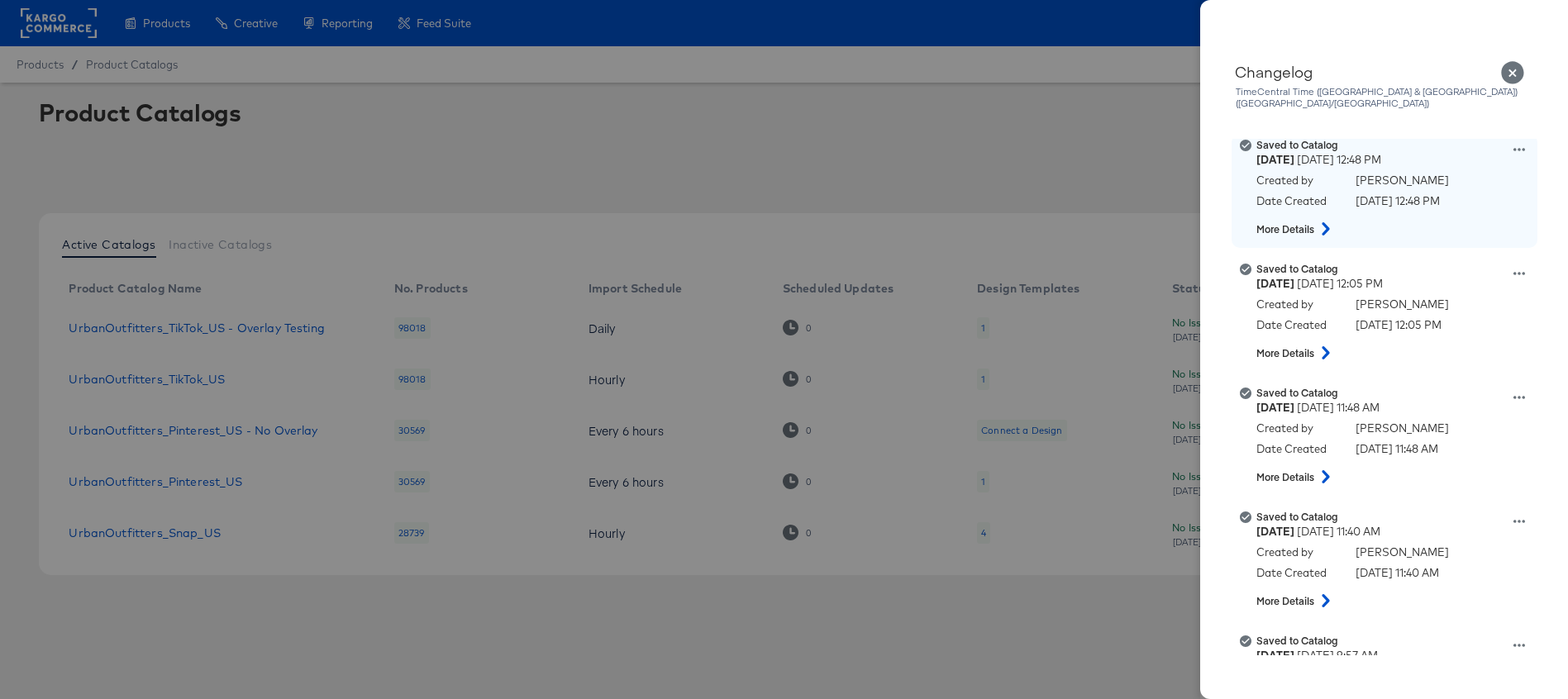
click at [1326, 222] on icon at bounding box center [1325, 229] width 8 height 13
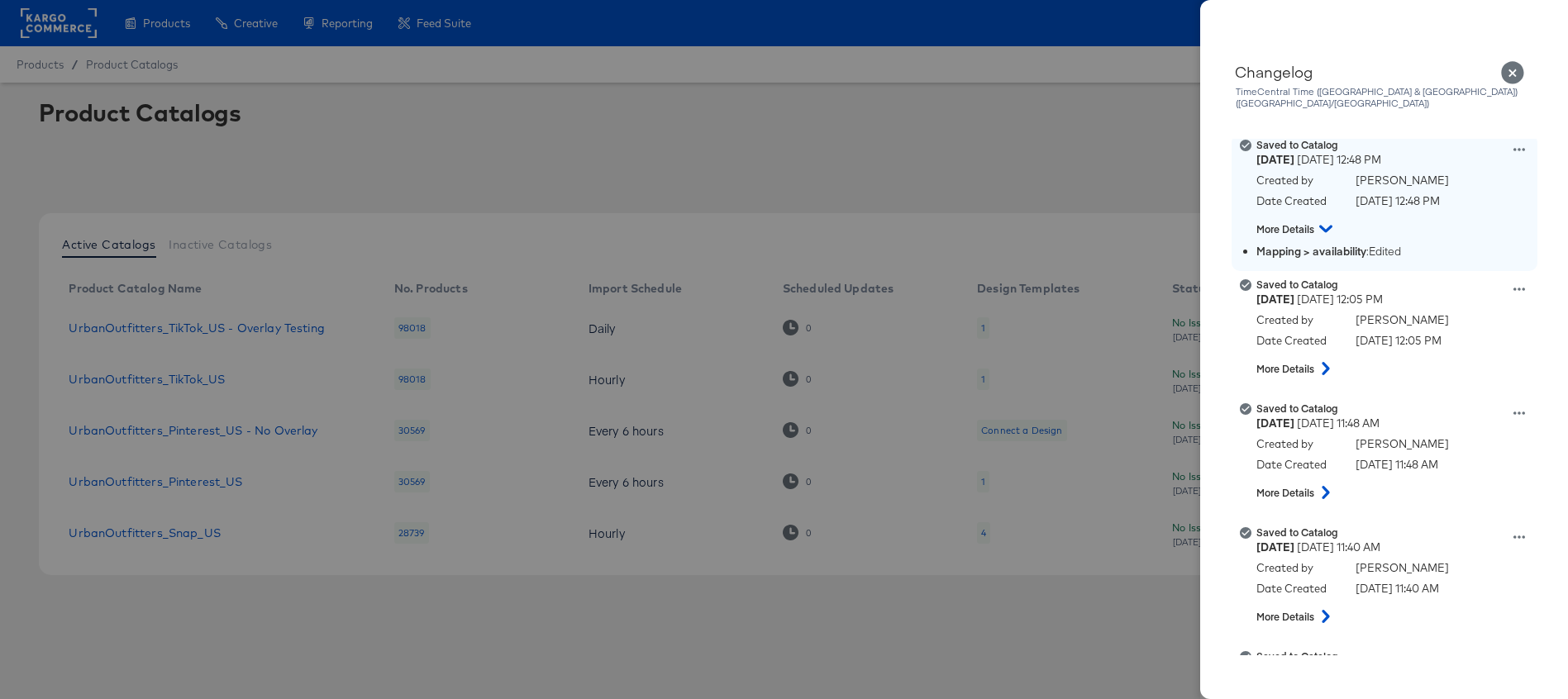
click at [1326, 219] on icon at bounding box center [1325, 229] width 13 height 20
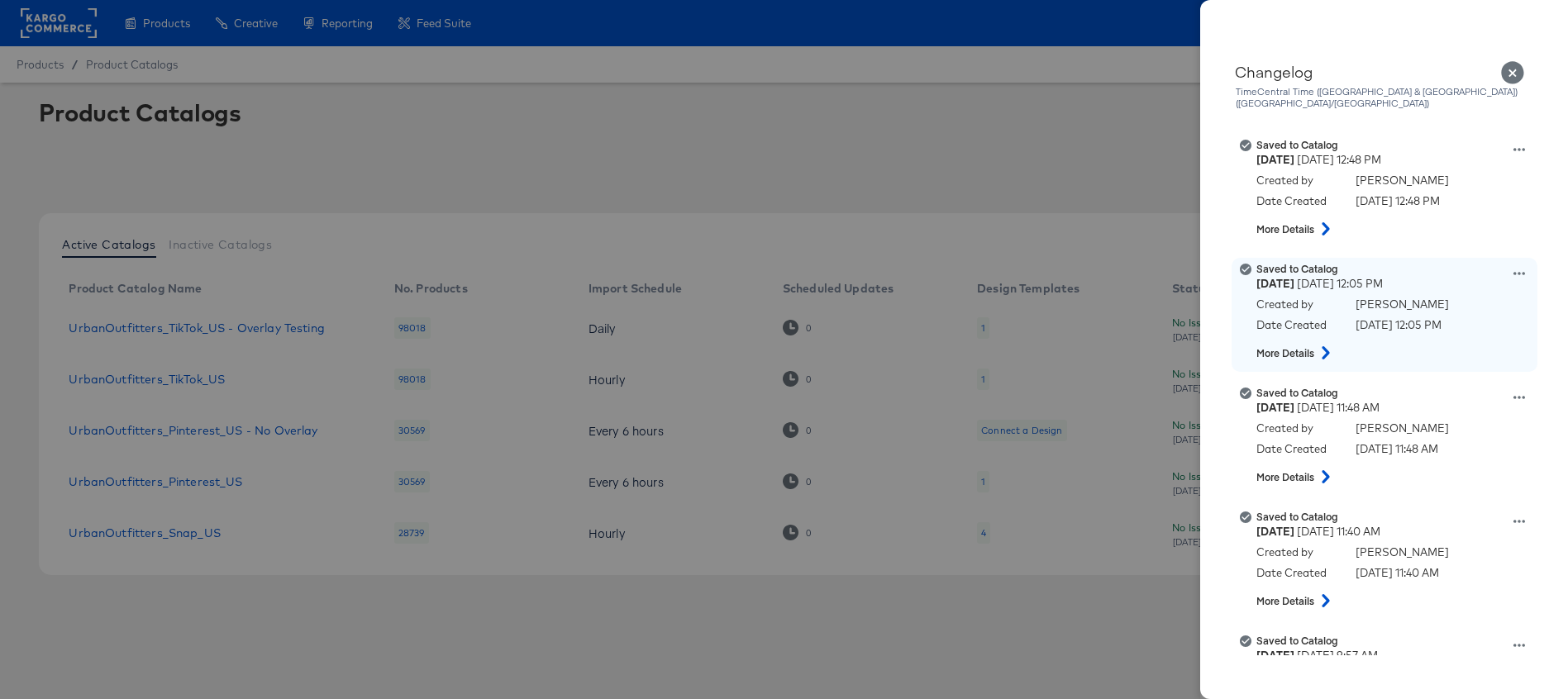
click at [1324, 347] on icon at bounding box center [1325, 353] width 20 height 13
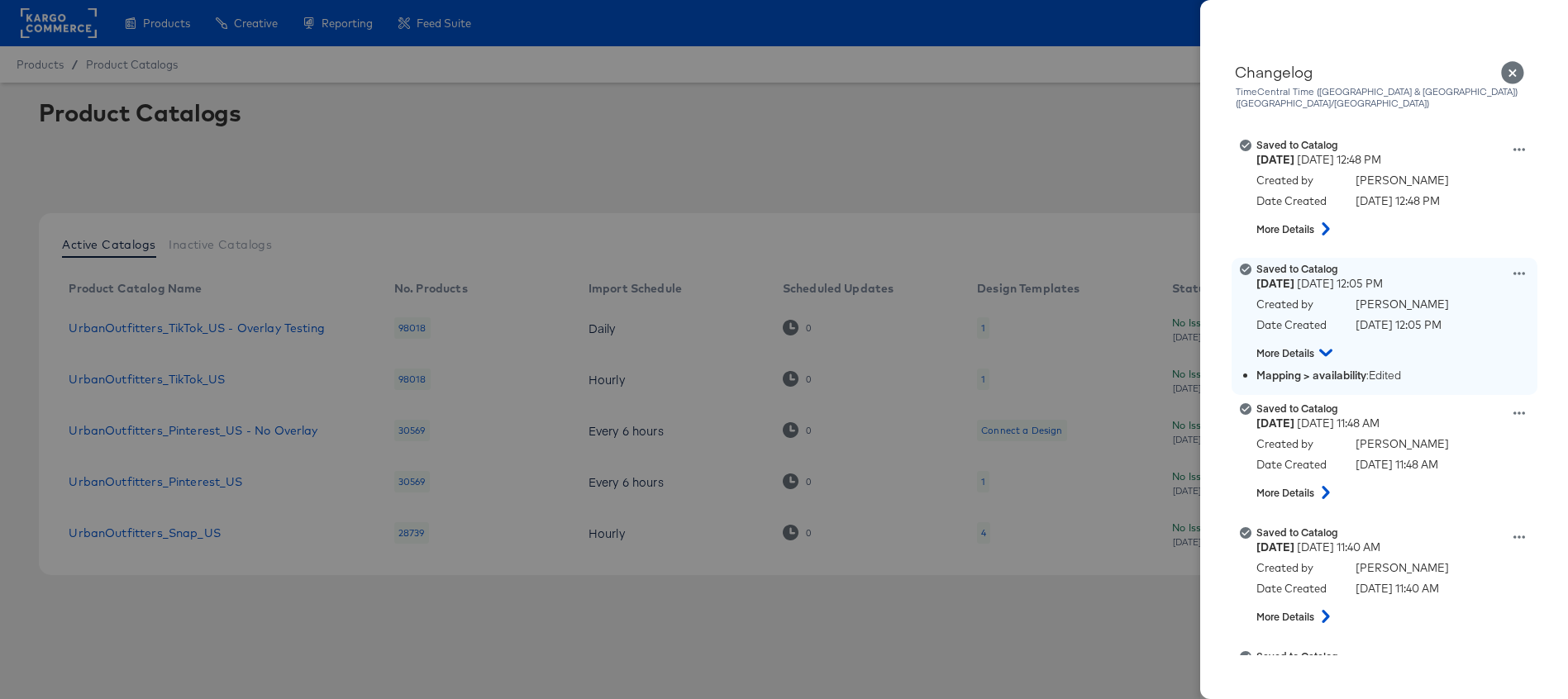
click at [1325, 350] on icon at bounding box center [1325, 353] width 13 height 8
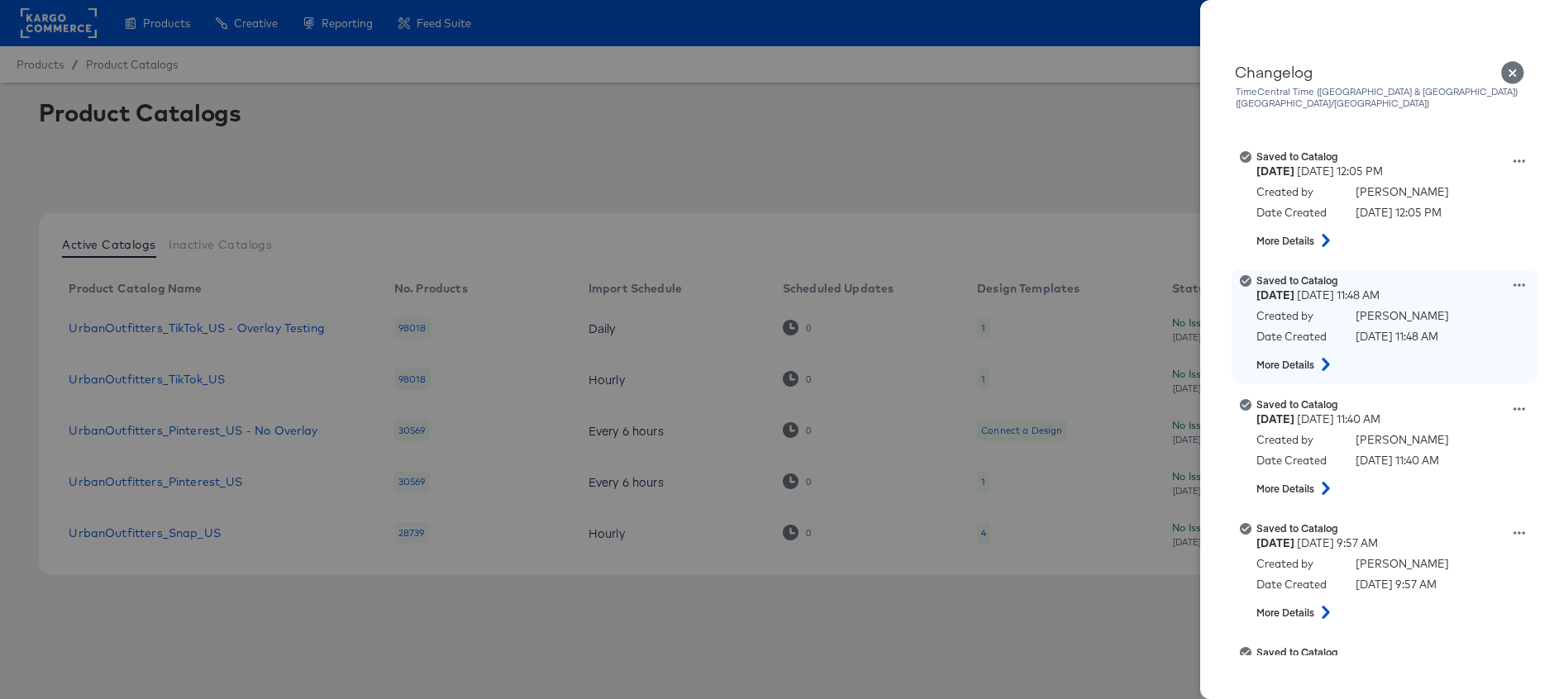
click at [1325, 358] on icon at bounding box center [1325, 365] width 8 height 13
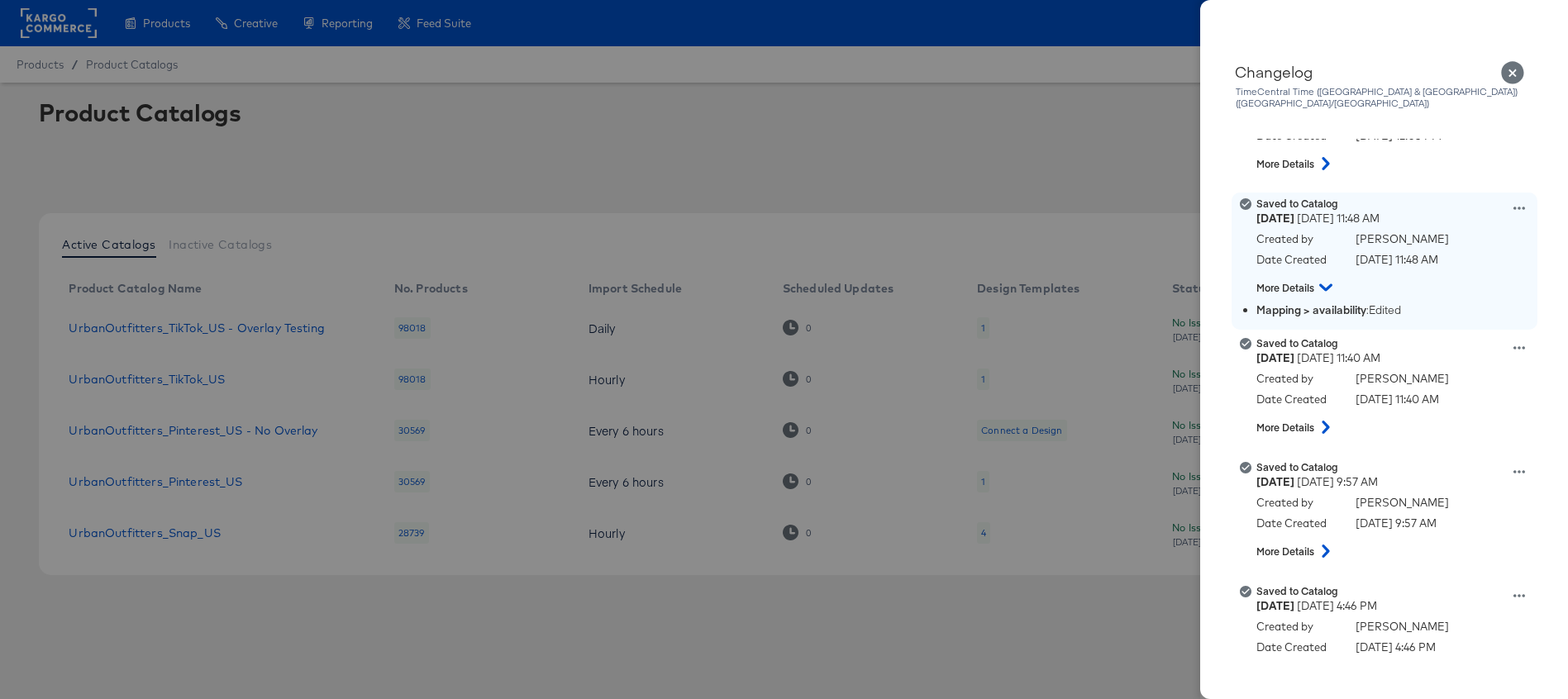
scroll to position [826, 0]
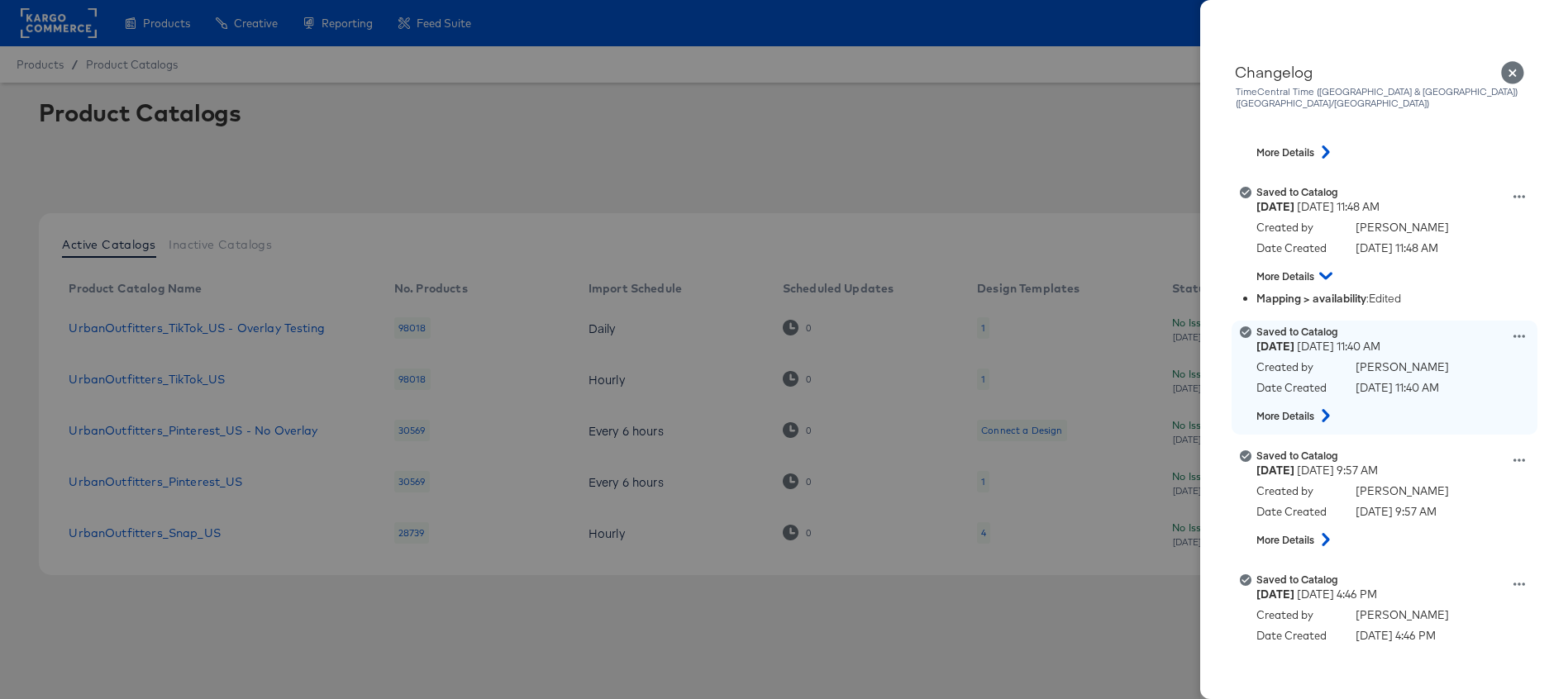
click at [1327, 409] on icon at bounding box center [1325, 416] width 8 height 13
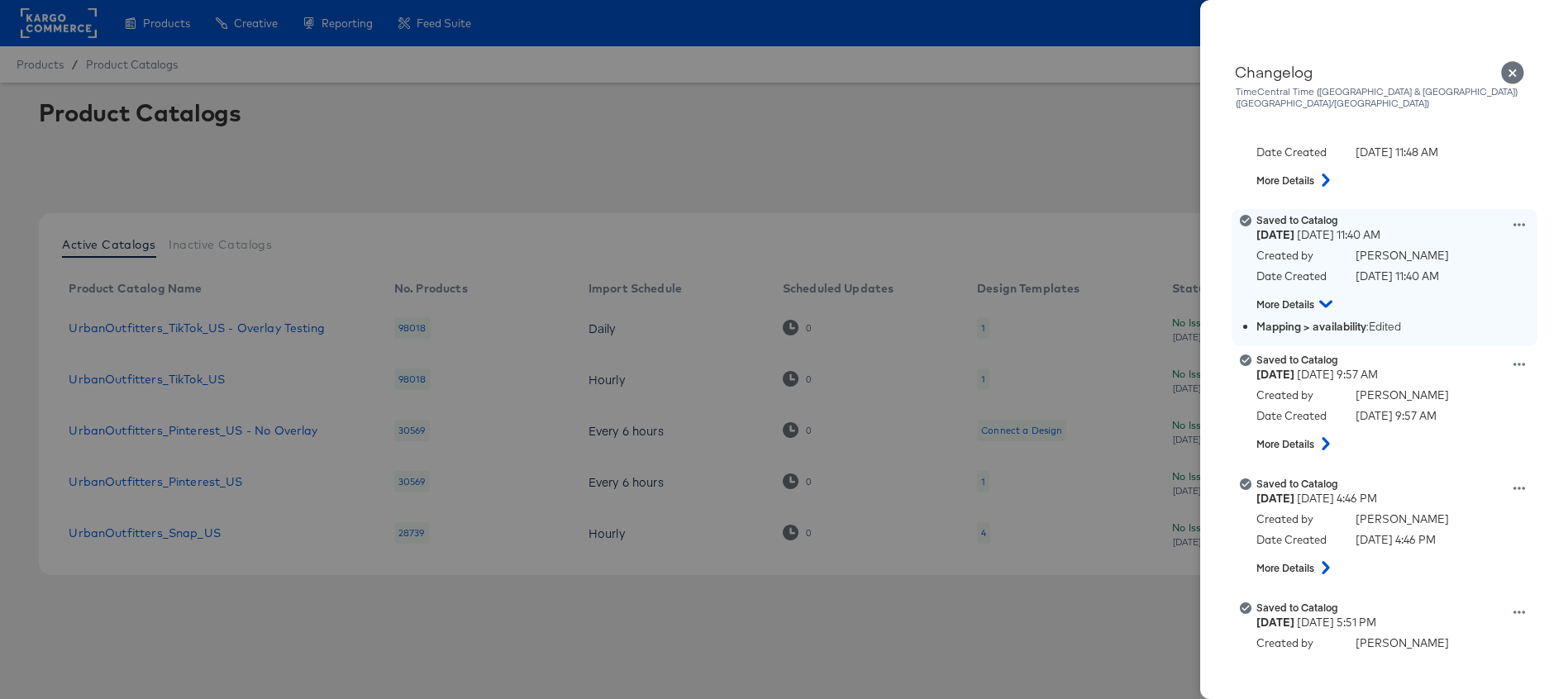
scroll to position [947, 0]
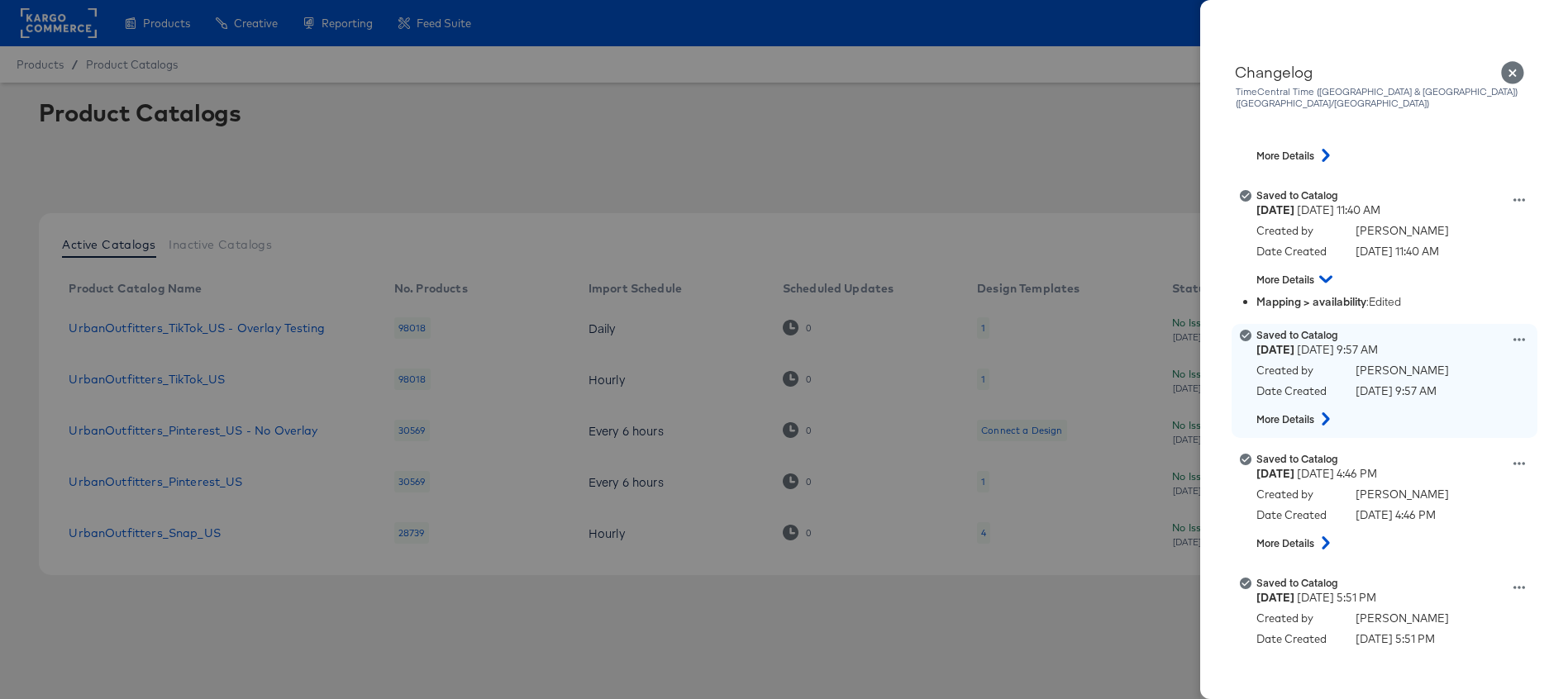
click at [1321, 412] on icon at bounding box center [1325, 419] width 20 height 13
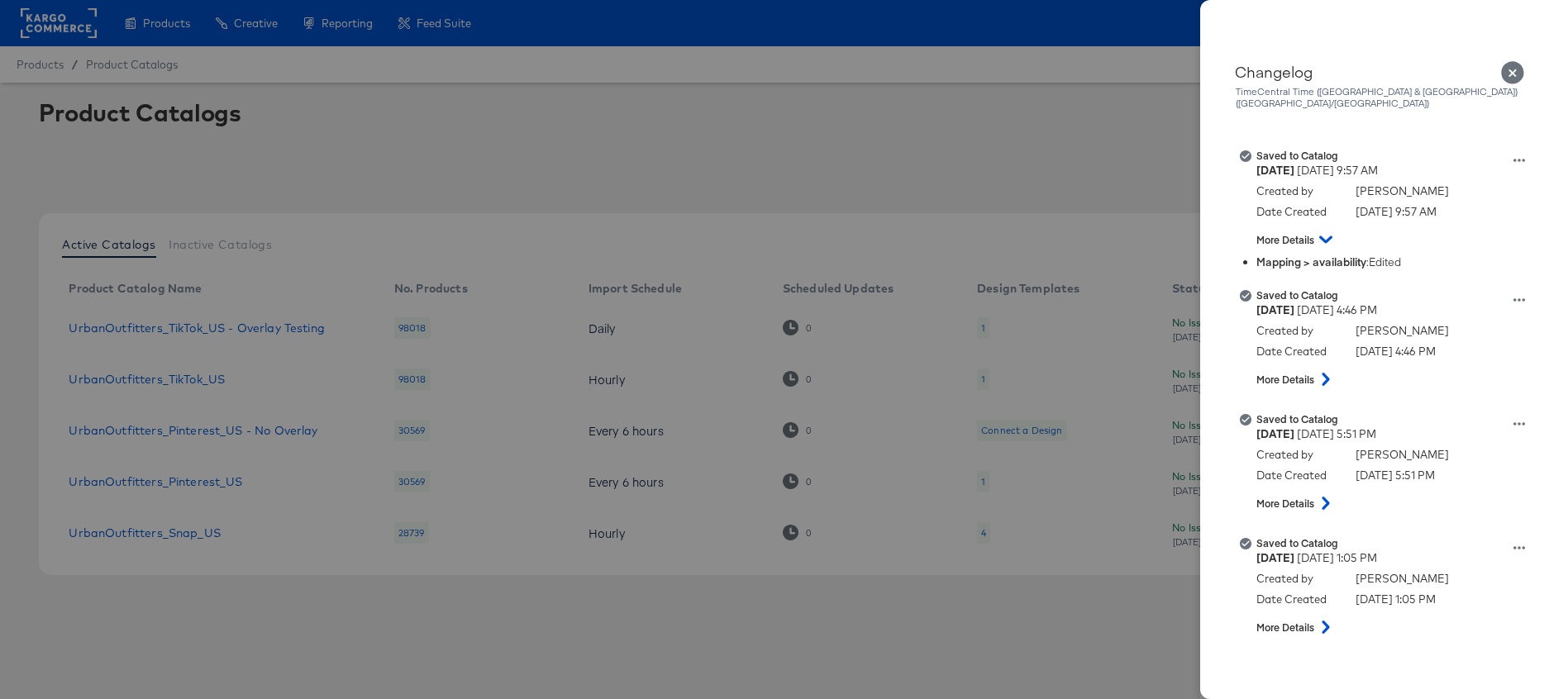
scroll to position [1115, 0]
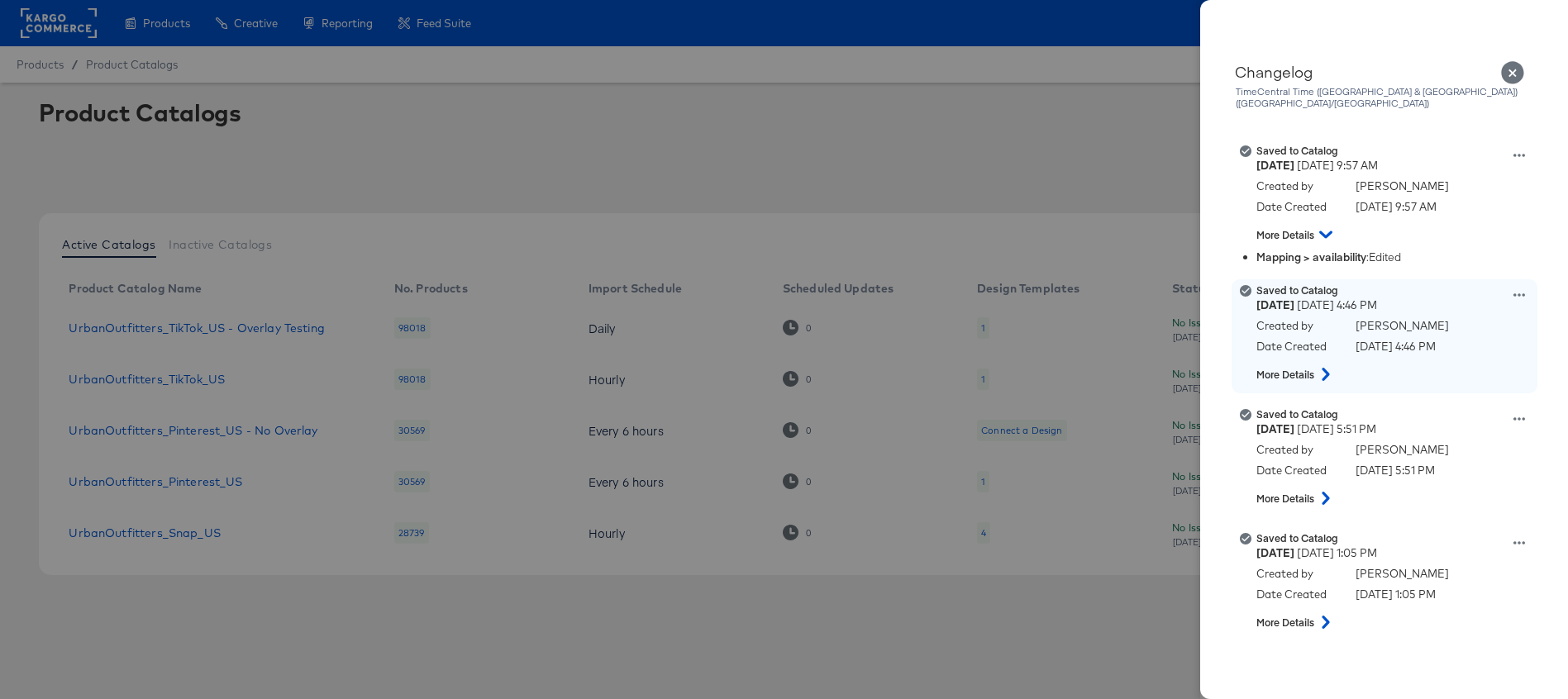
click at [1324, 368] on icon at bounding box center [1325, 374] width 8 height 13
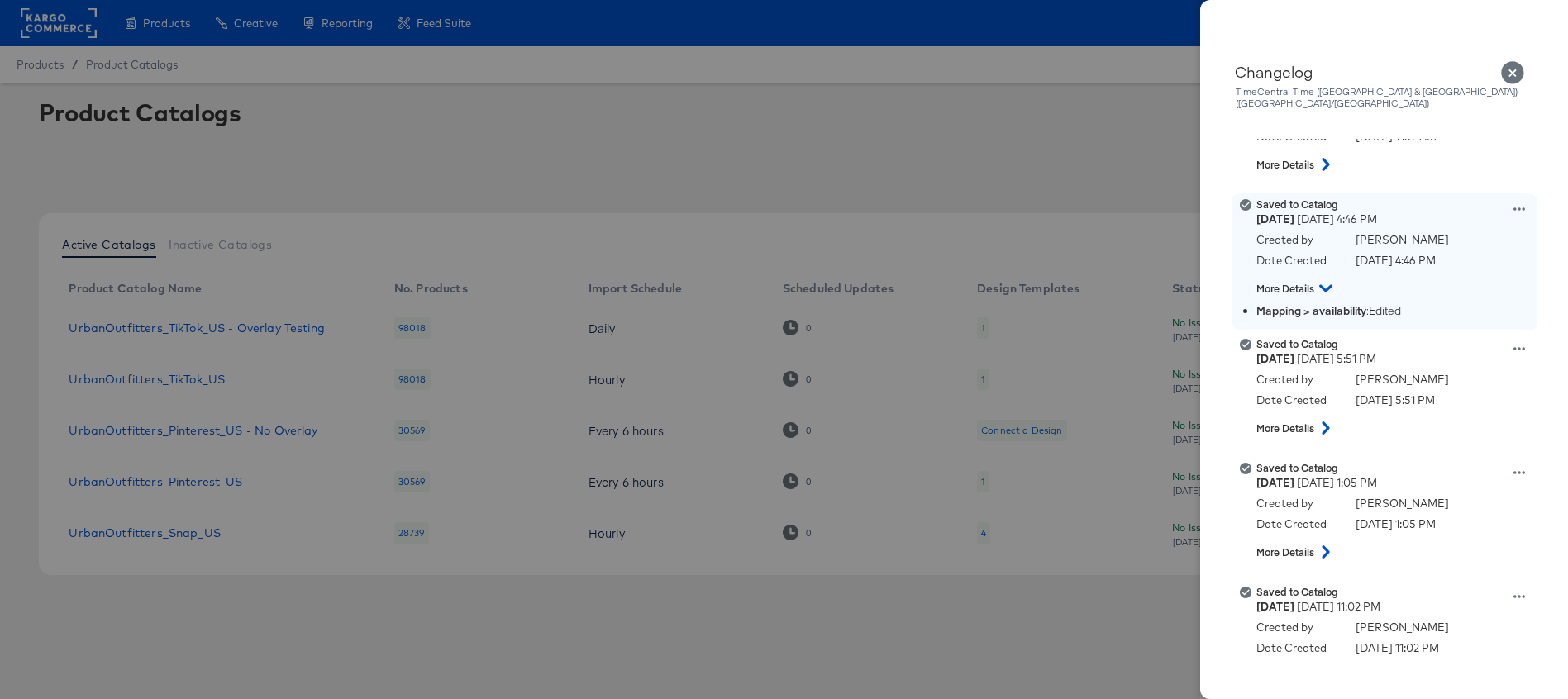
scroll to position [1192, 0]
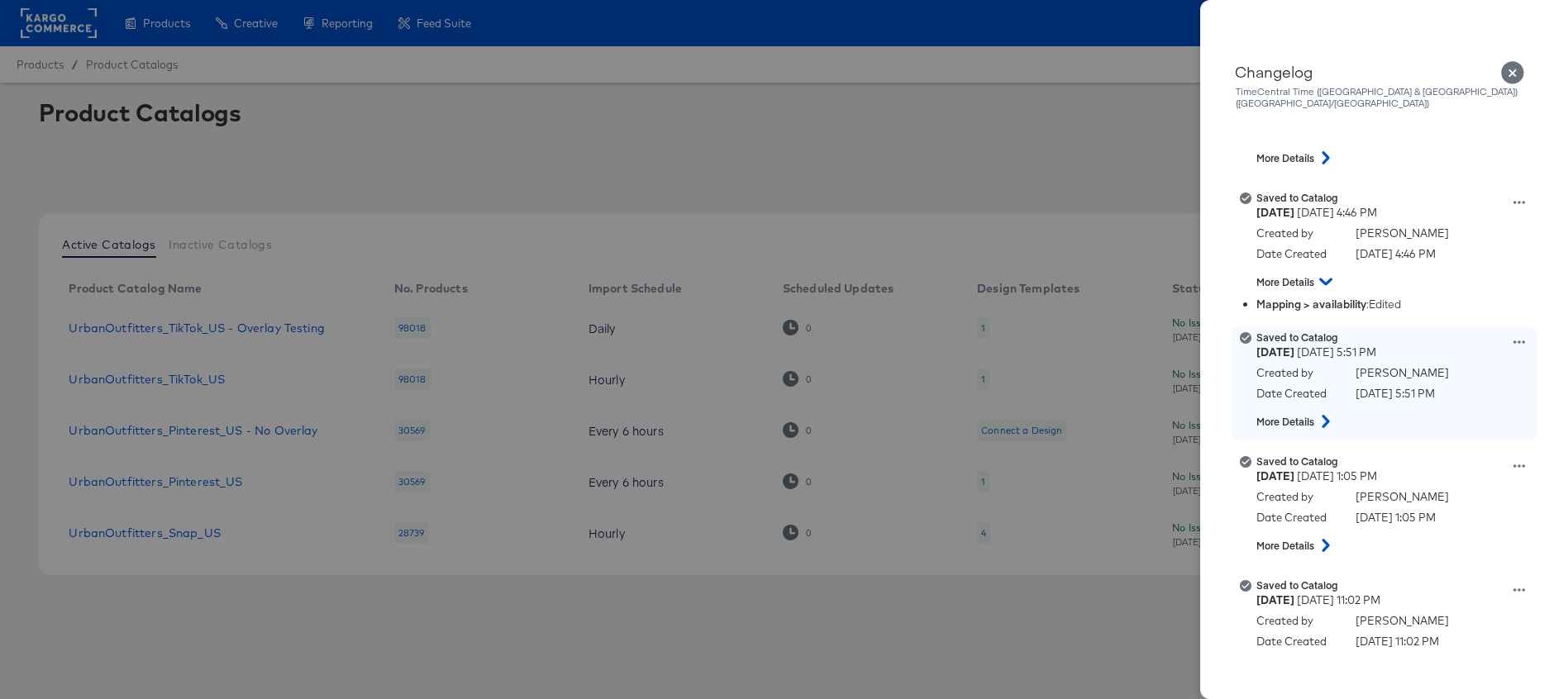
click at [1330, 415] on icon at bounding box center [1325, 422] width 20 height 13
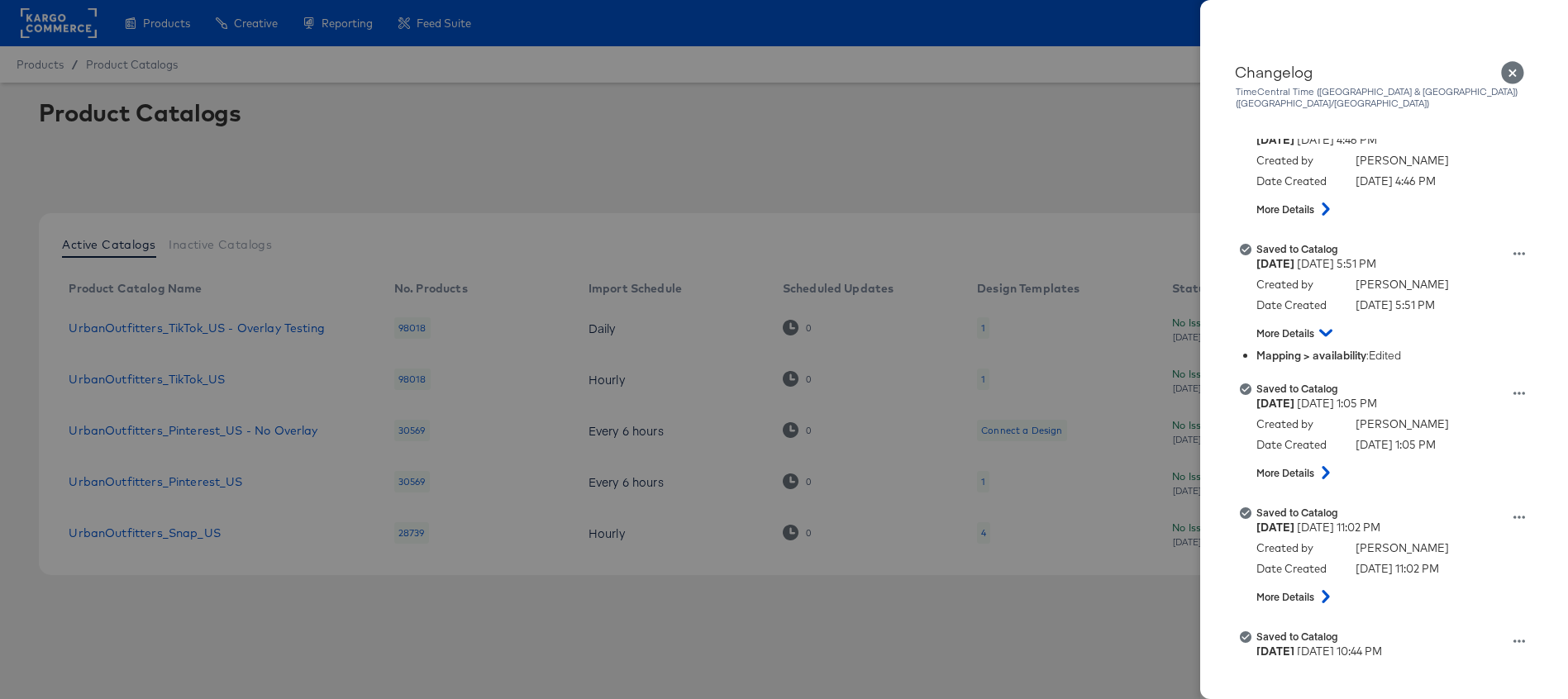
scroll to position [1264, 0]
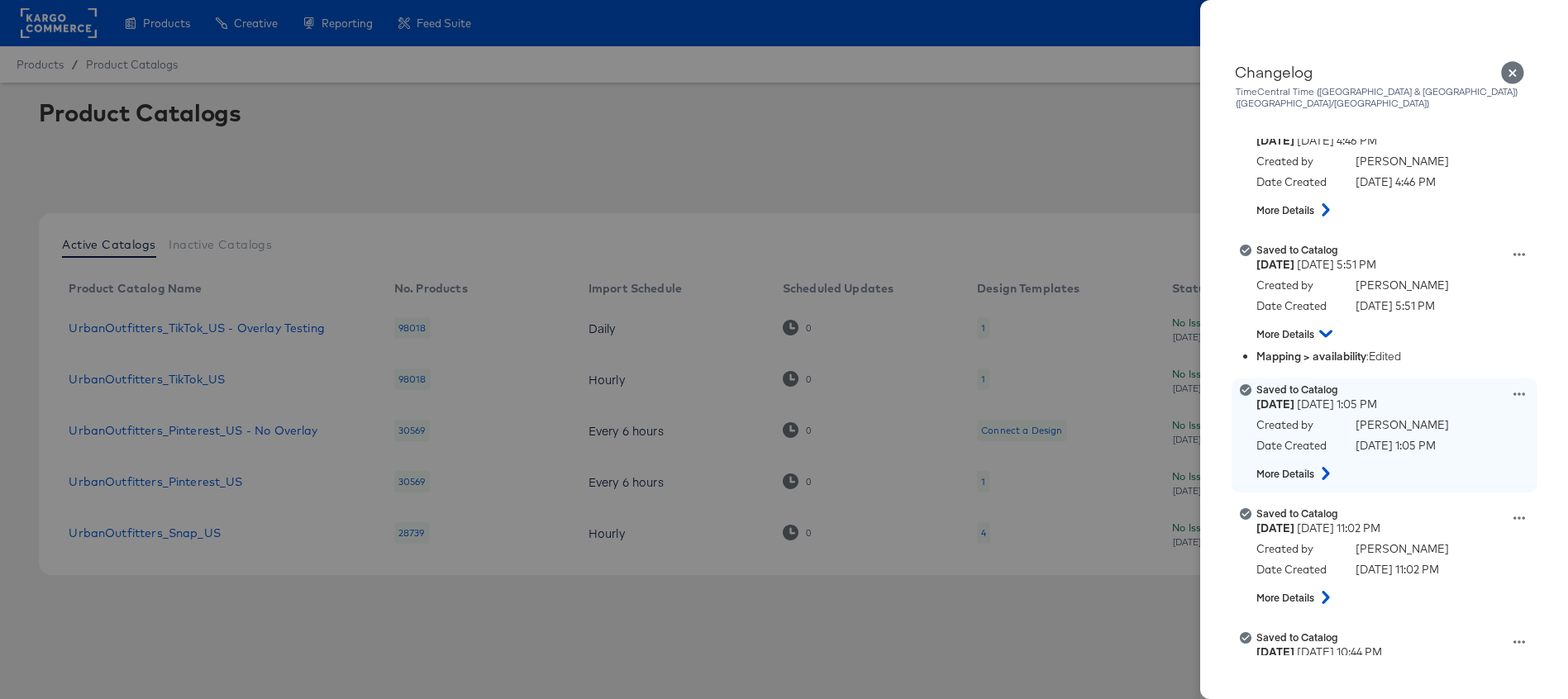
click at [1323, 467] on icon at bounding box center [1325, 473] width 20 height 13
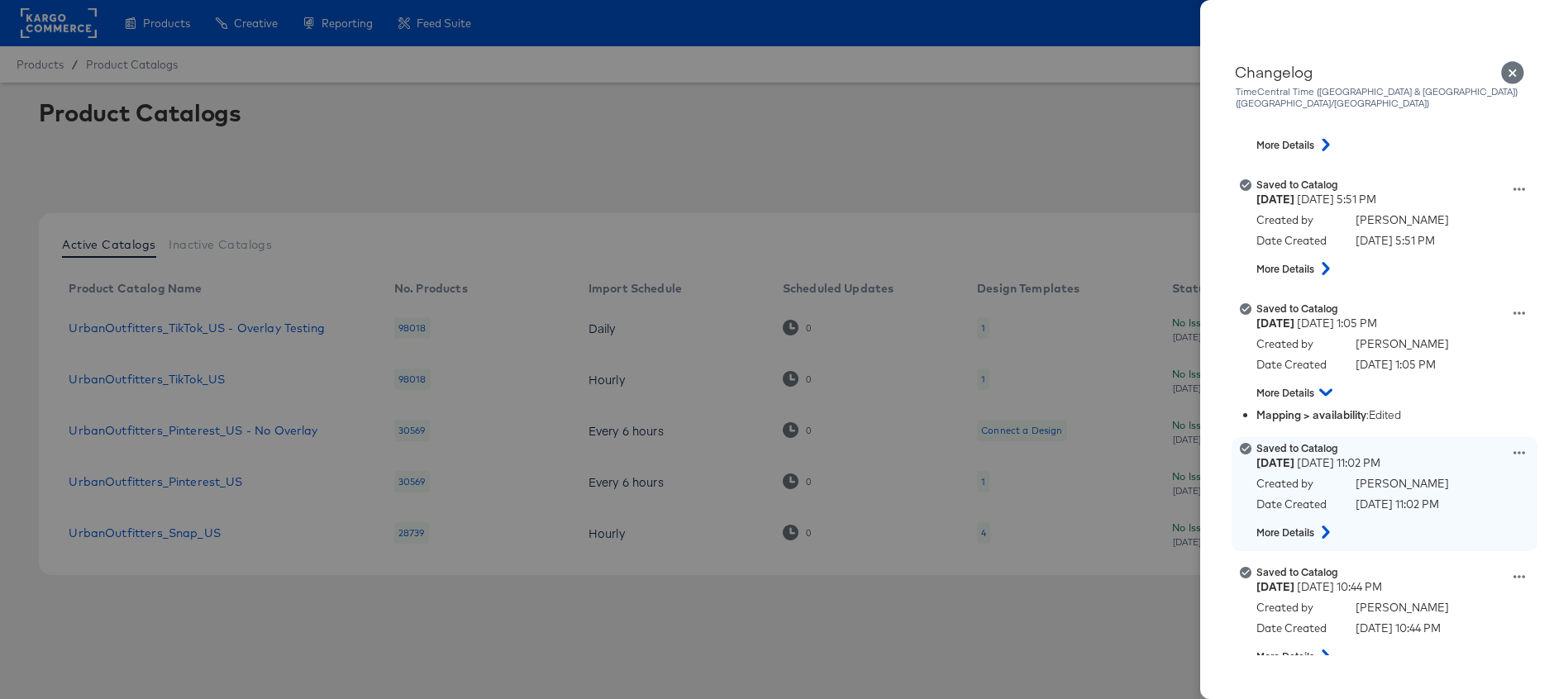
click at [1325, 526] on icon at bounding box center [1325, 532] width 20 height 13
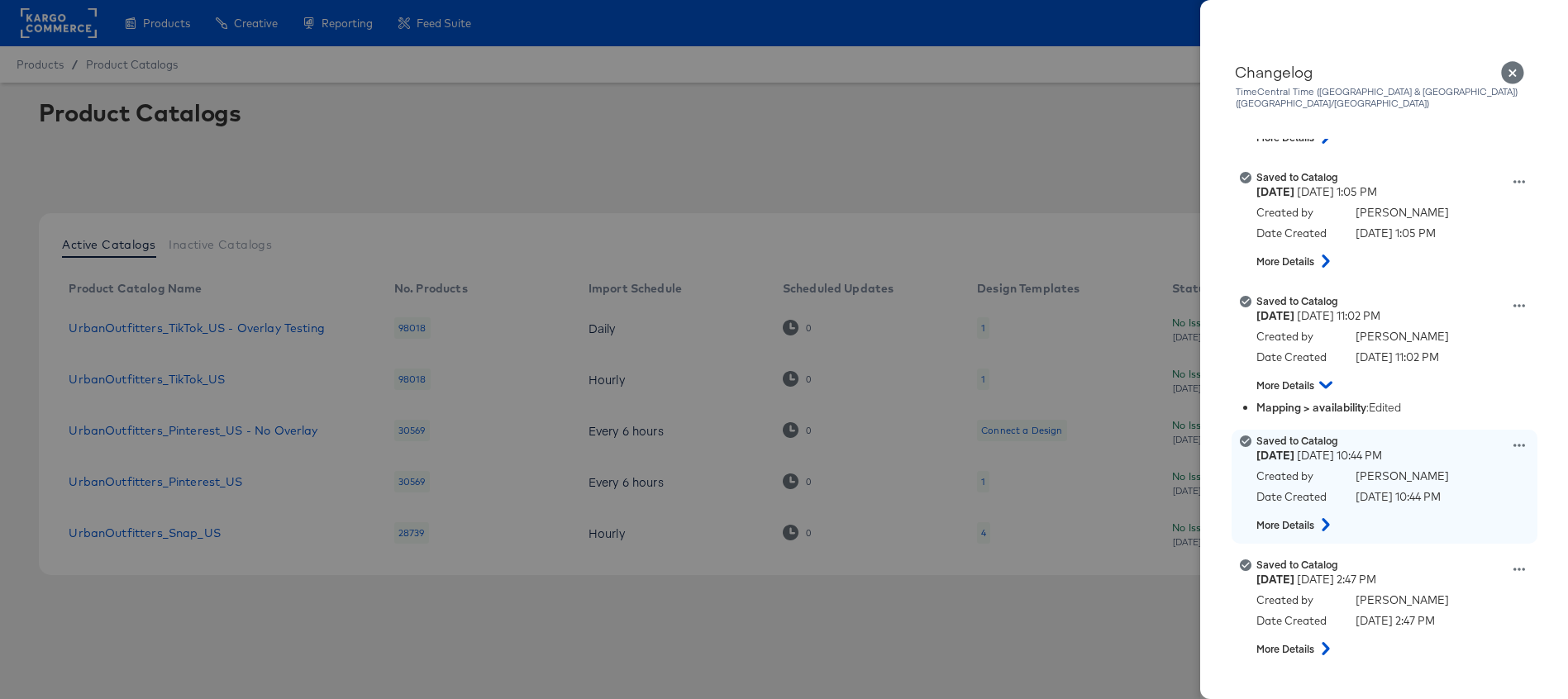
click at [1323, 518] on icon at bounding box center [1325, 525] width 20 height 13
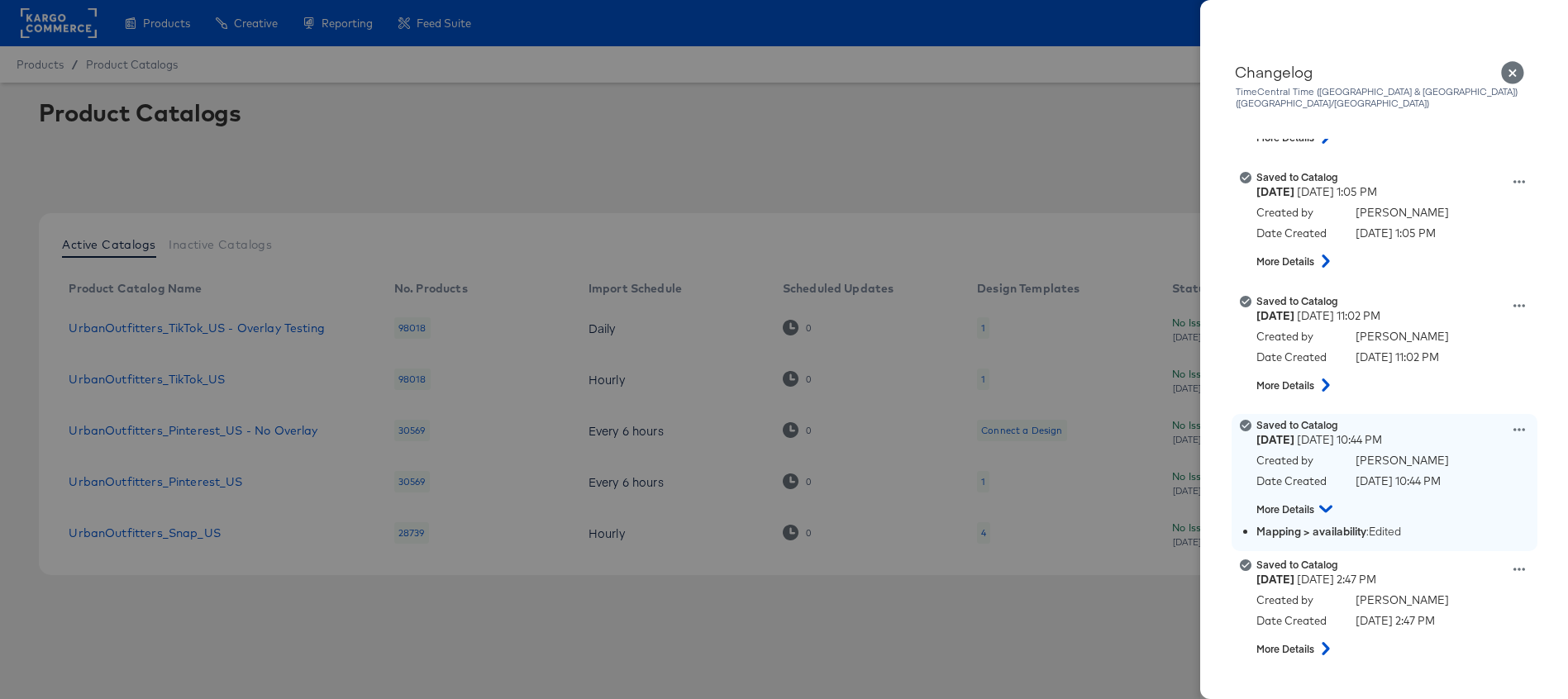
scroll to position [1609, 0]
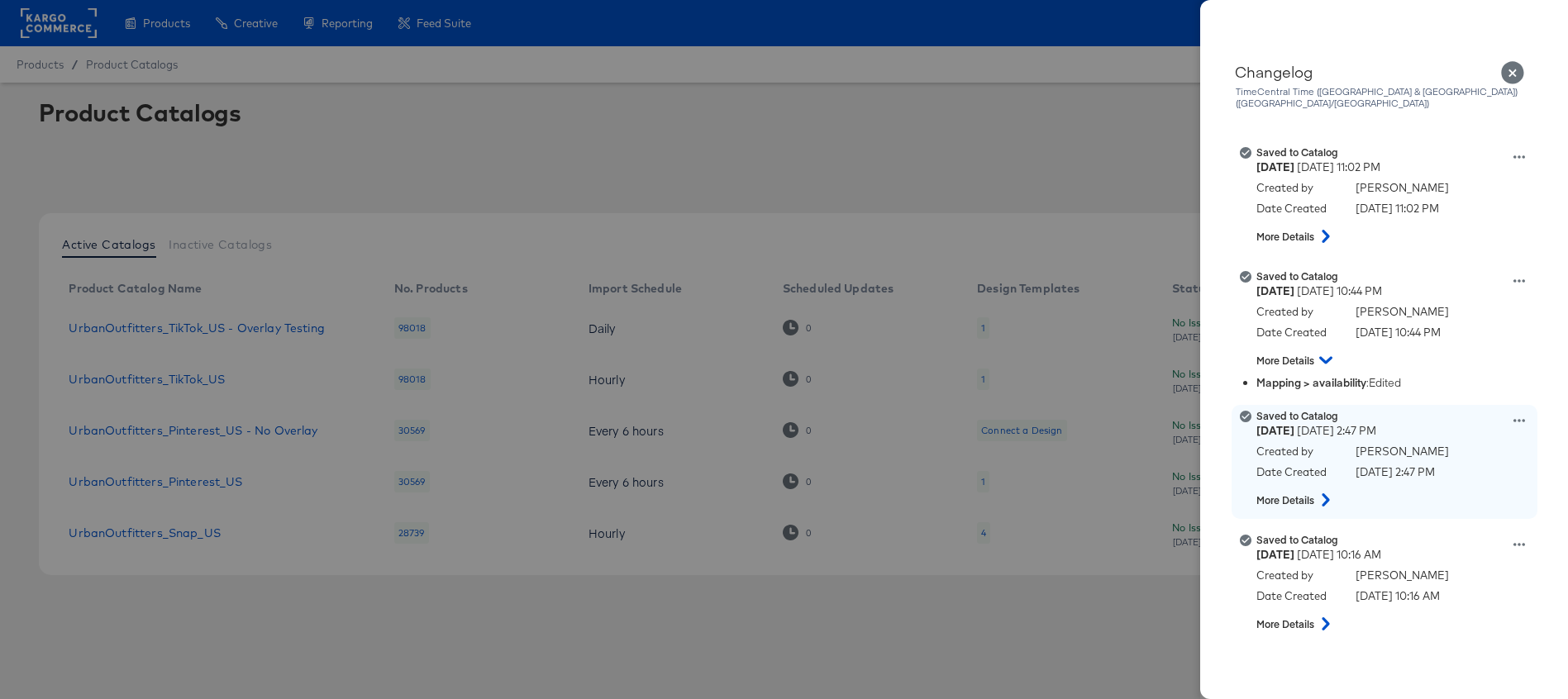
click at [1324, 493] on icon at bounding box center [1325, 500] width 20 height 13
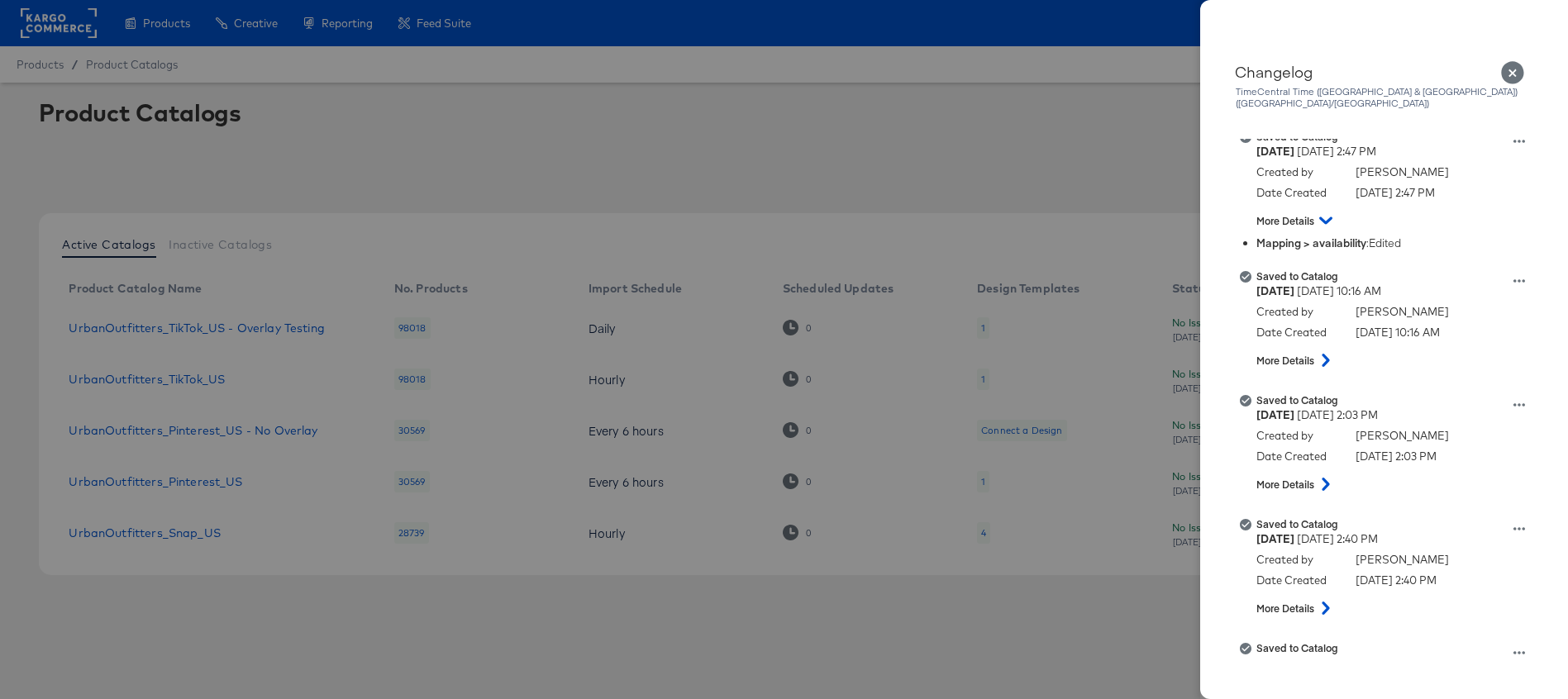
scroll to position [1875, 0]
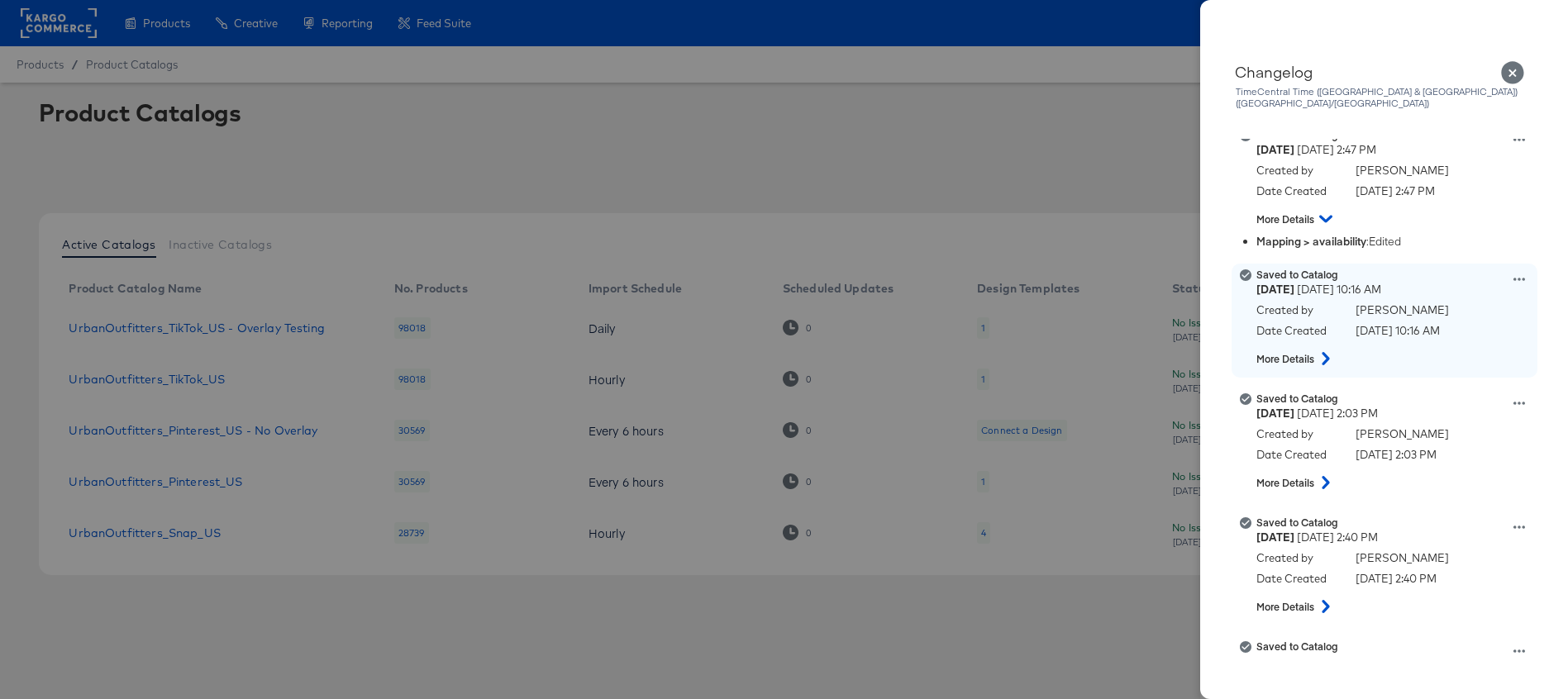
click at [1326, 352] on icon at bounding box center [1325, 359] width 20 height 13
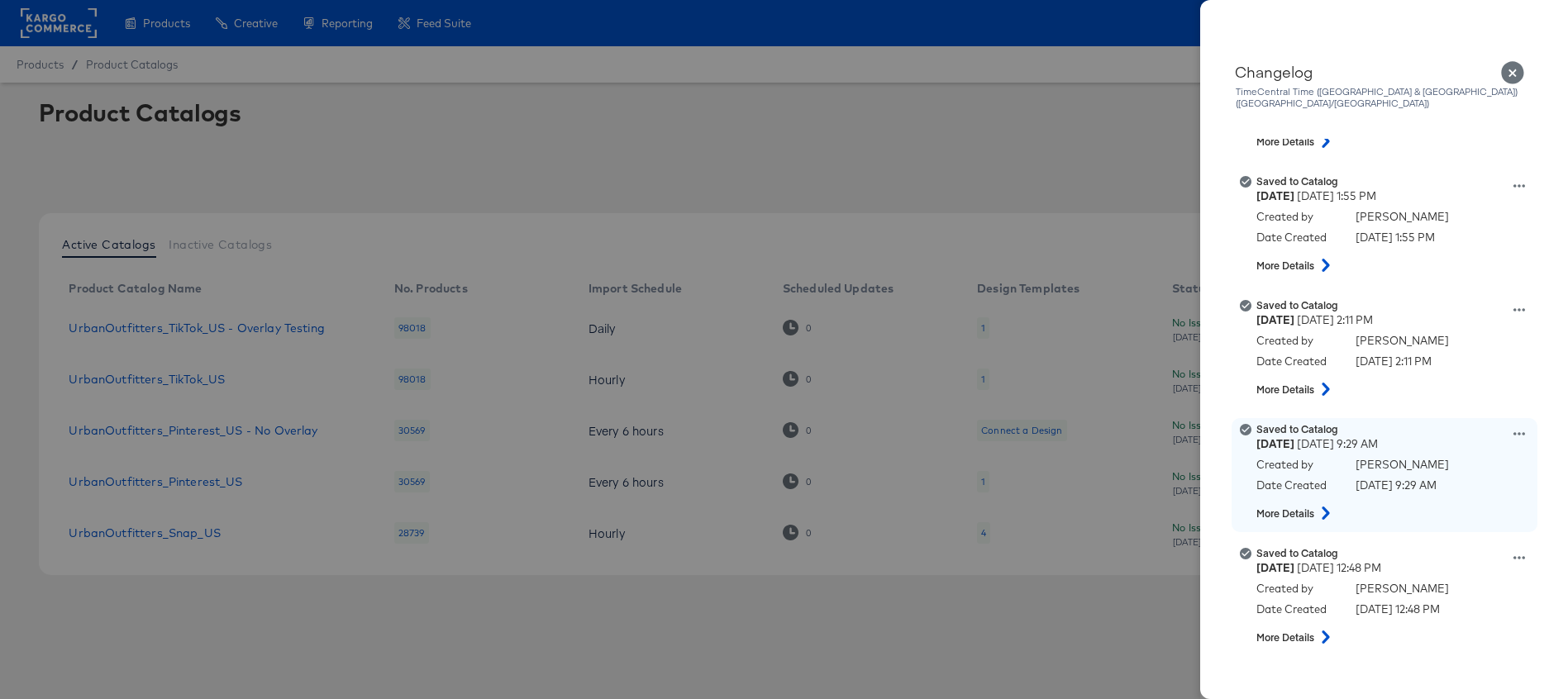
scroll to position [279, 0]
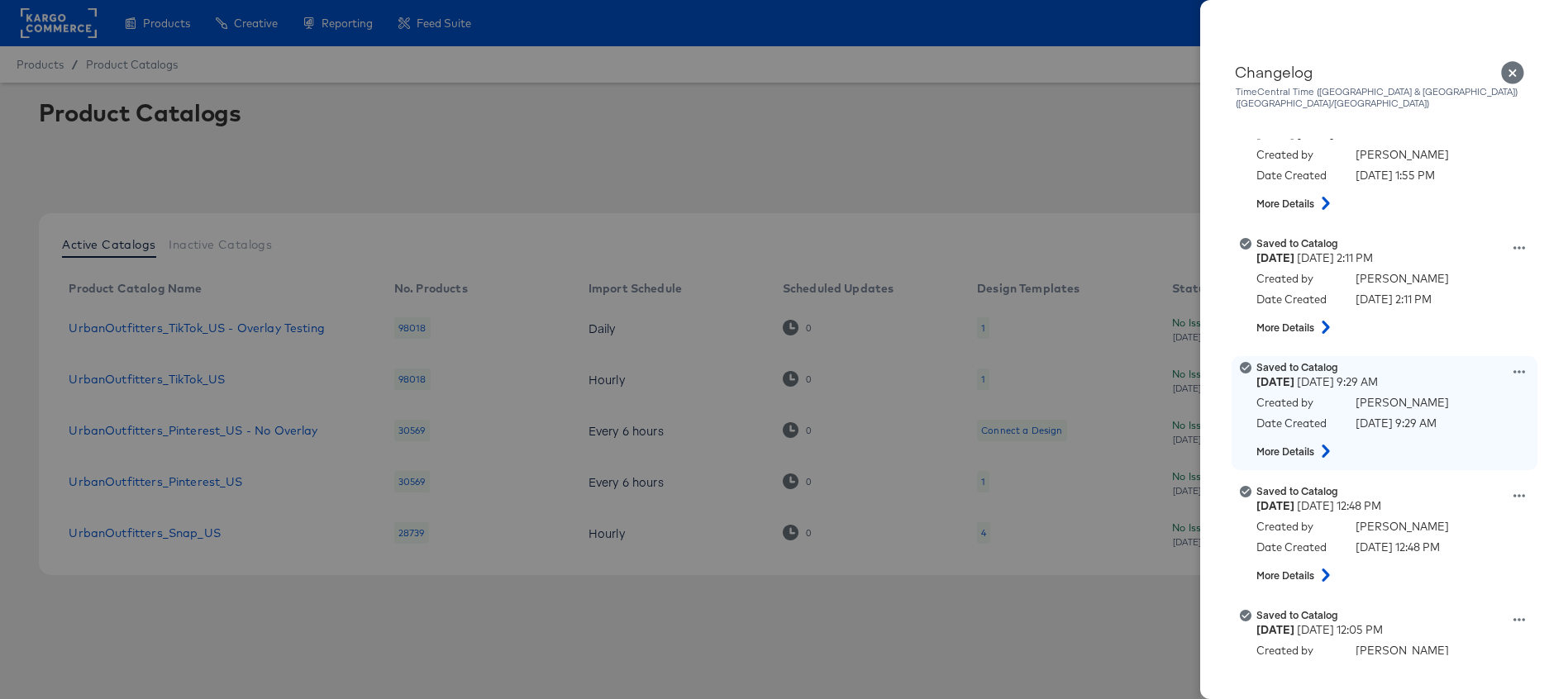
click at [1332, 445] on icon at bounding box center [1325, 451] width 20 height 13
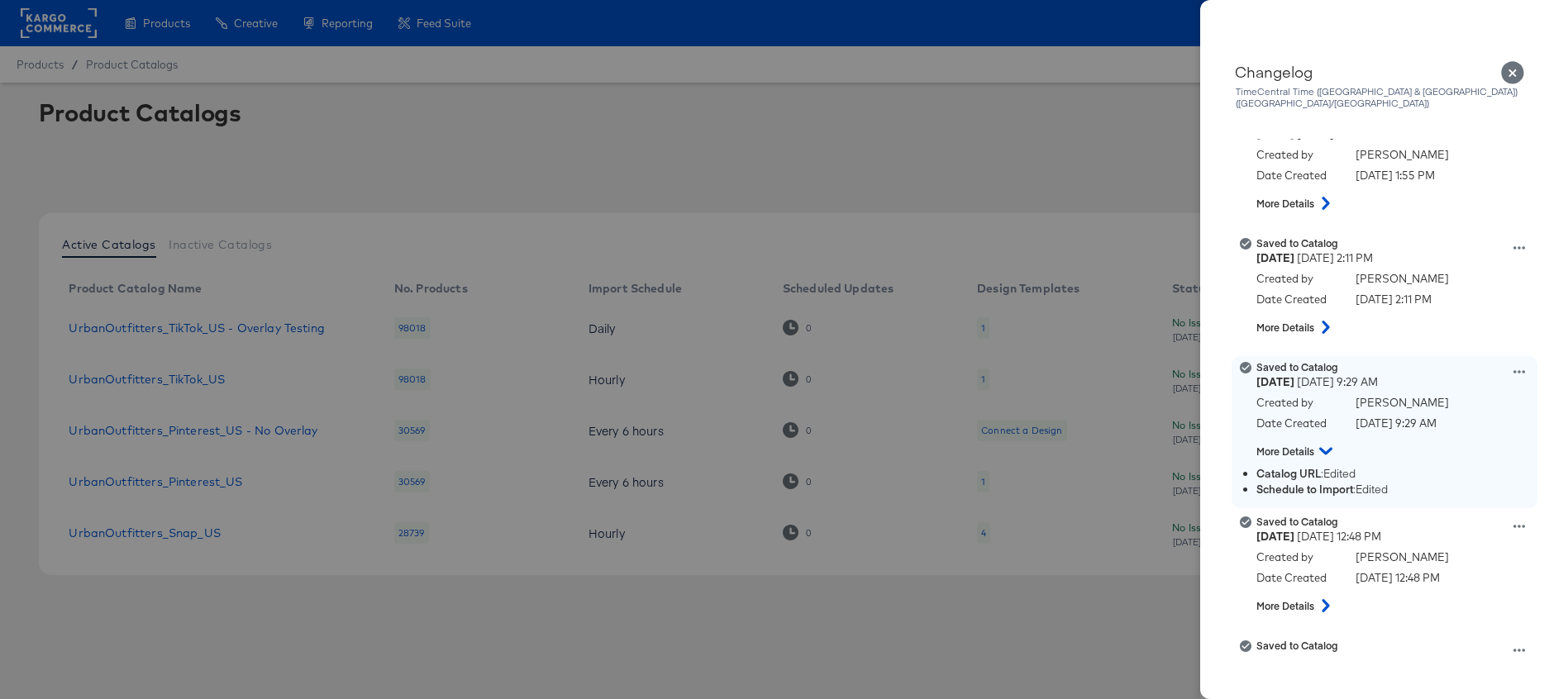
click at [1329, 448] on icon at bounding box center [1325, 451] width 13 height 8
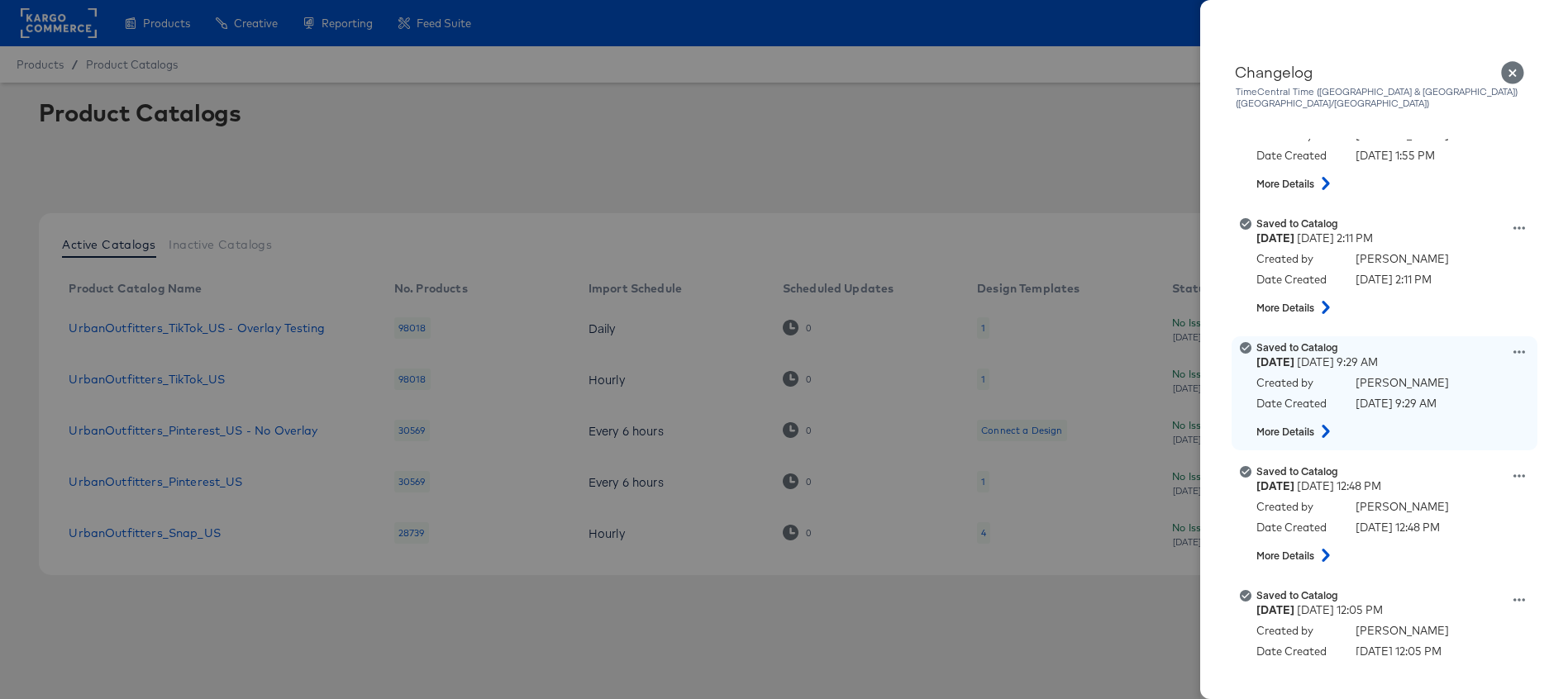
scroll to position [302, 0]
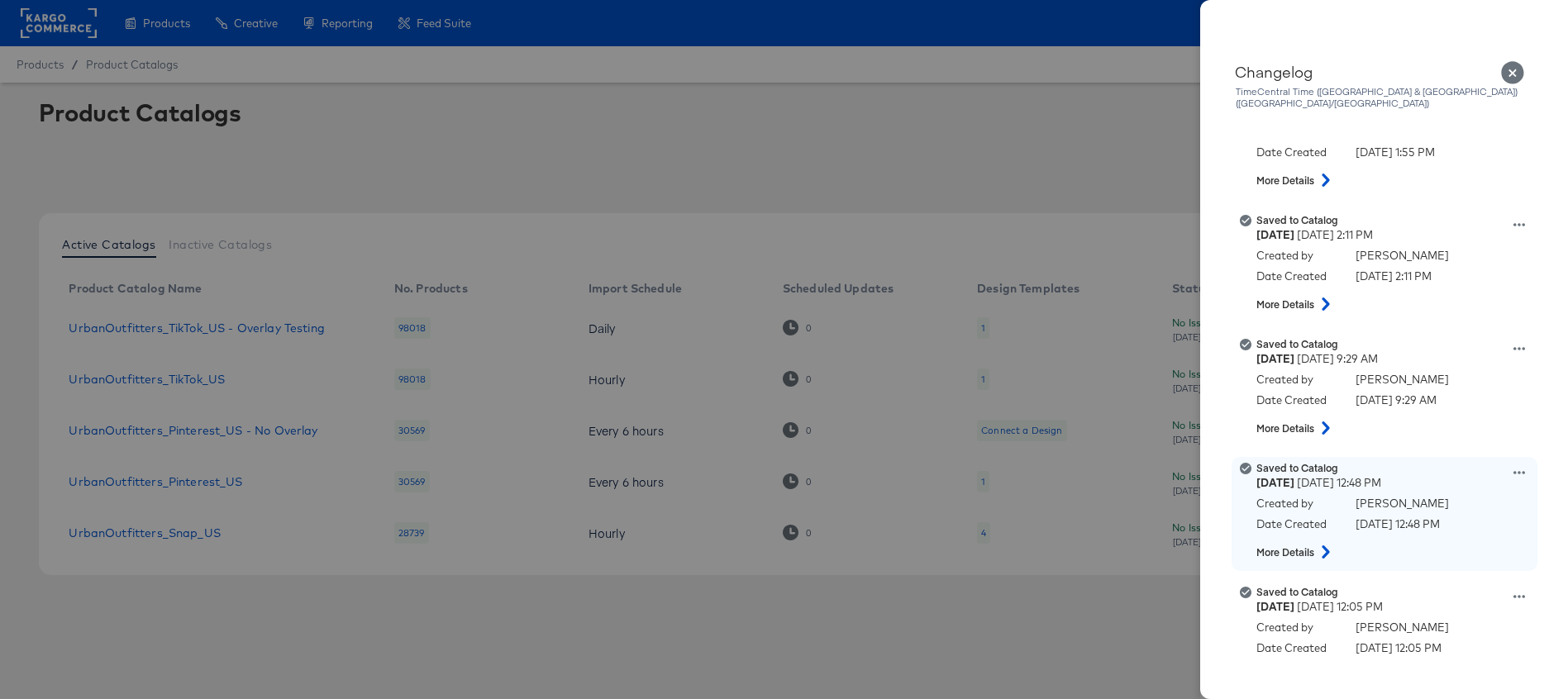
click at [1326, 546] on icon at bounding box center [1325, 552] width 8 height 13
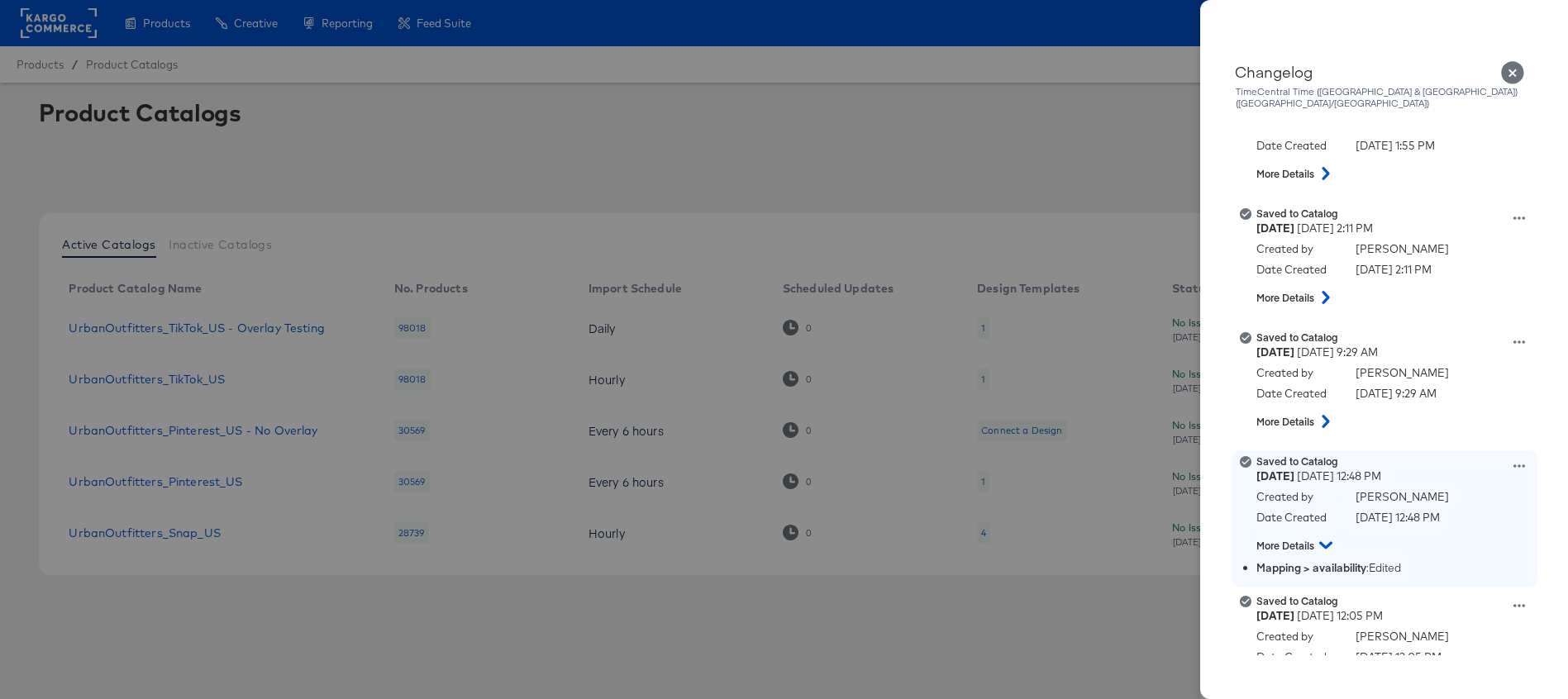
scroll to position [310, 0]
click at [1326, 533] on icon at bounding box center [1325, 543] width 13 height 20
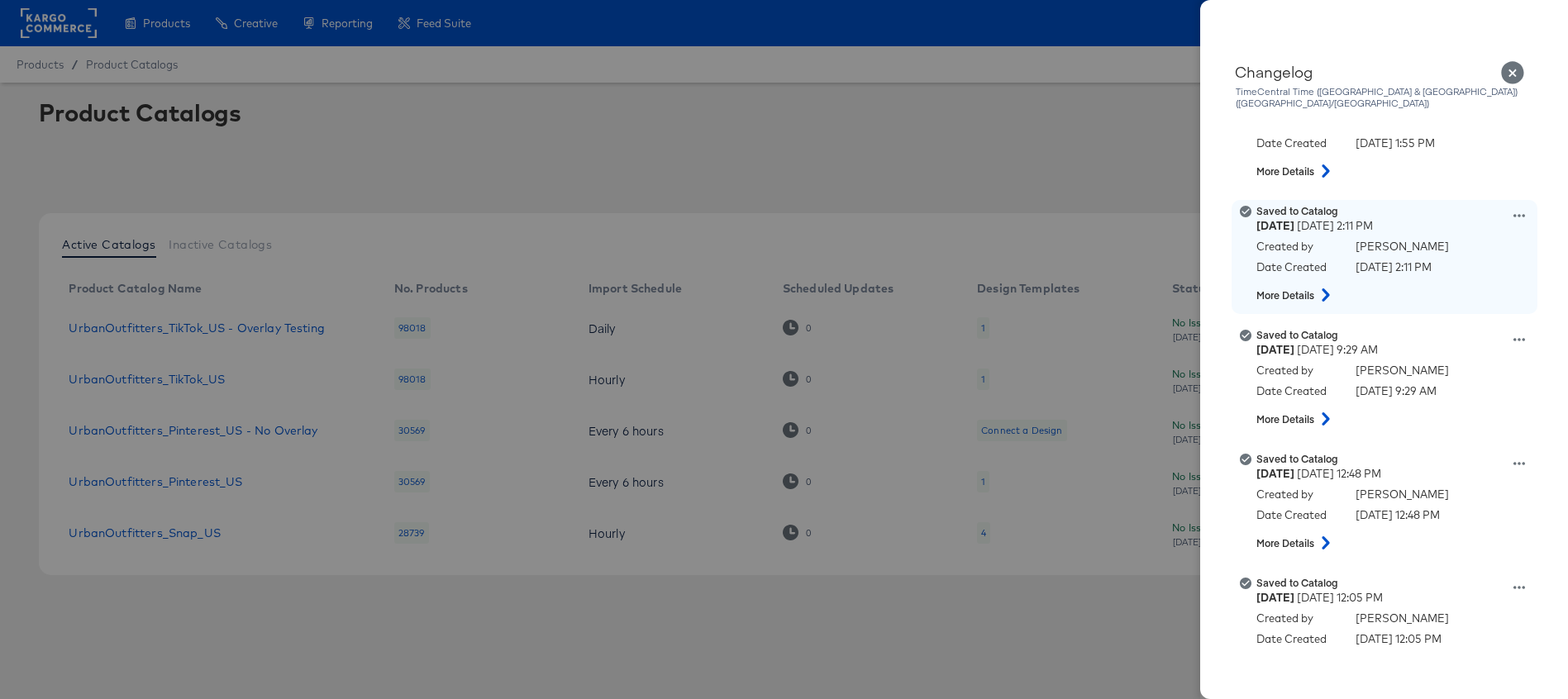
click at [1330, 291] on button at bounding box center [1325, 294] width 22 height 30
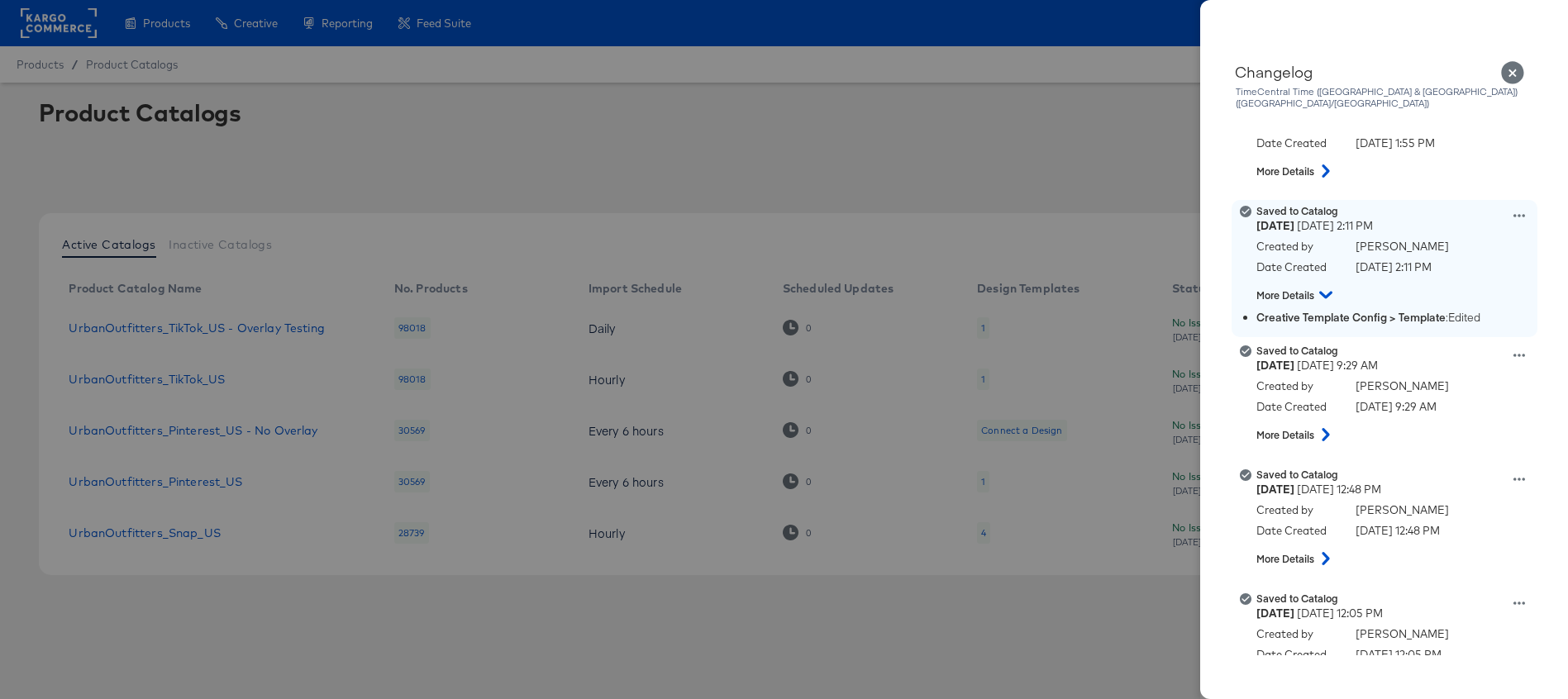
click at [1330, 287] on icon at bounding box center [1325, 294] width 13 height 20
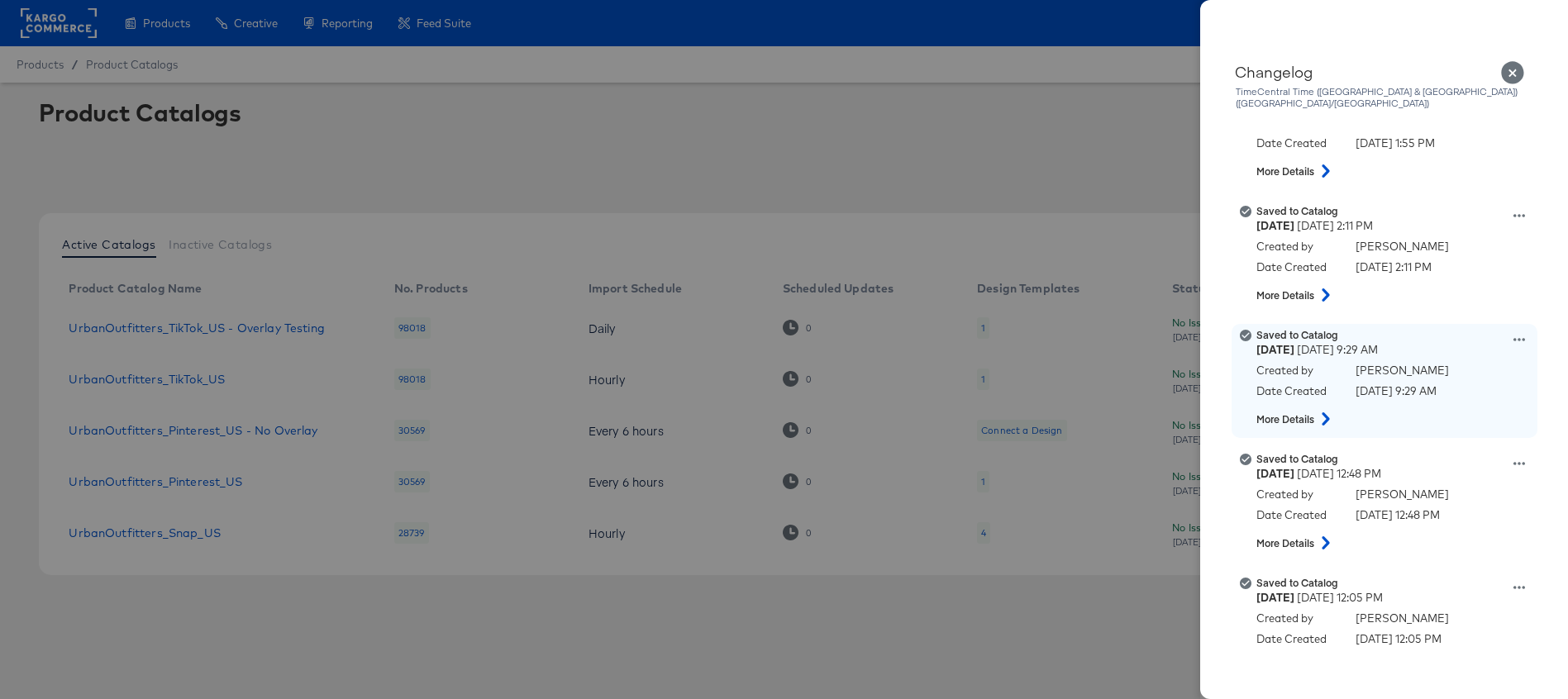
click at [1332, 412] on icon at bounding box center [1325, 419] width 20 height 13
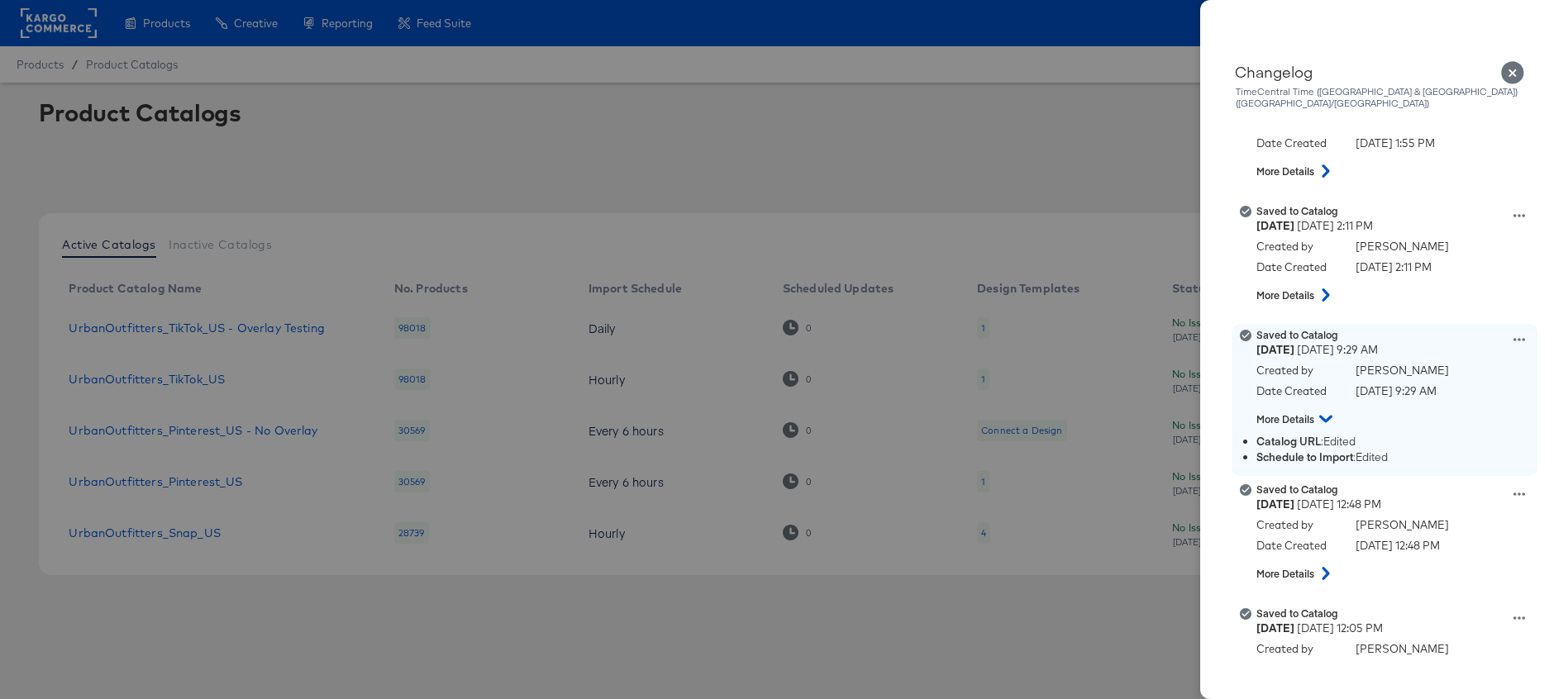
click at [1332, 410] on button at bounding box center [1325, 419] width 30 height 22
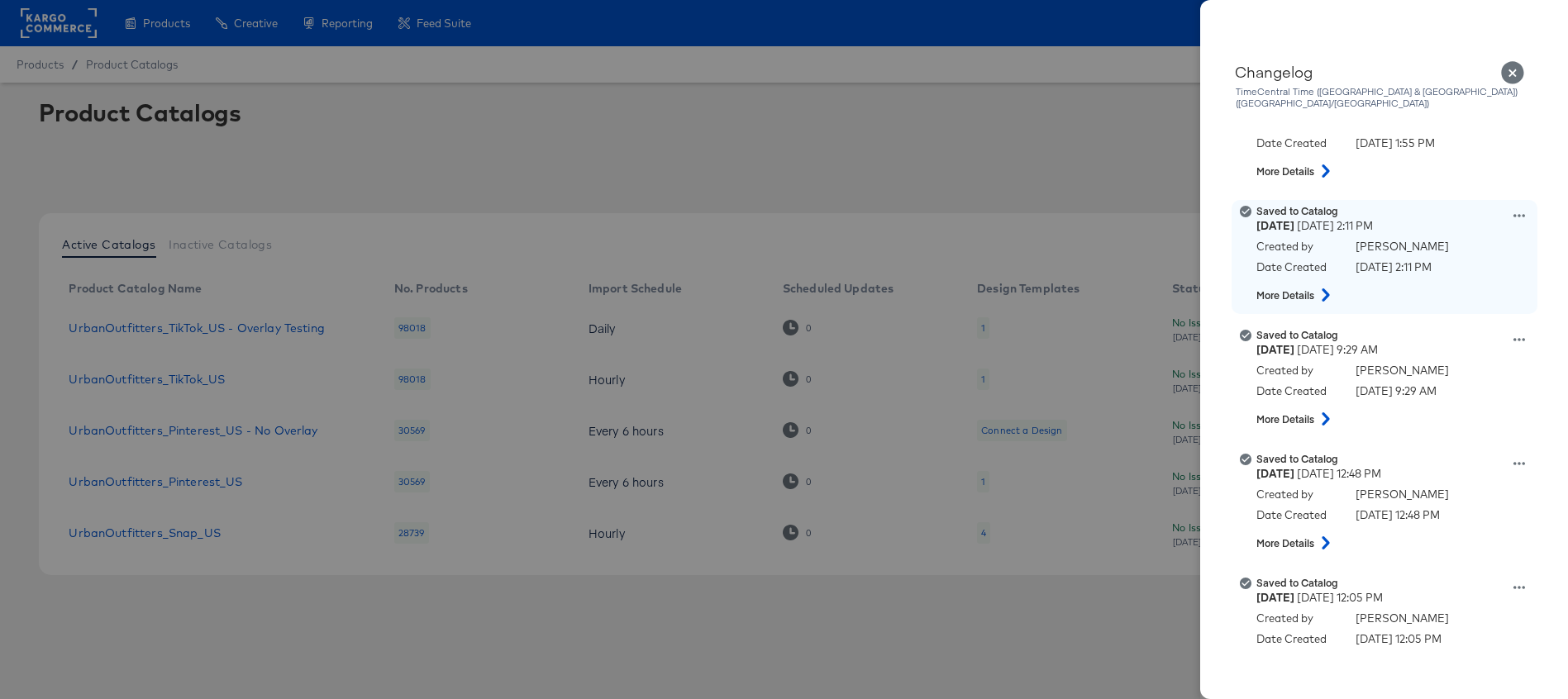
click at [1518, 210] on icon at bounding box center [1518, 215] width 11 height 11
click at [1457, 191] on button "View this version" at bounding box center [1442, 197] width 166 height 24
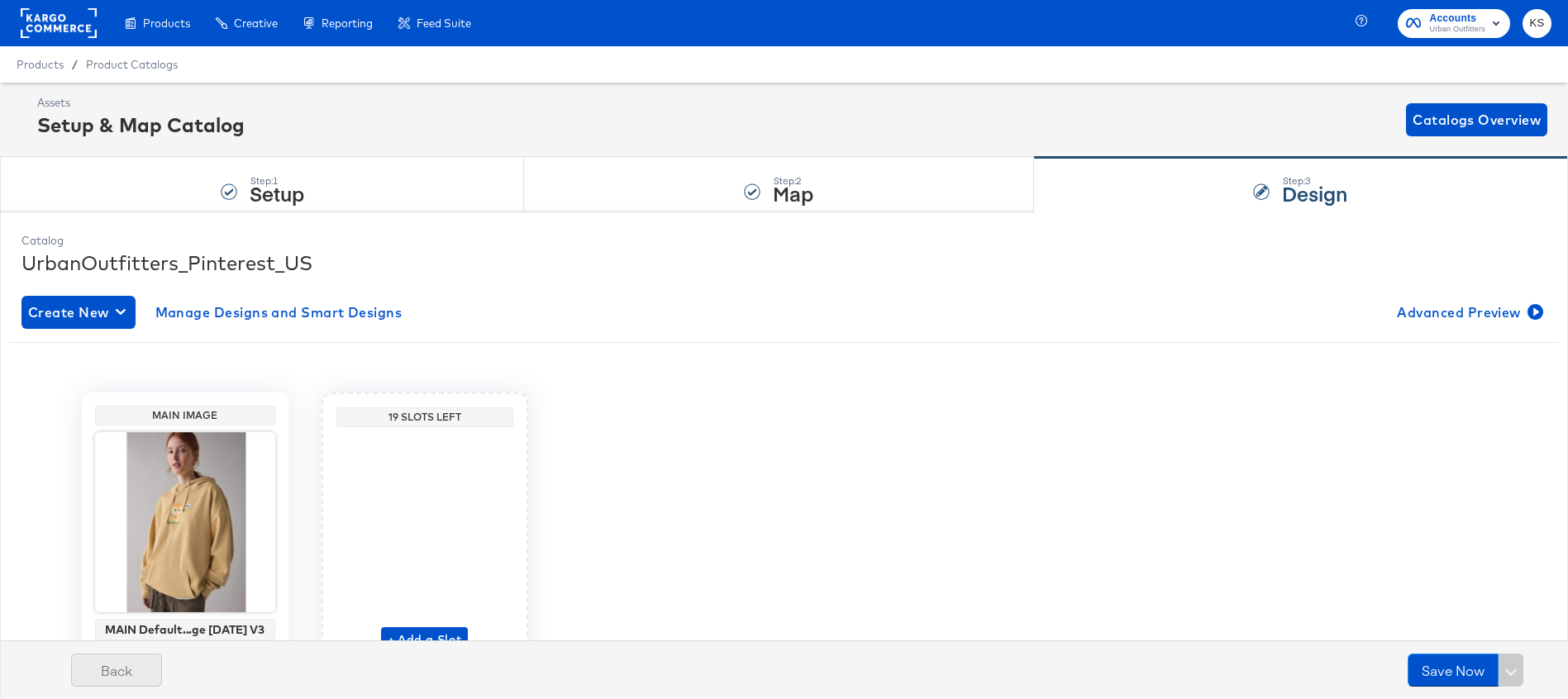
click at [101, 656] on button "Back" at bounding box center [116, 670] width 90 height 33
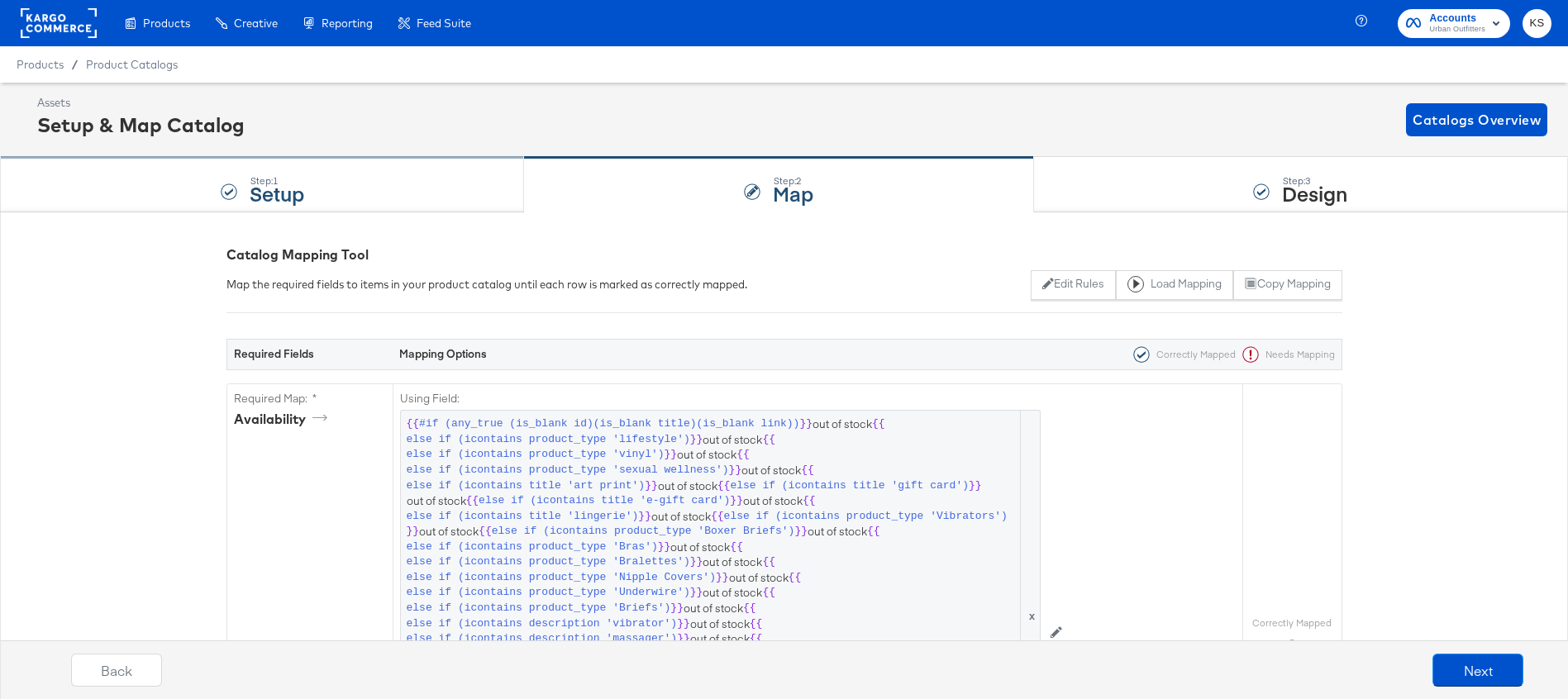
click at [423, 196] on div "Step: 1 Setup" at bounding box center [262, 185] width 524 height 54
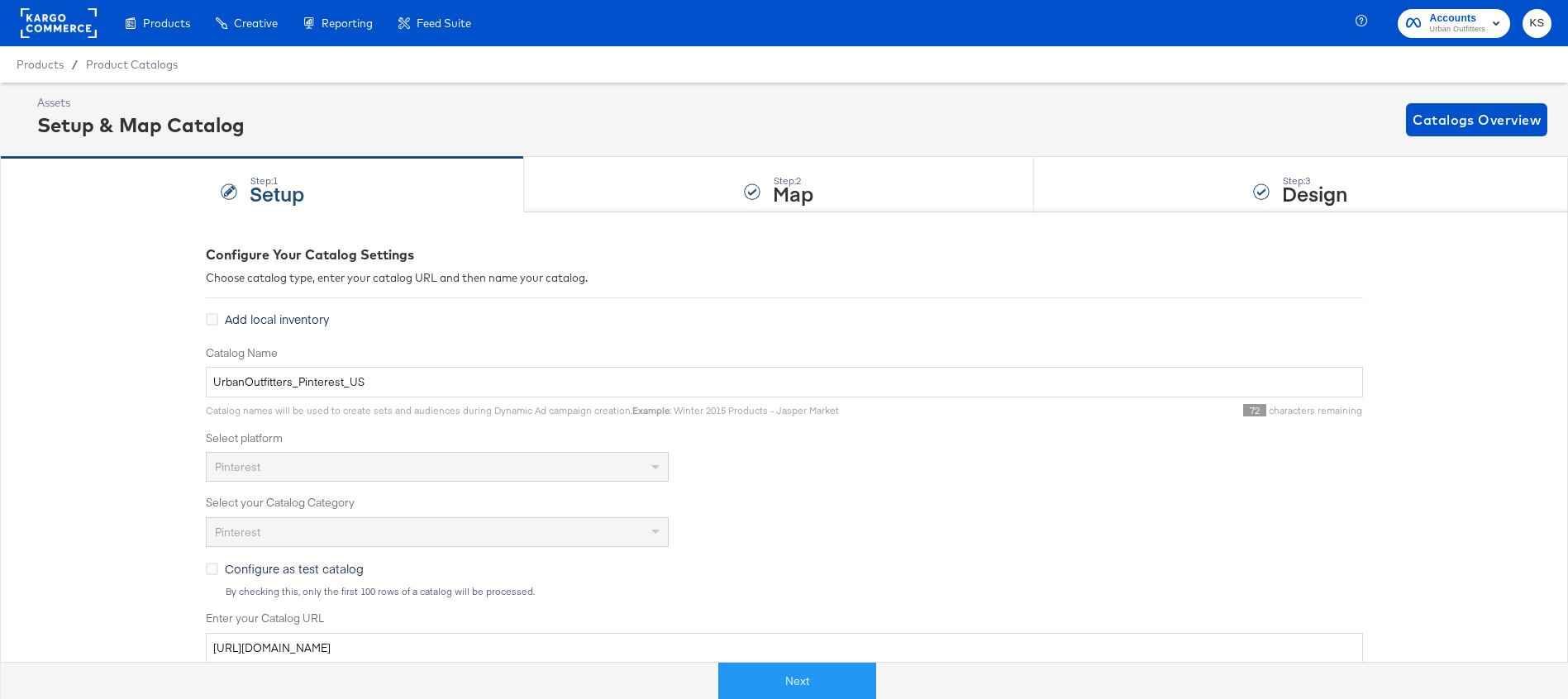
scroll to position [12, 0]
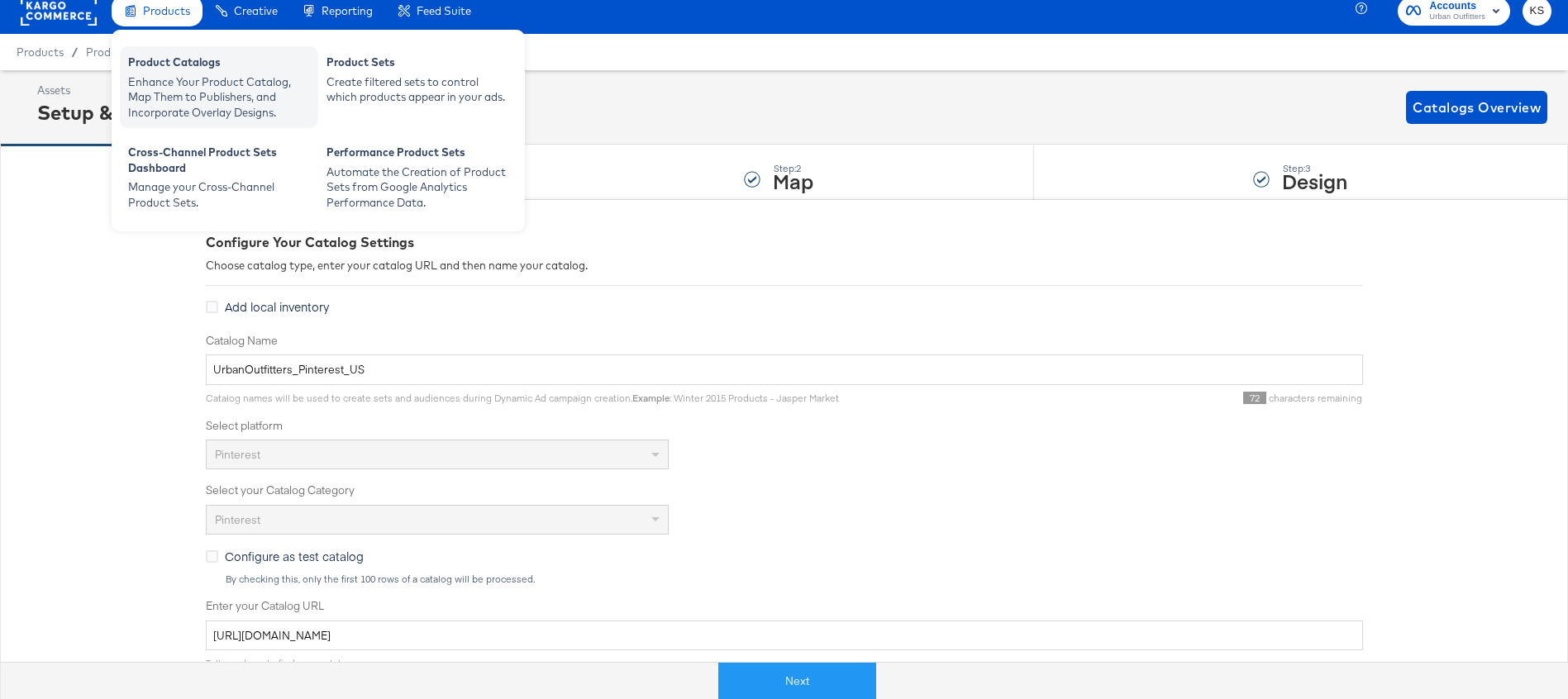
click at [185, 90] on div "Enhance Your Product Catalog, Map Them to Publishers, and Incorporate Overlay D…" at bounding box center [219, 97] width 182 height 47
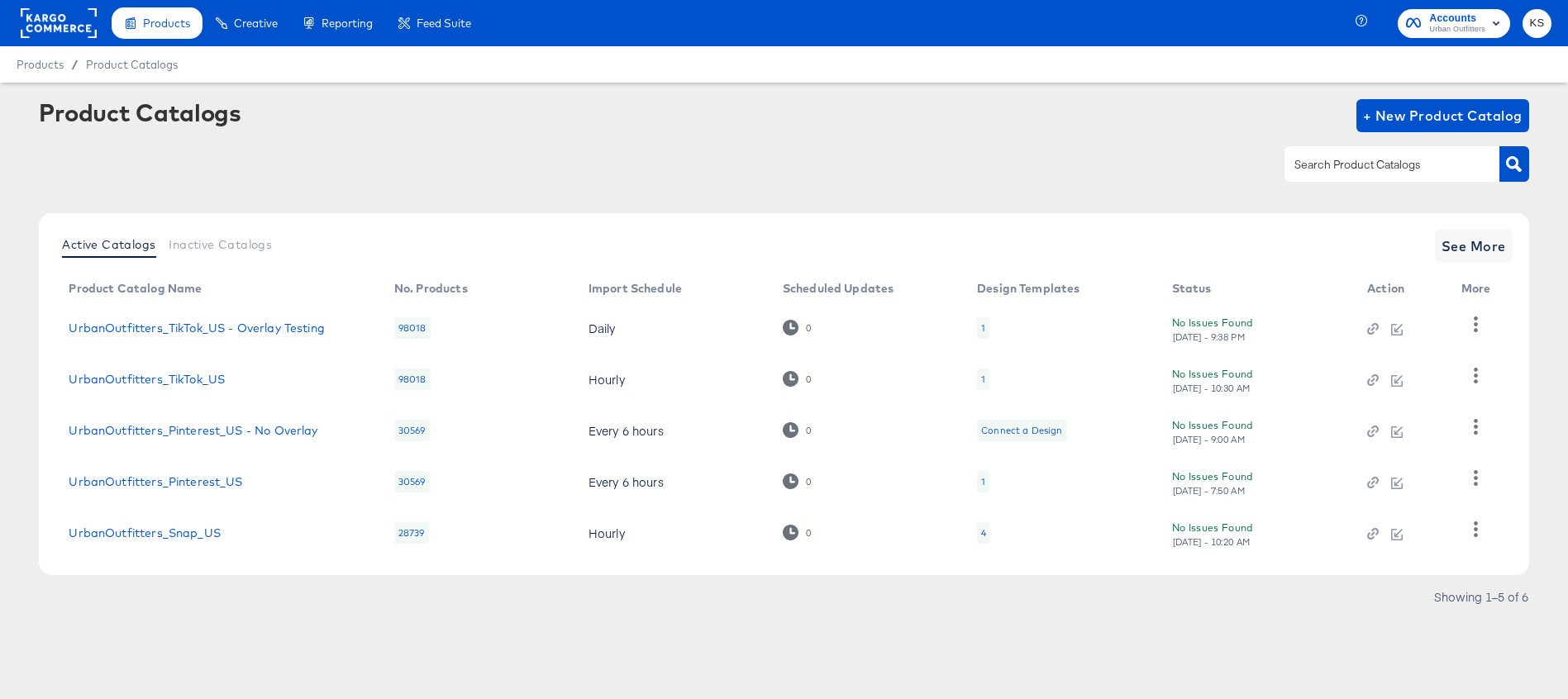
click at [1450, 12] on span "Accounts" at bounding box center [1457, 18] width 56 height 17
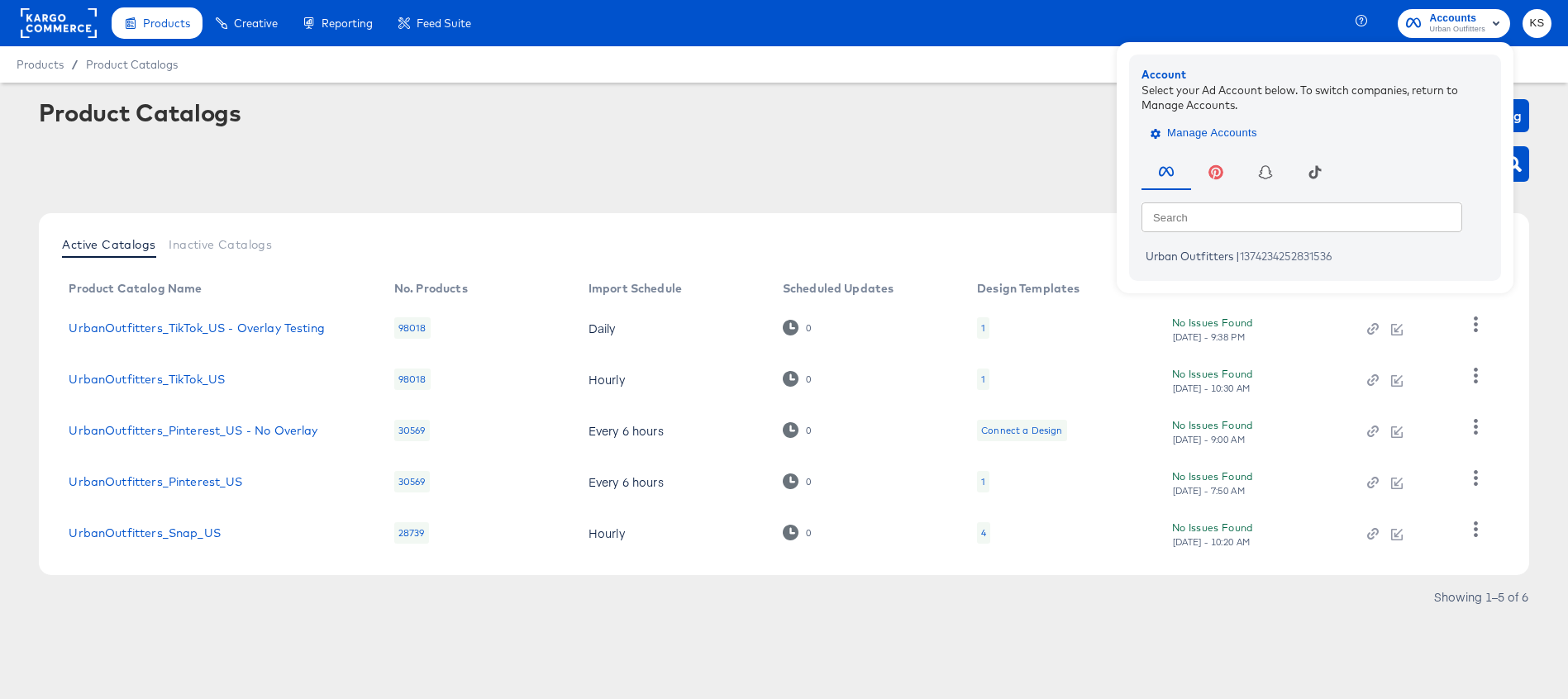
click at [1218, 129] on span "Manage Accounts" at bounding box center [1205, 133] width 103 height 19
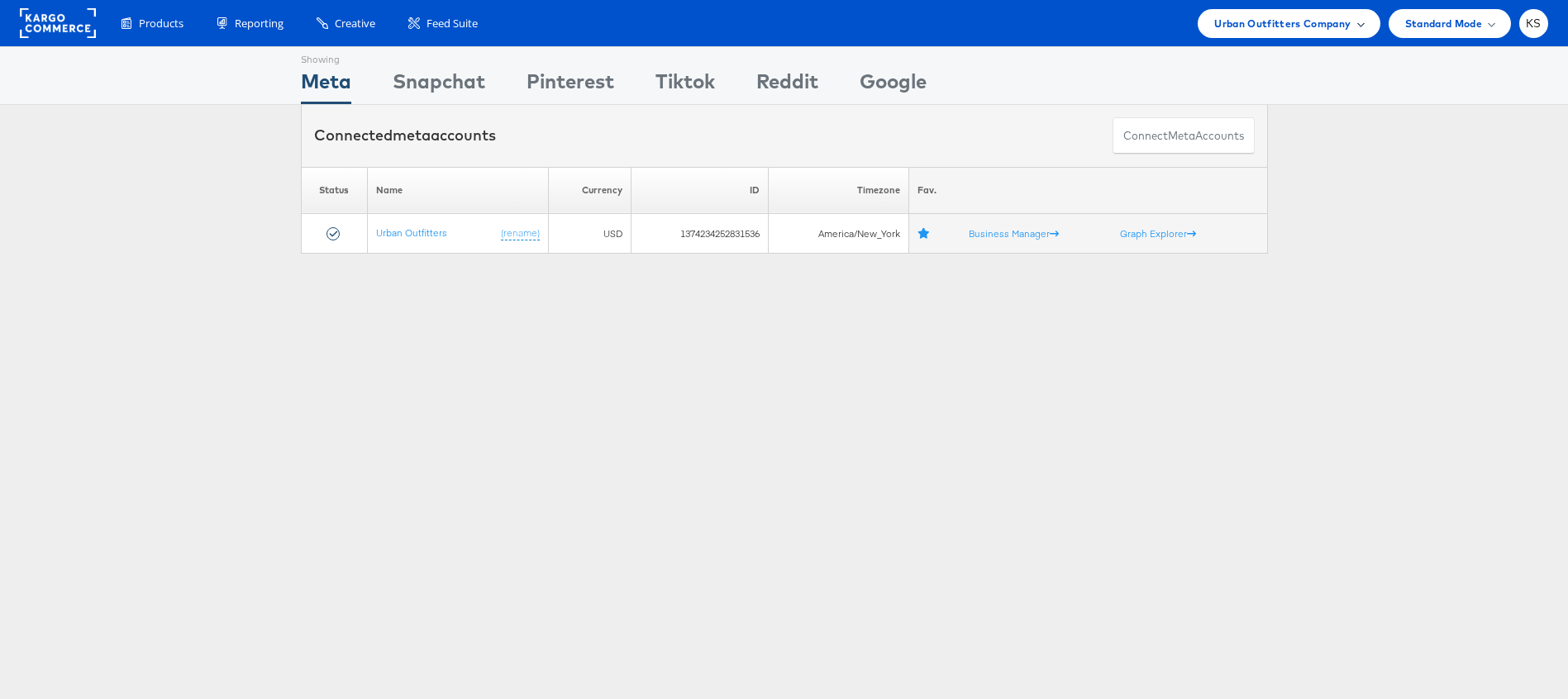
click at [1217, 29] on span "Urban Outfitters Company" at bounding box center [1281, 24] width 136 height 17
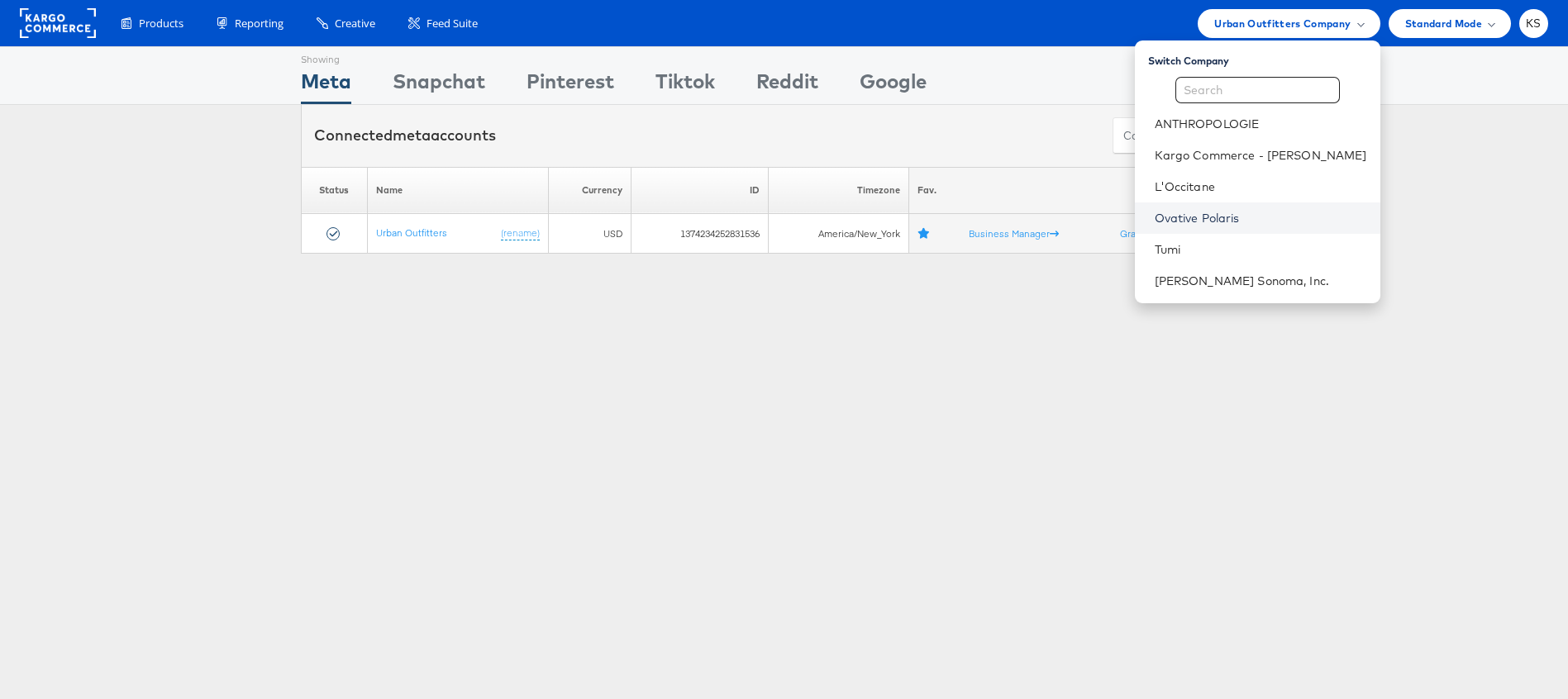
click at [1226, 221] on link "Ovative Polaris" at bounding box center [1260, 217] width 212 height 16
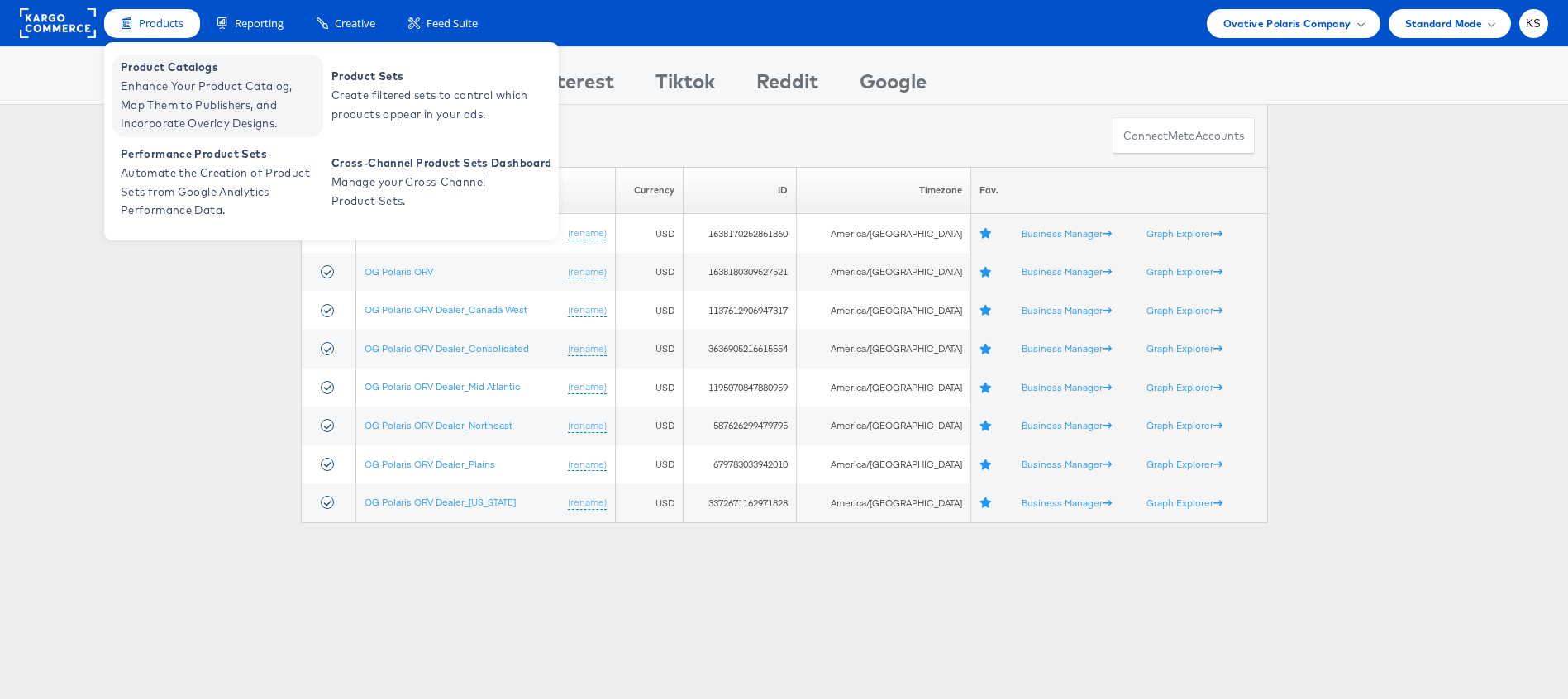
click at [193, 90] on span "Enhance Your Product Catalog, Map Them to Publishers, and Incorporate Overlay D…" at bounding box center [220, 105] width 198 height 56
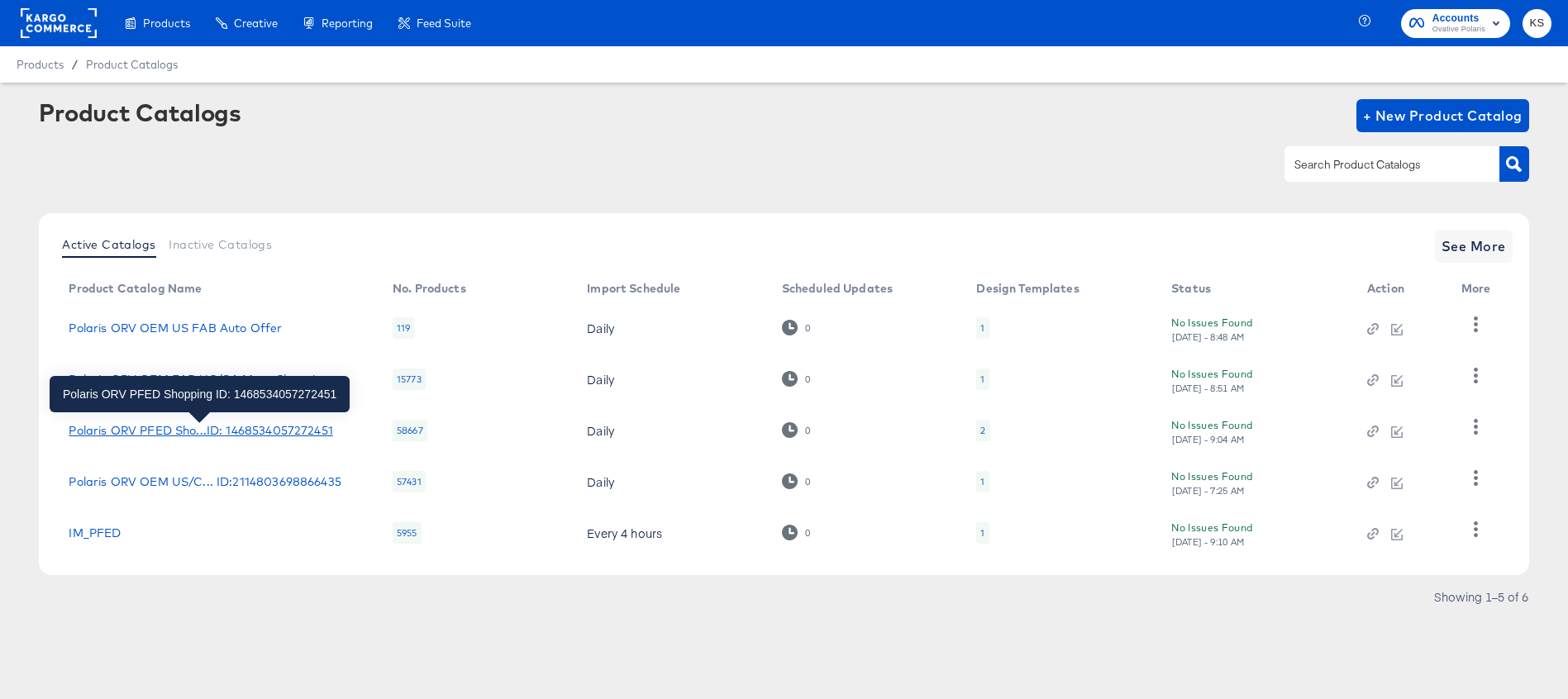
click at [185, 425] on div "Polaris ORV PFED Sho...ID: 1468534057272451" at bounding box center [200, 430] width 264 height 13
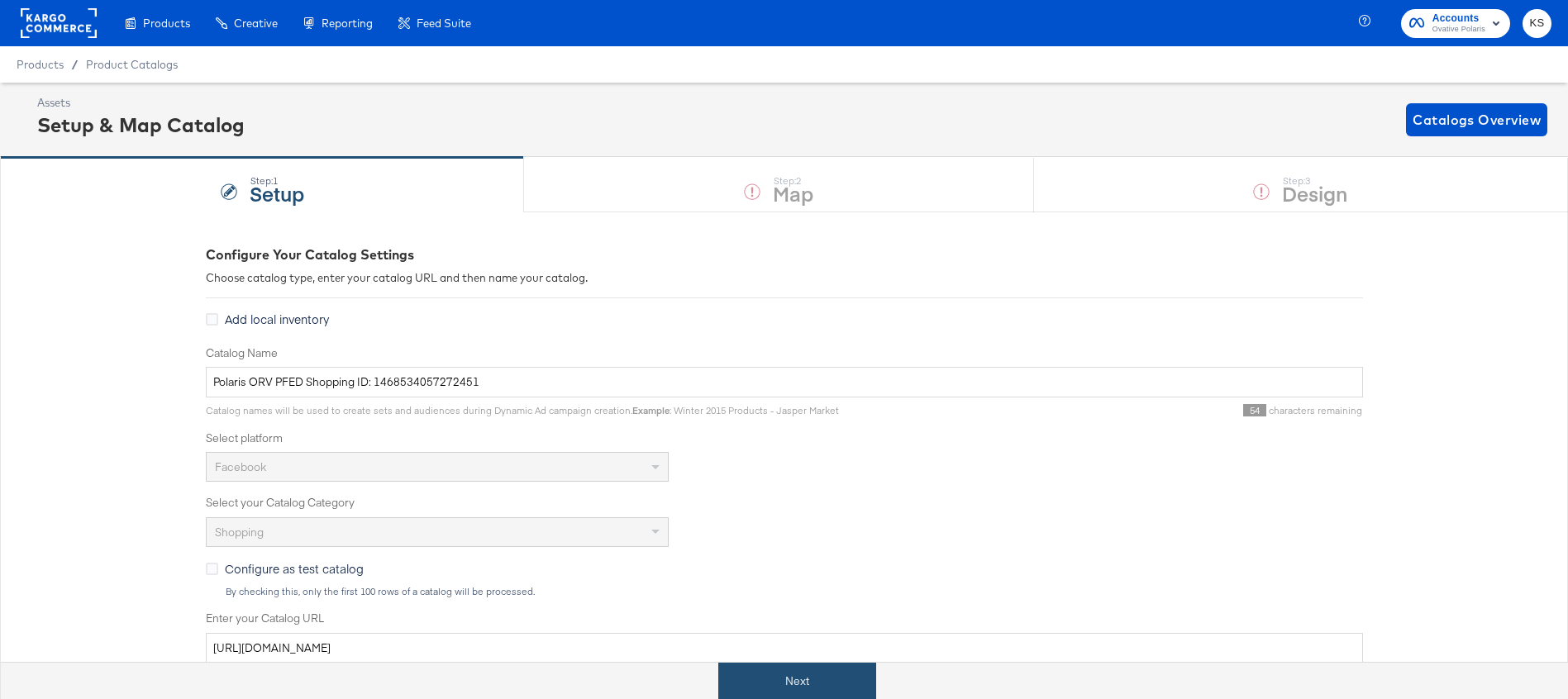
click at [781, 698] on button "Next" at bounding box center [797, 681] width 158 height 37
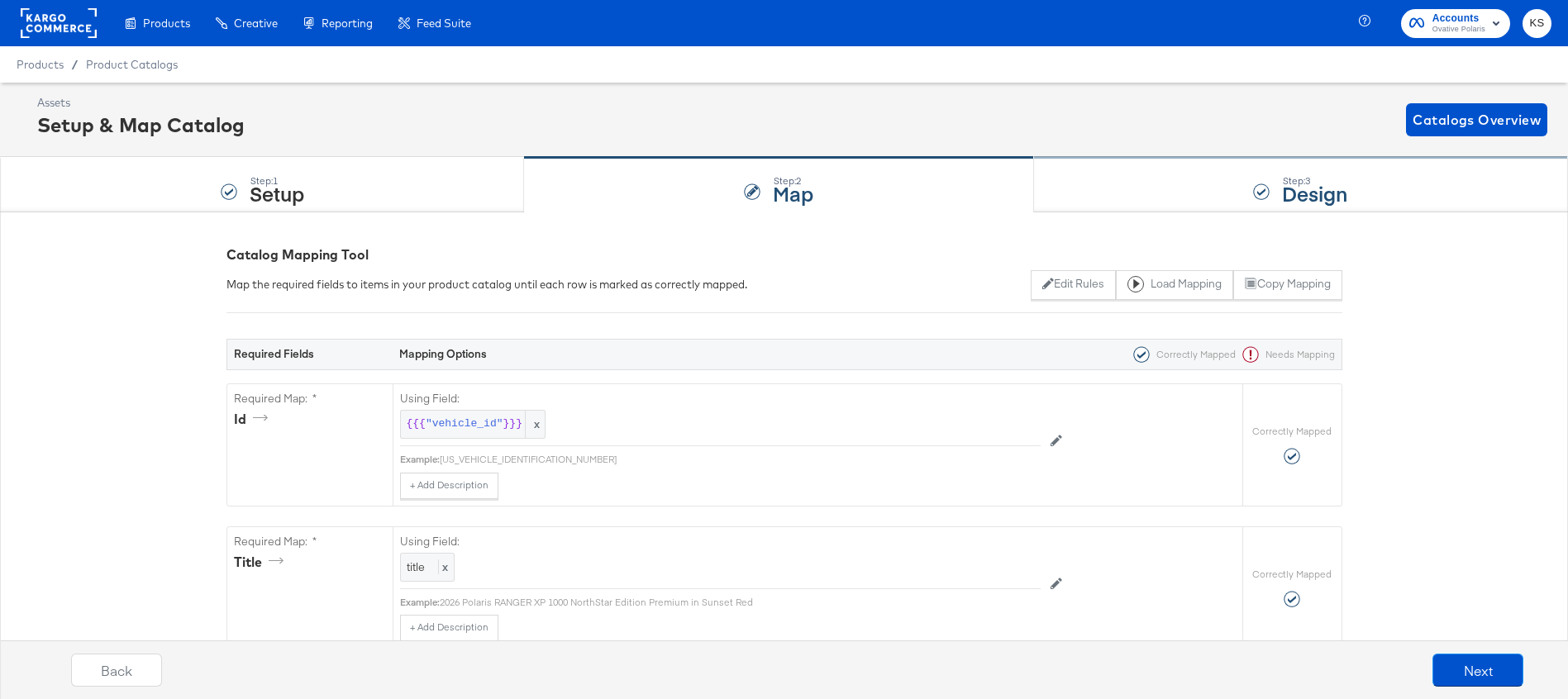
click at [1166, 162] on div "Step: 3 Design" at bounding box center [1300, 185] width 534 height 54
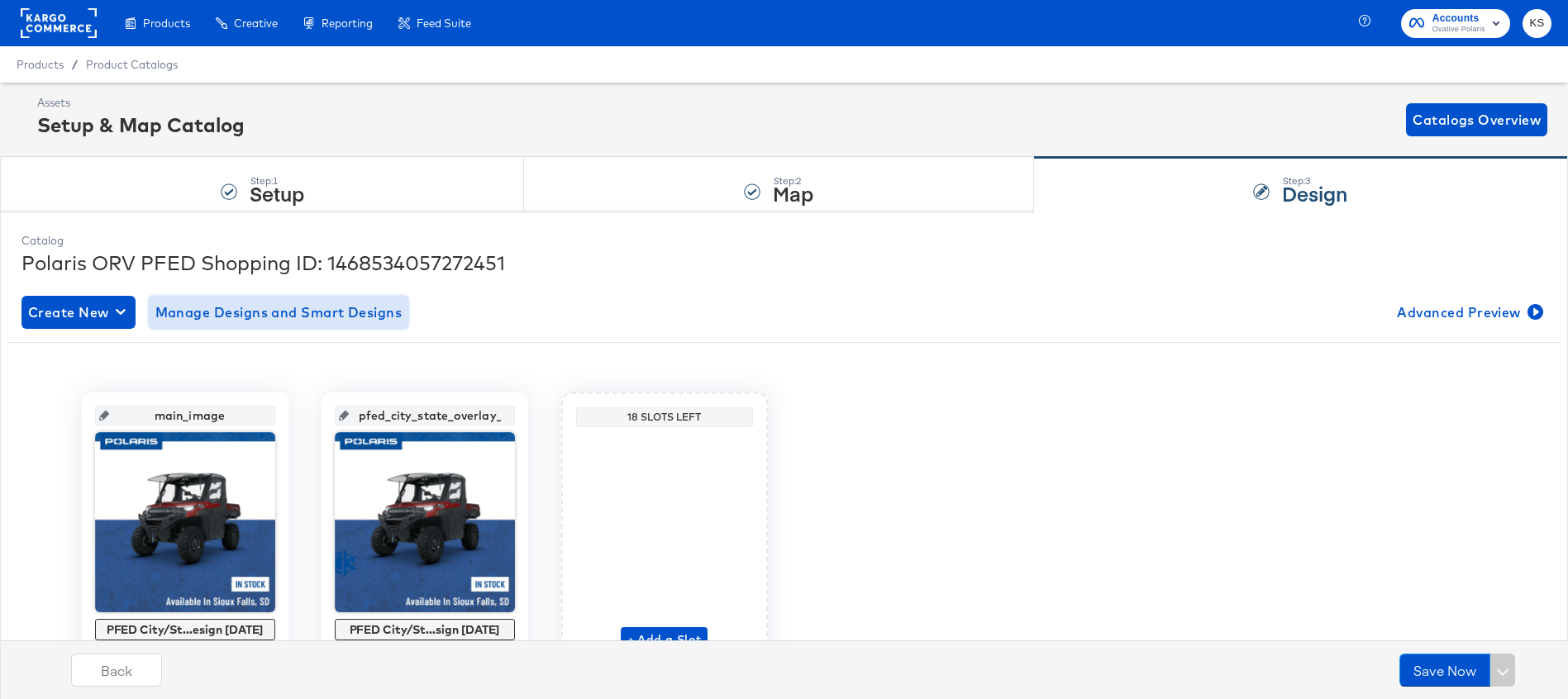
click at [361, 301] on span "Manage Designs and Smart Designs" at bounding box center [279, 312] width 248 height 23
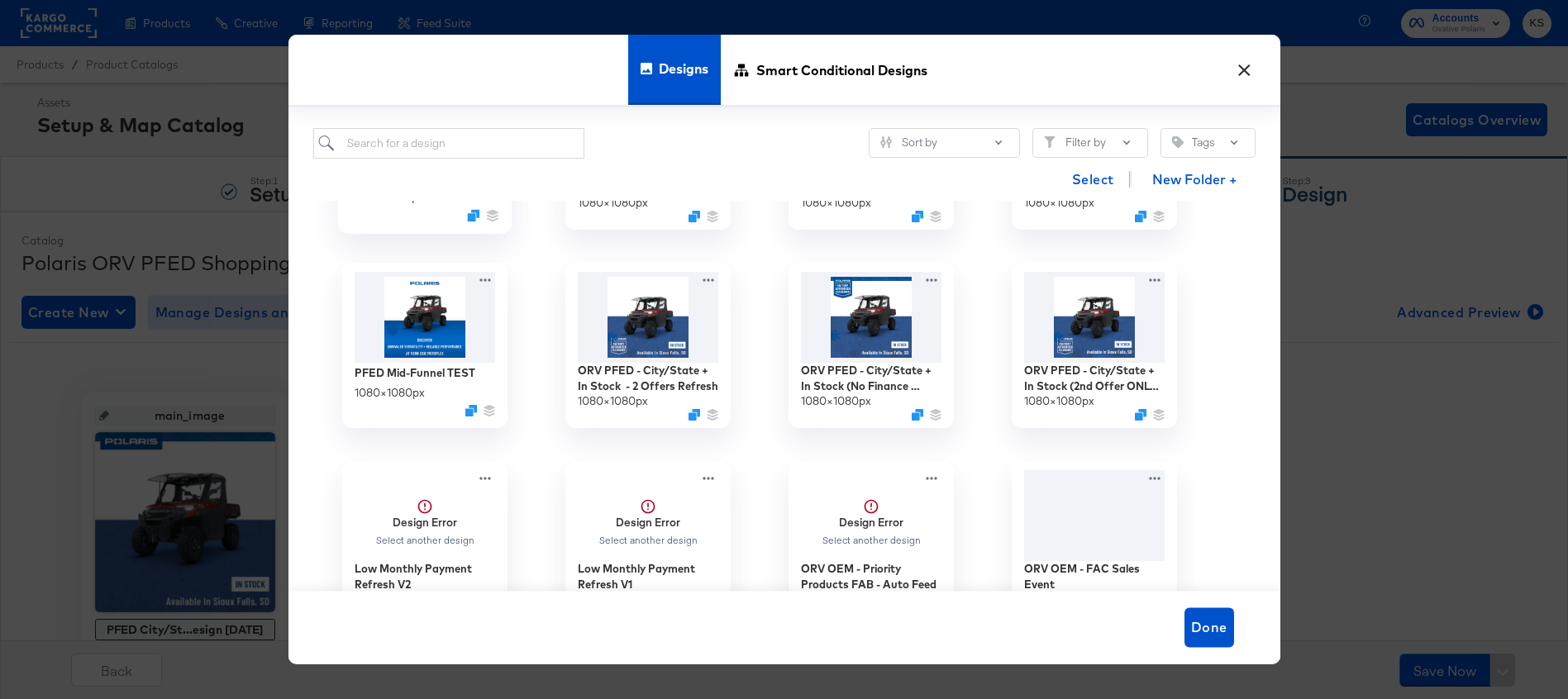
scroll to position [301, 0]
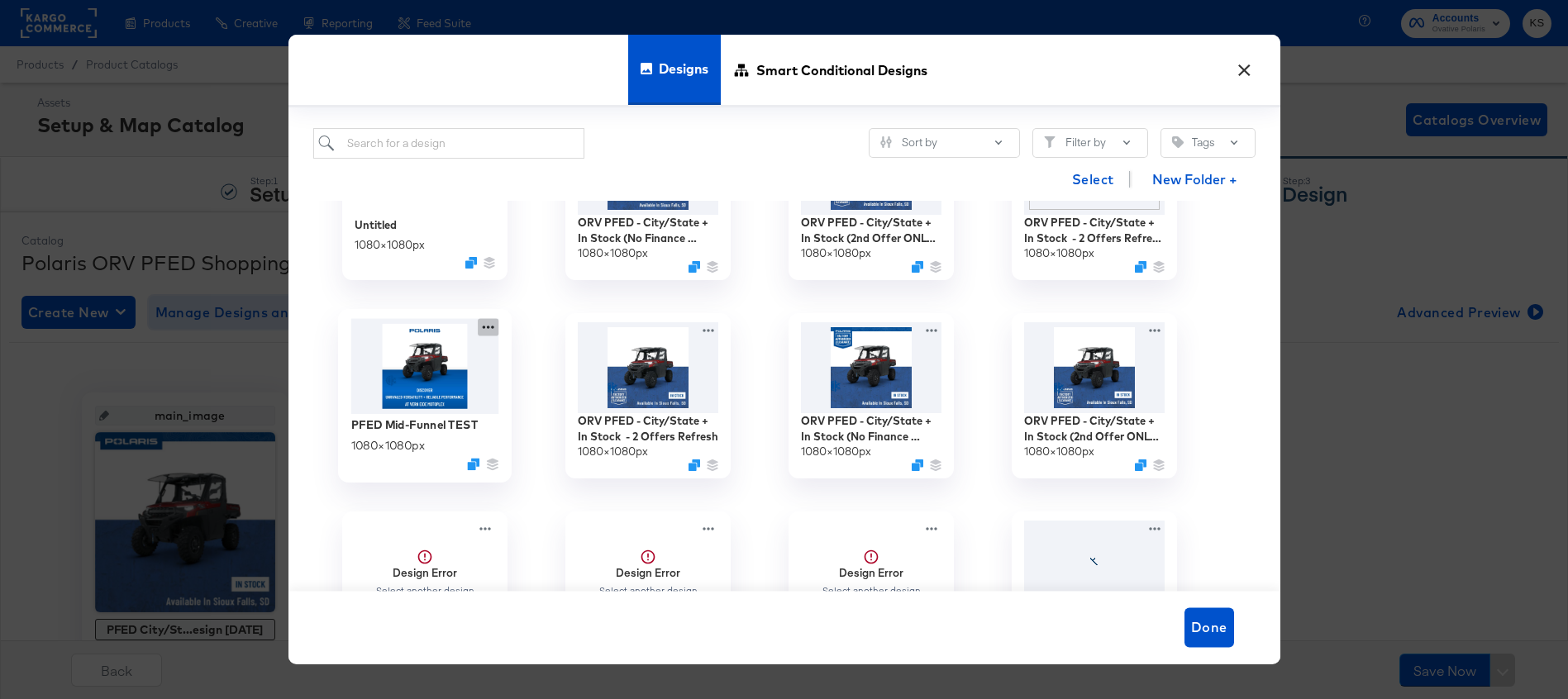
click at [487, 328] on icon at bounding box center [487, 327] width 11 height 3
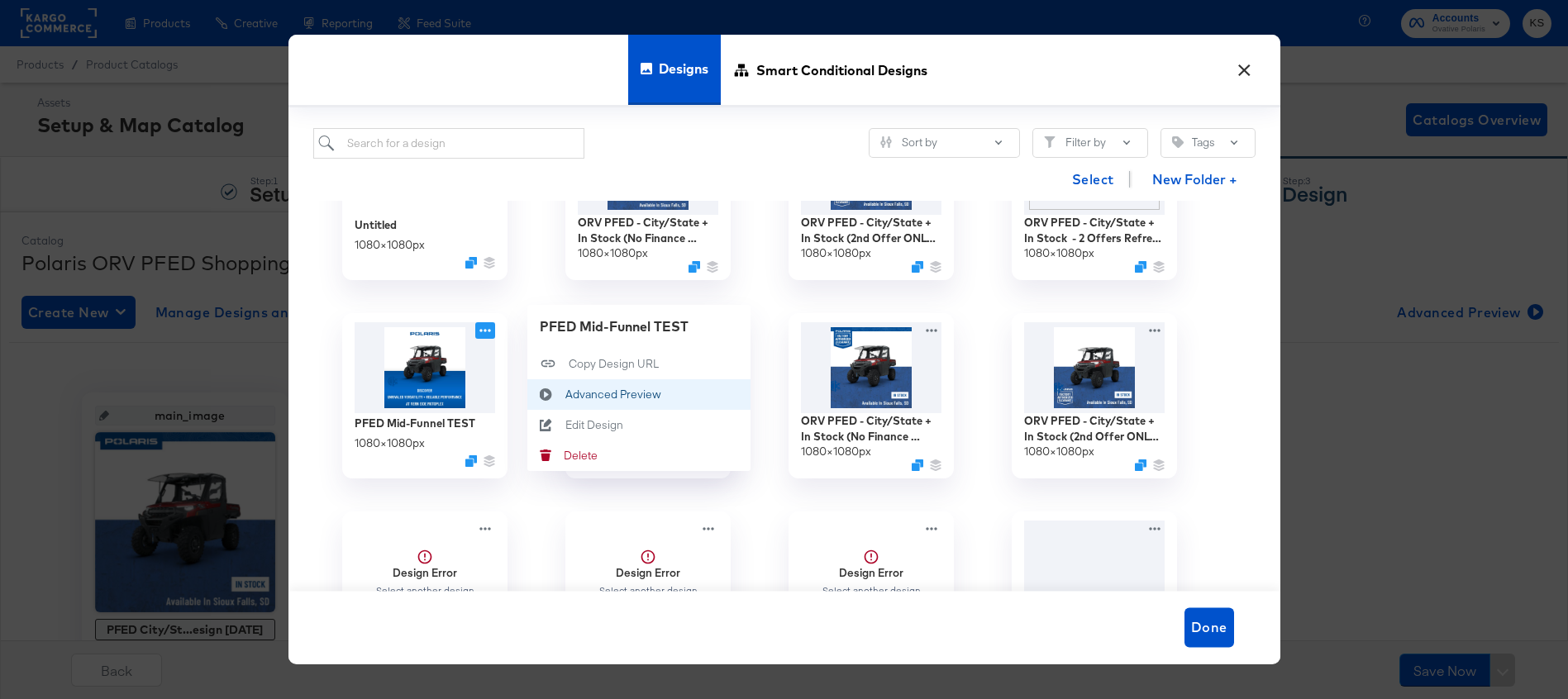
click at [565, 394] on div "Advanced Preview Advanced Preview" at bounding box center [565, 394] width 0 height 0
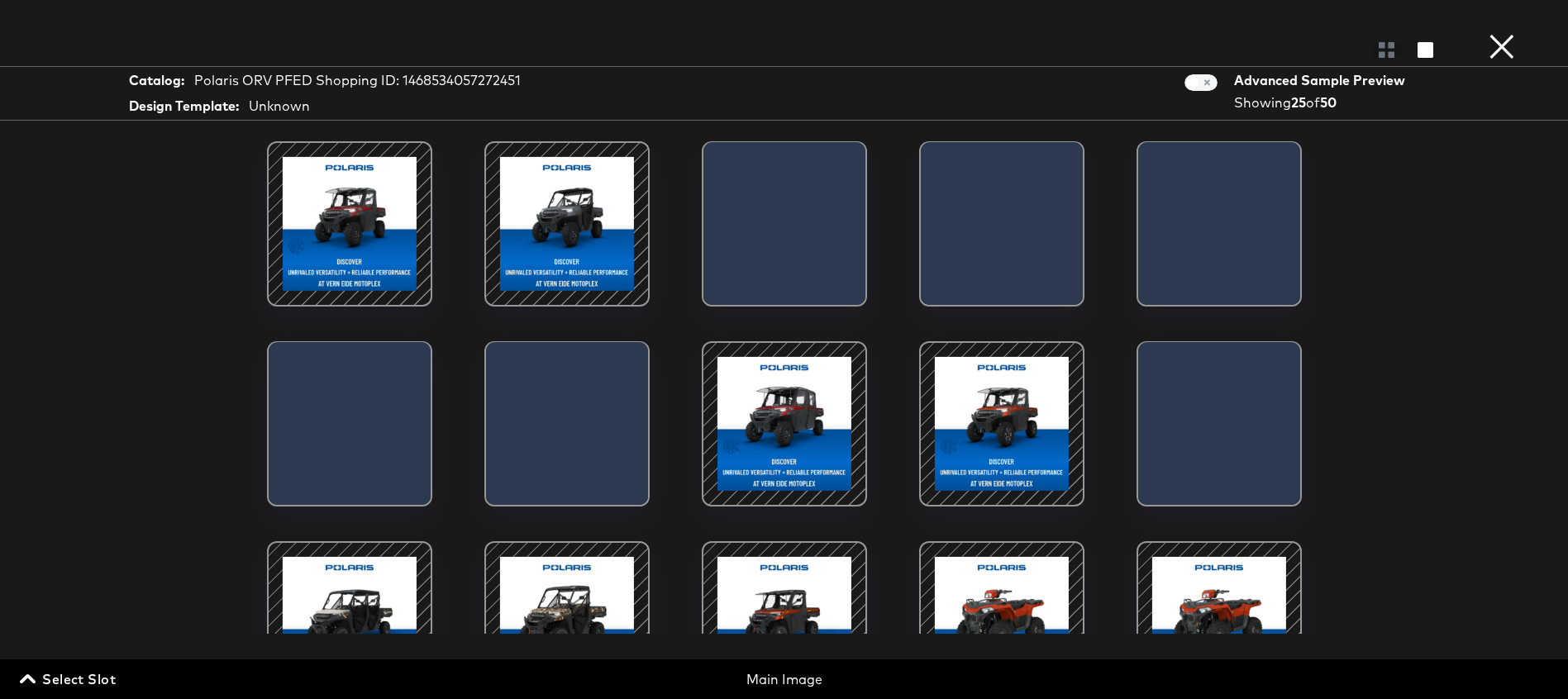
click at [358, 250] on div at bounding box center [349, 224] width 141 height 141
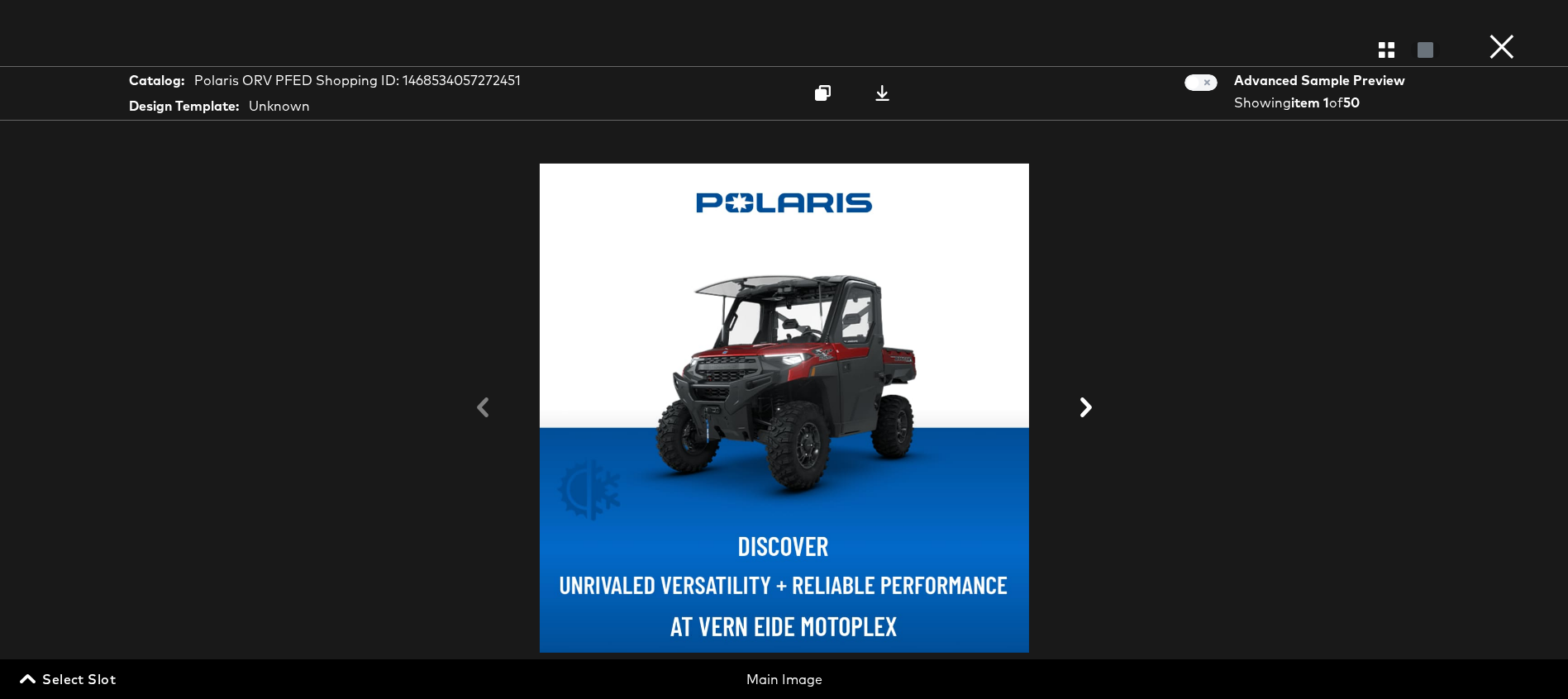
click at [1080, 410] on icon at bounding box center [1085, 407] width 20 height 20
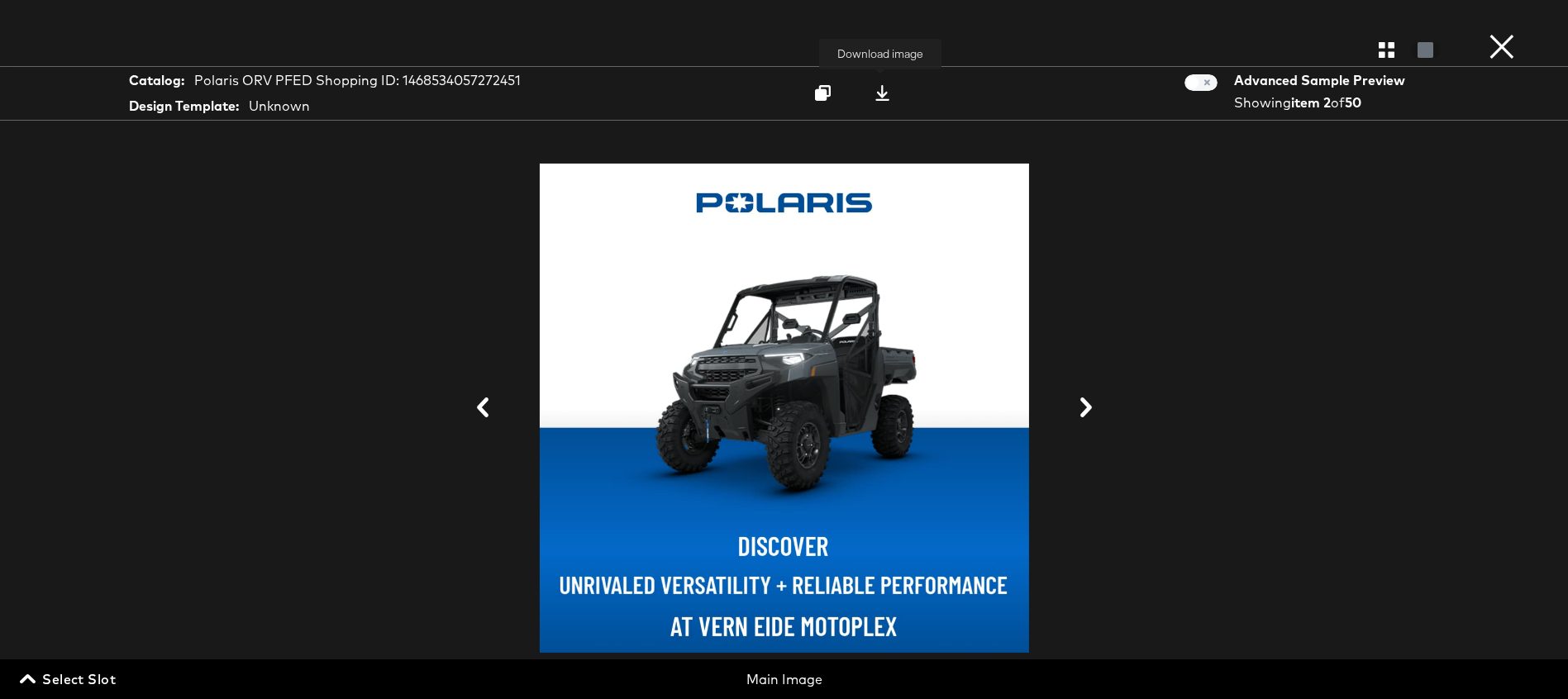
click at [884, 95] on icon at bounding box center [882, 92] width 15 height 15
click at [1500, 33] on button "×" at bounding box center [1501, 16] width 33 height 33
